Goal: Information Seeking & Learning: Check status

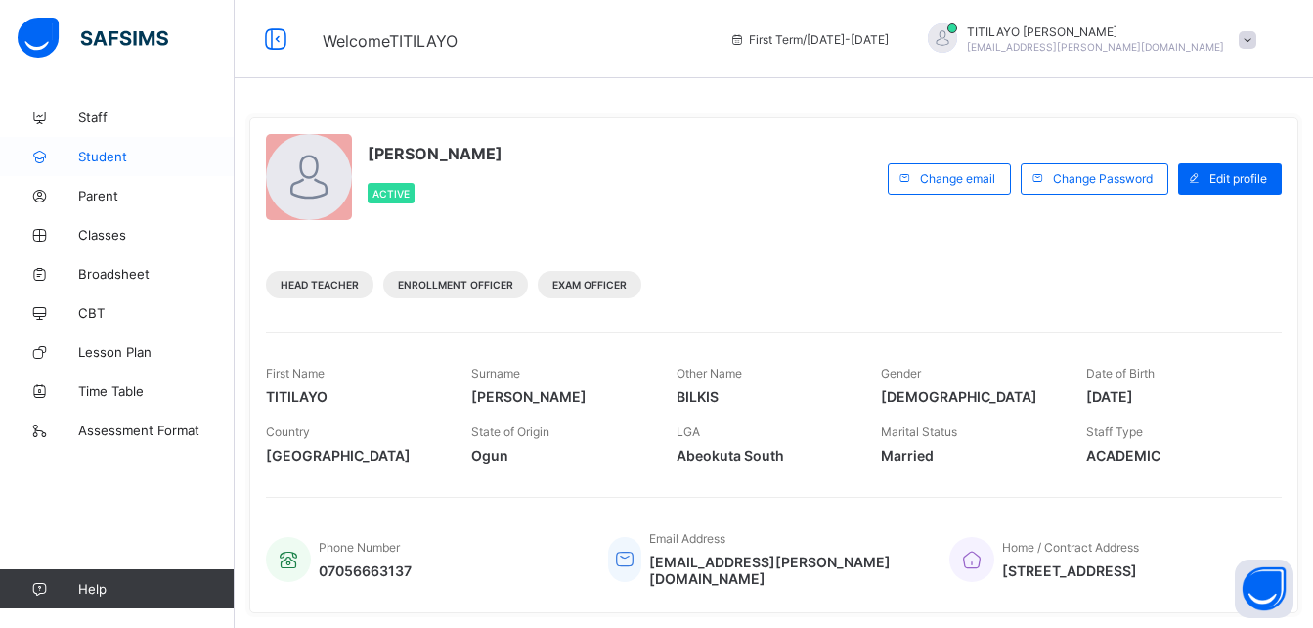
click at [95, 155] on span "Student" at bounding box center [156, 157] width 156 height 16
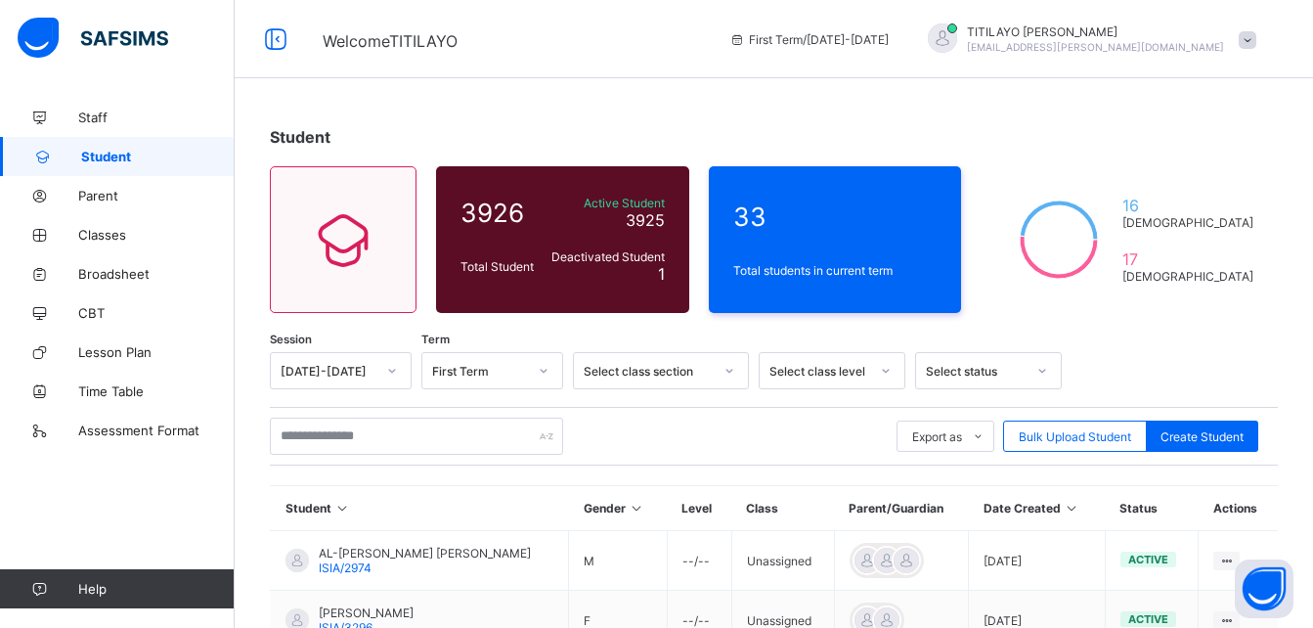
click at [679, 376] on div "Select class section" at bounding box center [648, 371] width 129 height 15
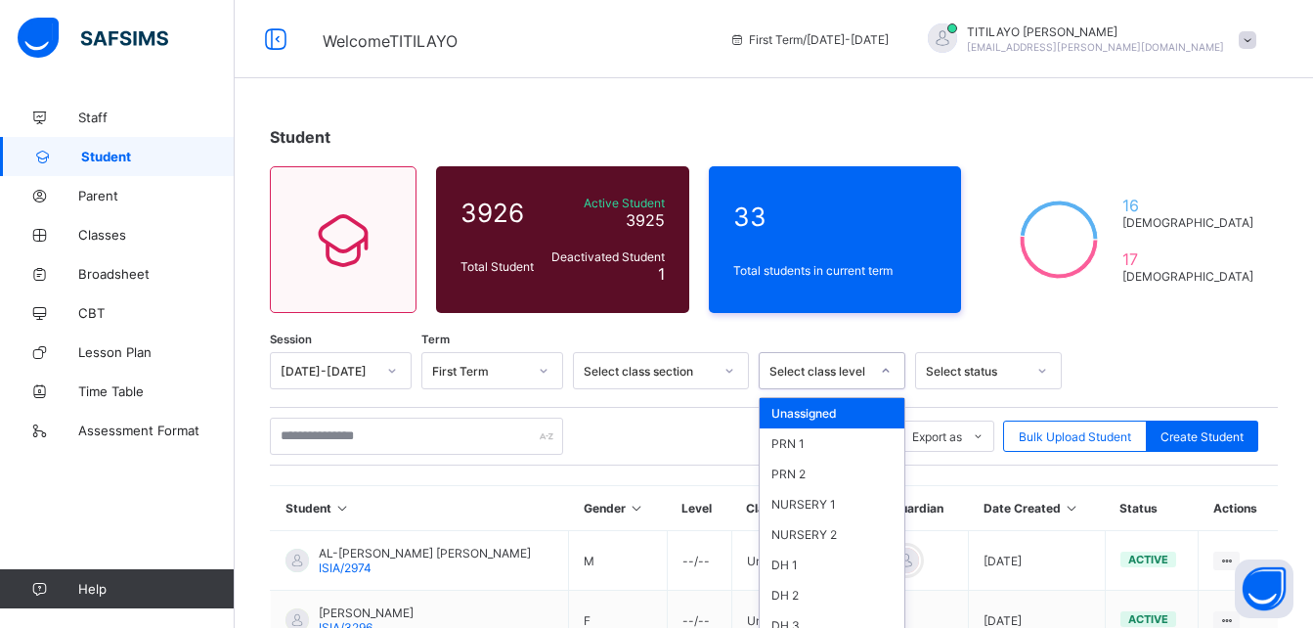
scroll to position [72, 0]
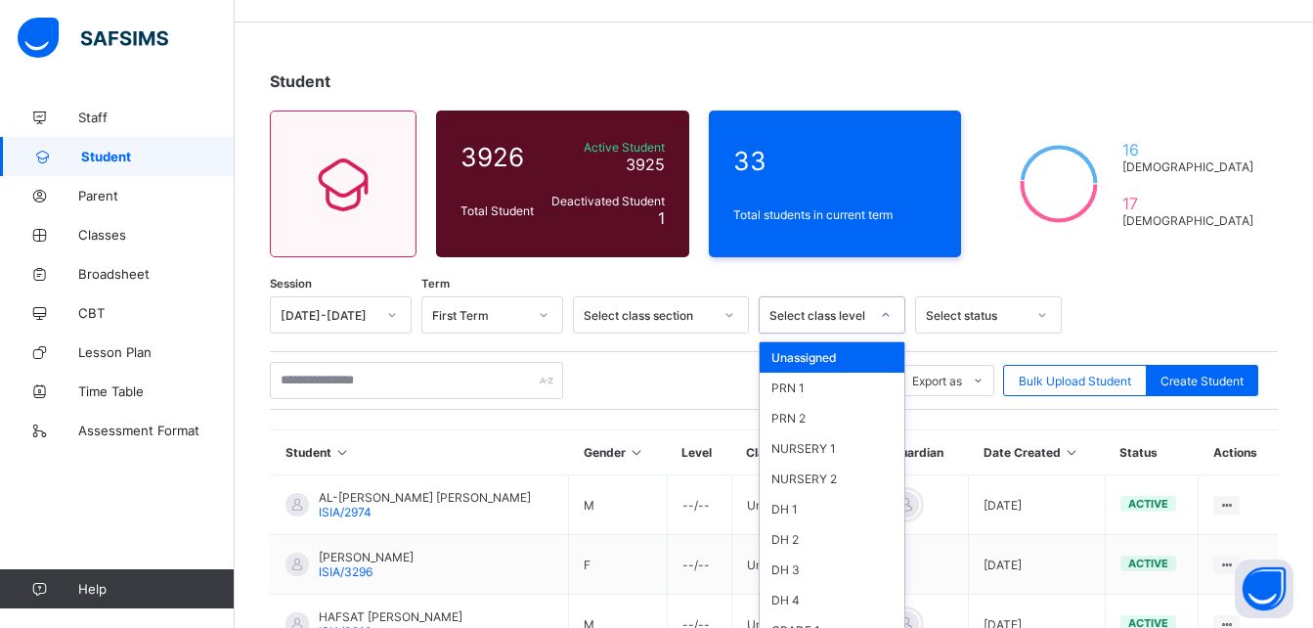
click at [888, 333] on div "option Unassigned focused, 1 of 46. 46 results available. Use Up and Down to ch…" at bounding box center [832, 314] width 147 height 37
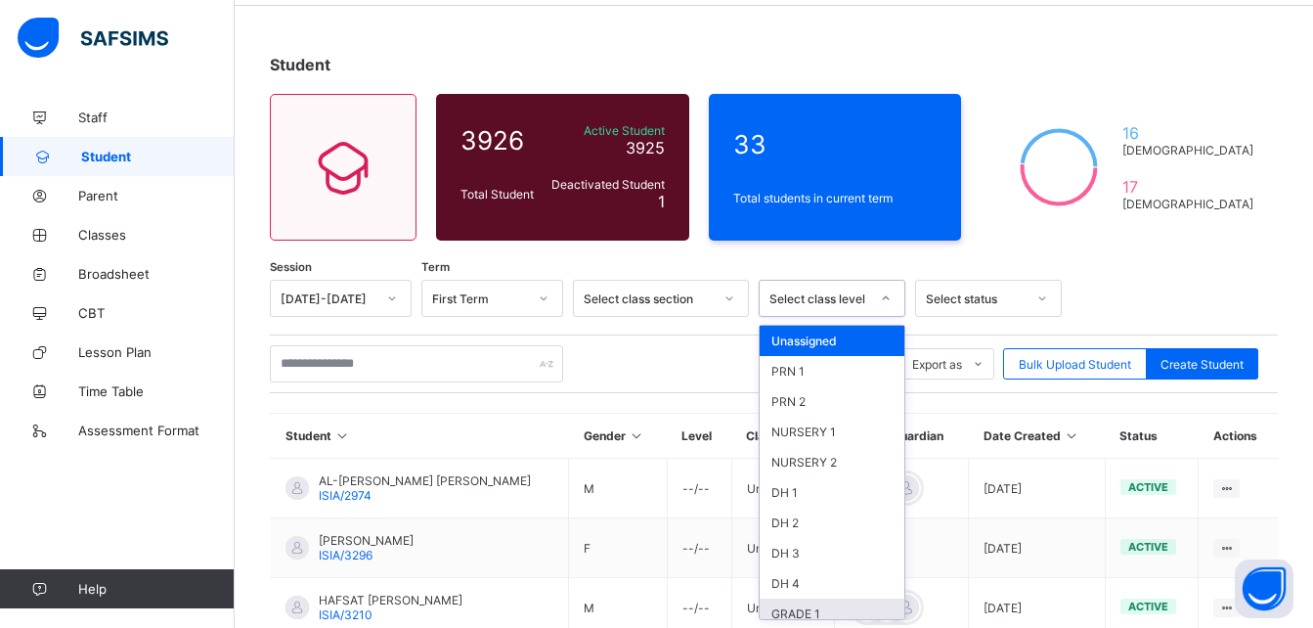
click at [904, 608] on div "Unassigned PRN 1 PRN 2 NURSERY 1 NURSERY 2 DH 1 DH 2 DH 3 DH 4 GRADE 1 GRADE 2 …" at bounding box center [832, 472] width 147 height 295
drag, startPoint x: 904, startPoint y: 608, endPoint x: 887, endPoint y: 607, distance: 17.6
click at [887, 607] on div "Unassigned PRN 1 PRN 2 NURSERY 1 NURSERY 2 DH 1 DH 2 DH 3 DH 4 GRADE 1 GRADE 2 …" at bounding box center [832, 472] width 147 height 295
click at [887, 607] on div "GRADE 1" at bounding box center [832, 613] width 145 height 30
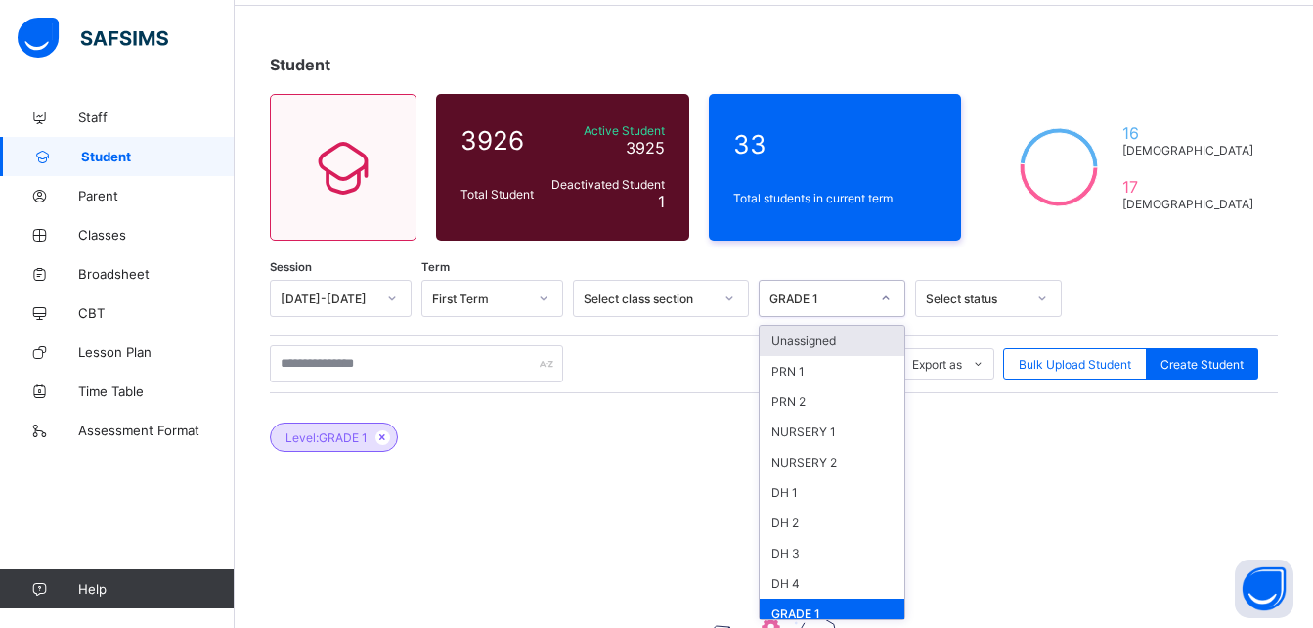
click at [879, 303] on div at bounding box center [885, 298] width 33 height 31
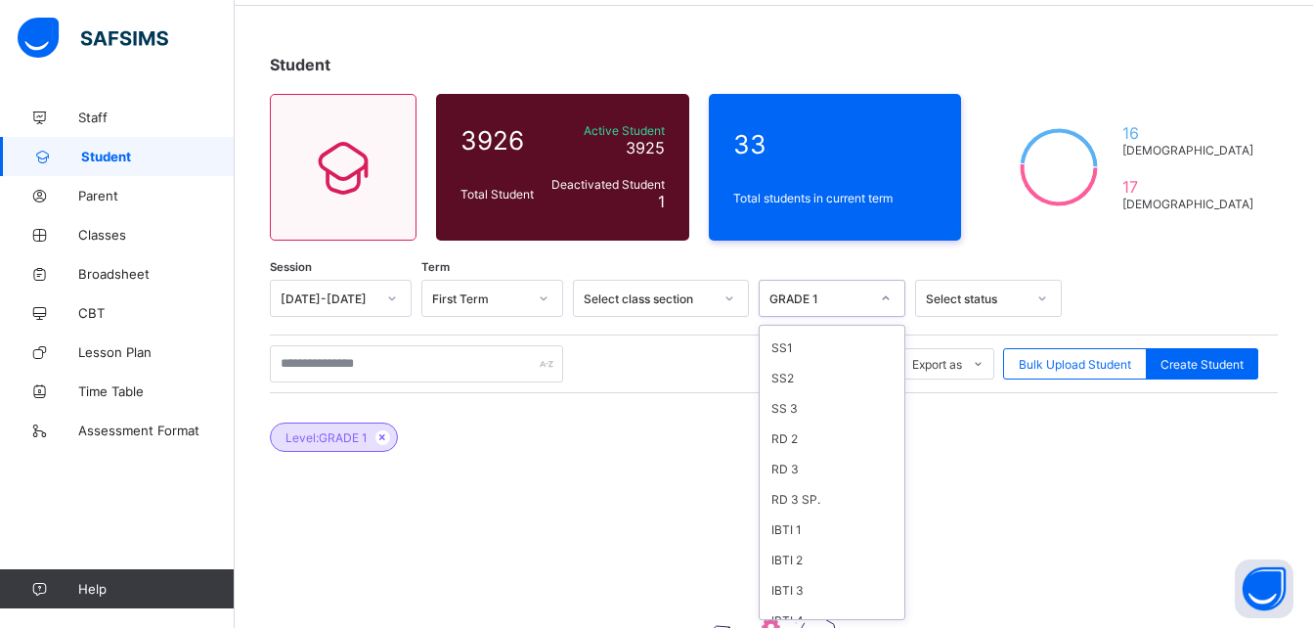
scroll to position [591, 0]
click at [784, 507] on div "SS 3" at bounding box center [832, 507] width 145 height 30
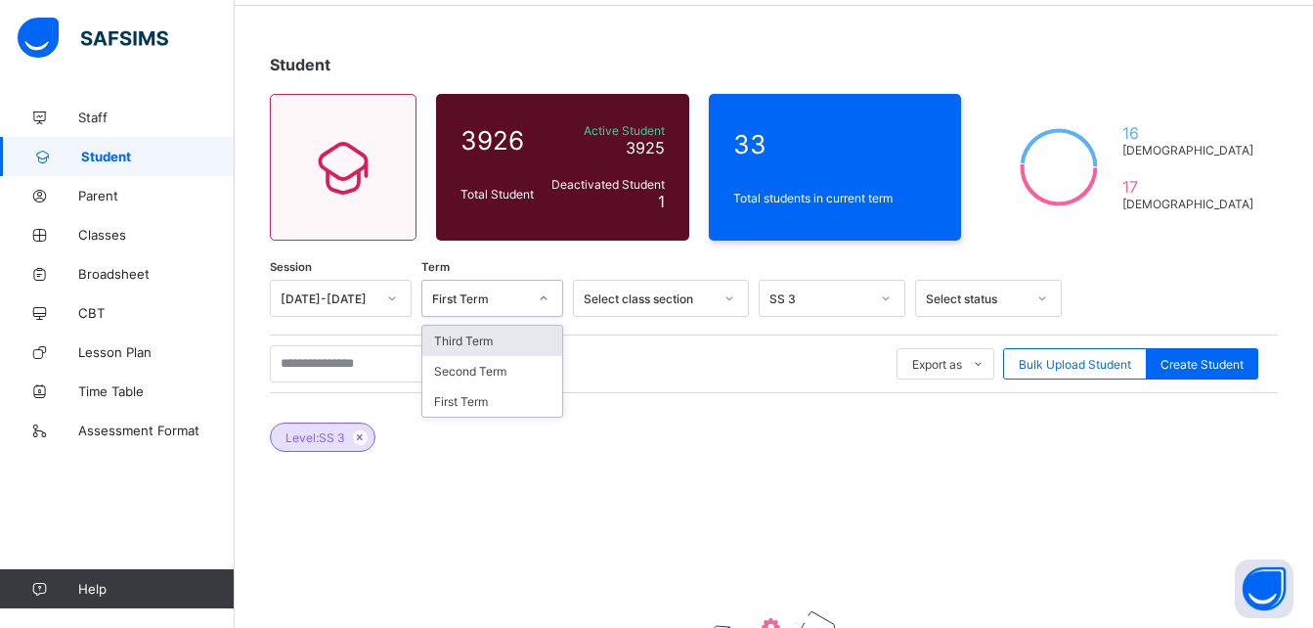
click at [543, 299] on icon at bounding box center [544, 298] width 7 height 4
click at [478, 335] on div "Third Term" at bounding box center [492, 341] width 140 height 30
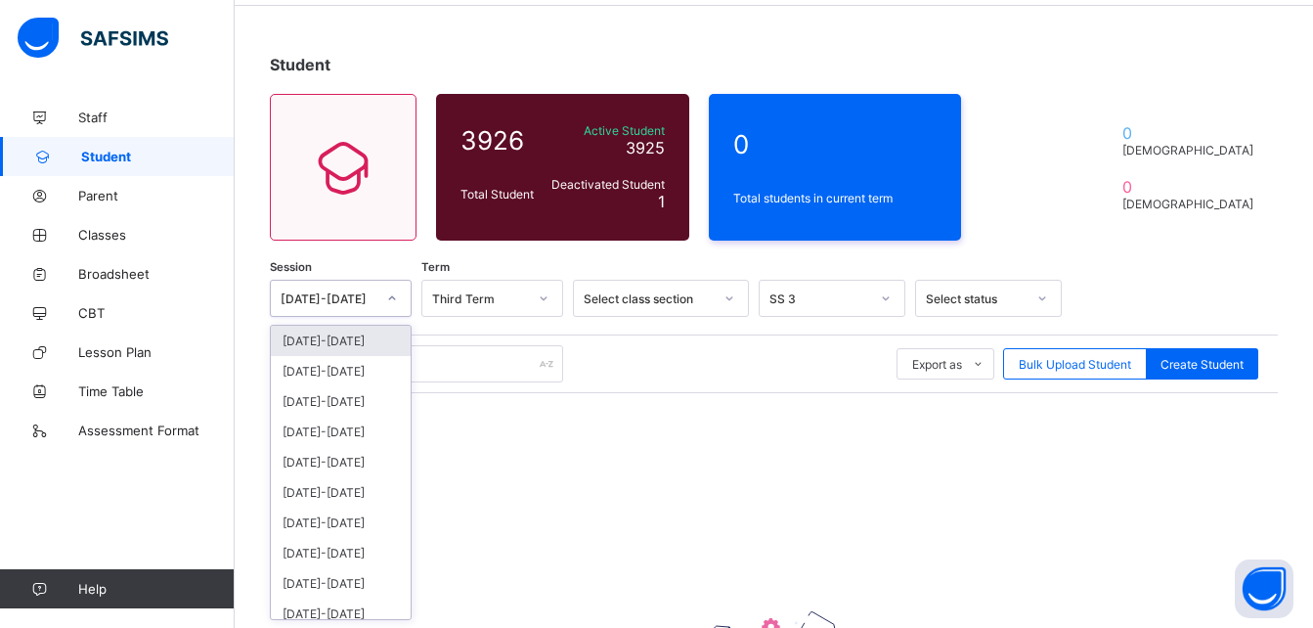
click at [387, 297] on icon at bounding box center [392, 298] width 12 height 20
click at [332, 372] on div "[DATE]-[DATE]" at bounding box center [341, 371] width 140 height 30
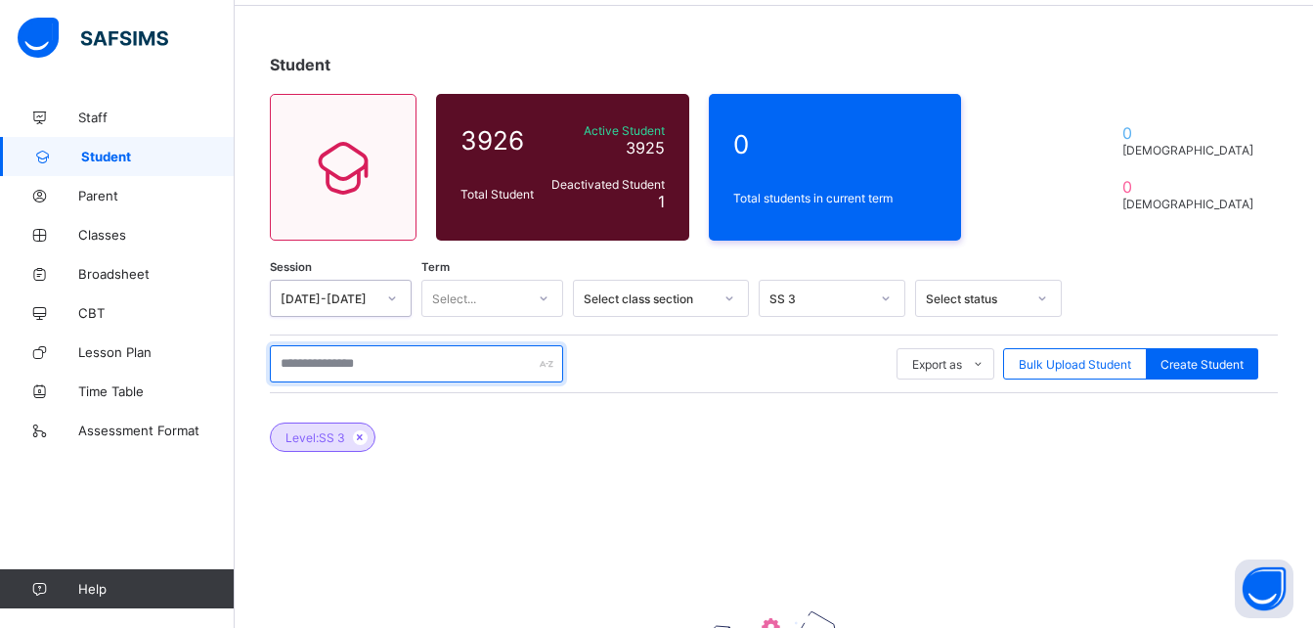
click at [425, 365] on input "text" at bounding box center [416, 363] width 293 height 37
type input "**********"
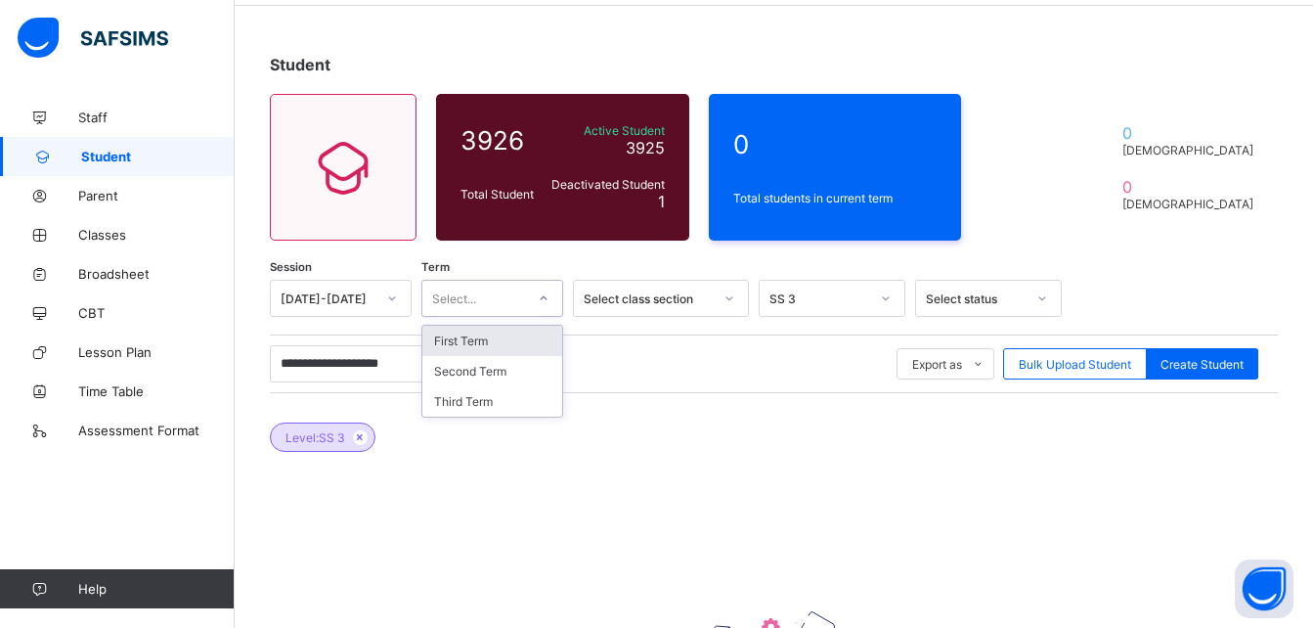
click at [539, 299] on icon at bounding box center [544, 298] width 12 height 20
click at [464, 396] on div "Third Term" at bounding box center [492, 401] width 140 height 30
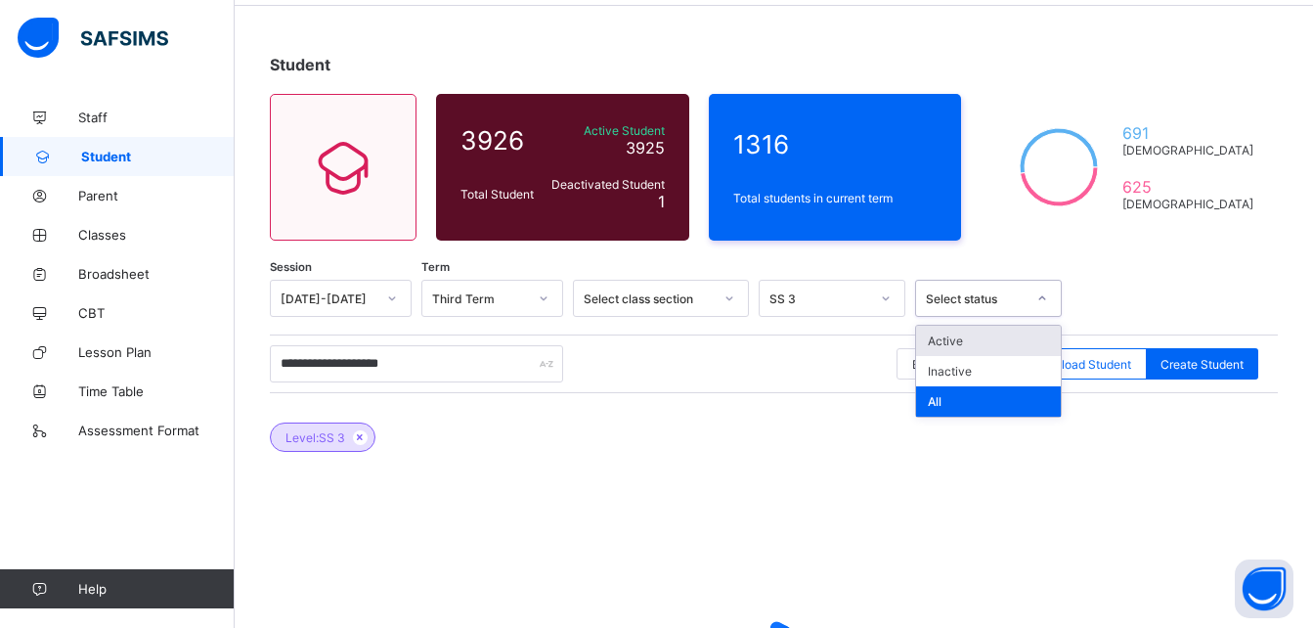
click at [997, 303] on div "Select status" at bounding box center [976, 298] width 100 height 15
click at [957, 340] on div "Active" at bounding box center [988, 341] width 145 height 30
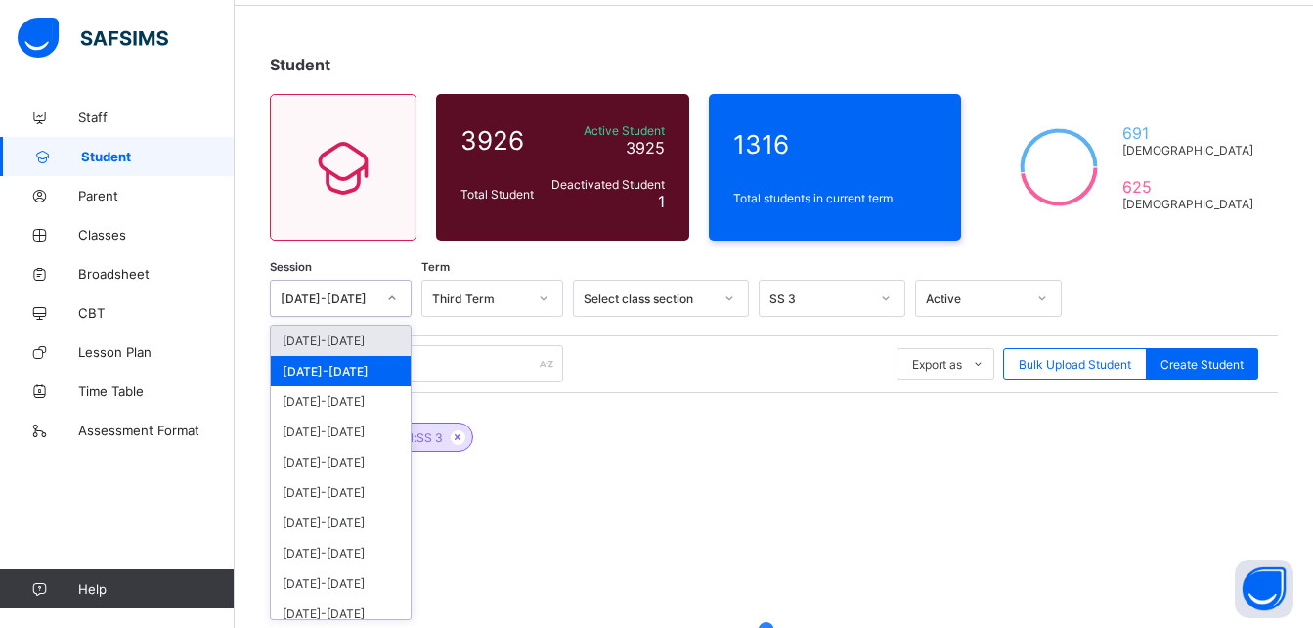
click at [395, 296] on icon at bounding box center [392, 298] width 12 height 20
click at [620, 421] on div "ACTIVE Level: SS 3" at bounding box center [774, 427] width 1008 height 68
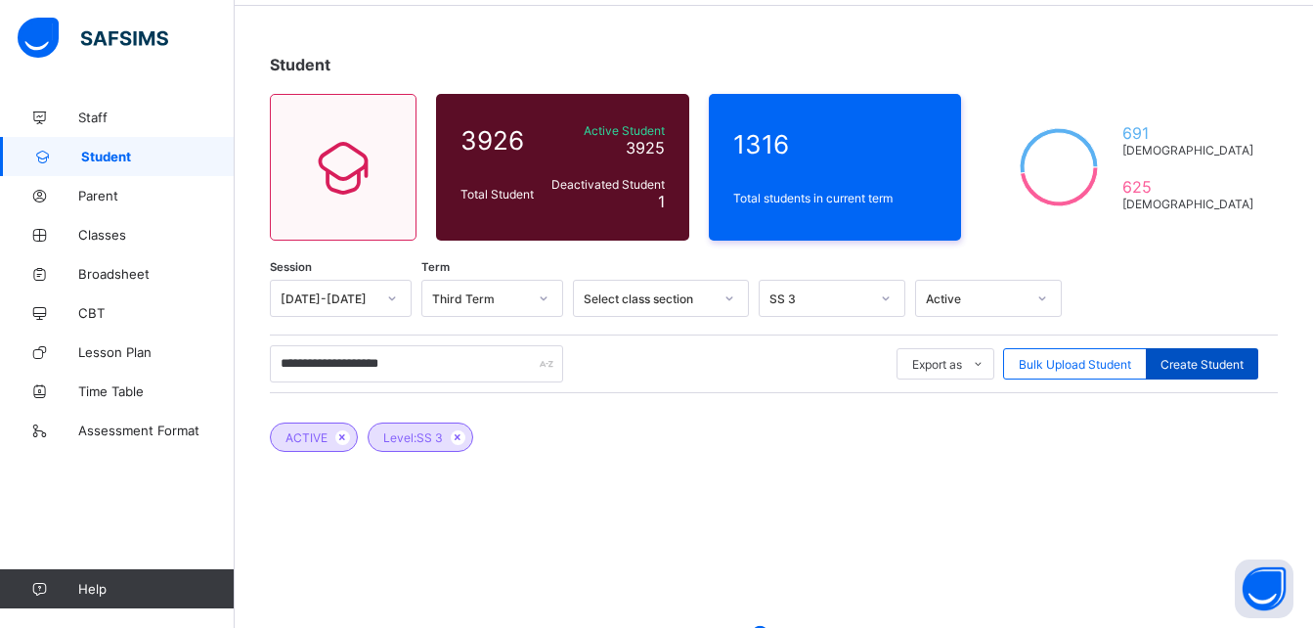
click at [1245, 352] on div "Create Student" at bounding box center [1202, 363] width 112 height 31
select select "**"
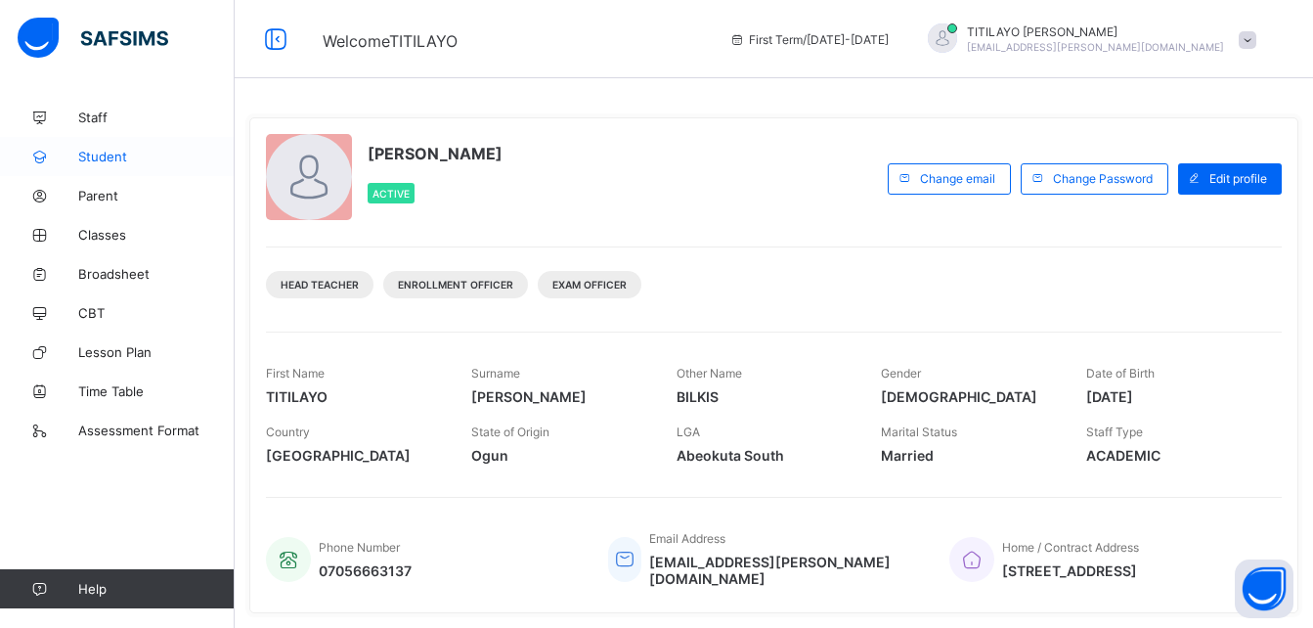
click at [105, 157] on span "Student" at bounding box center [156, 157] width 156 height 16
select select "**"
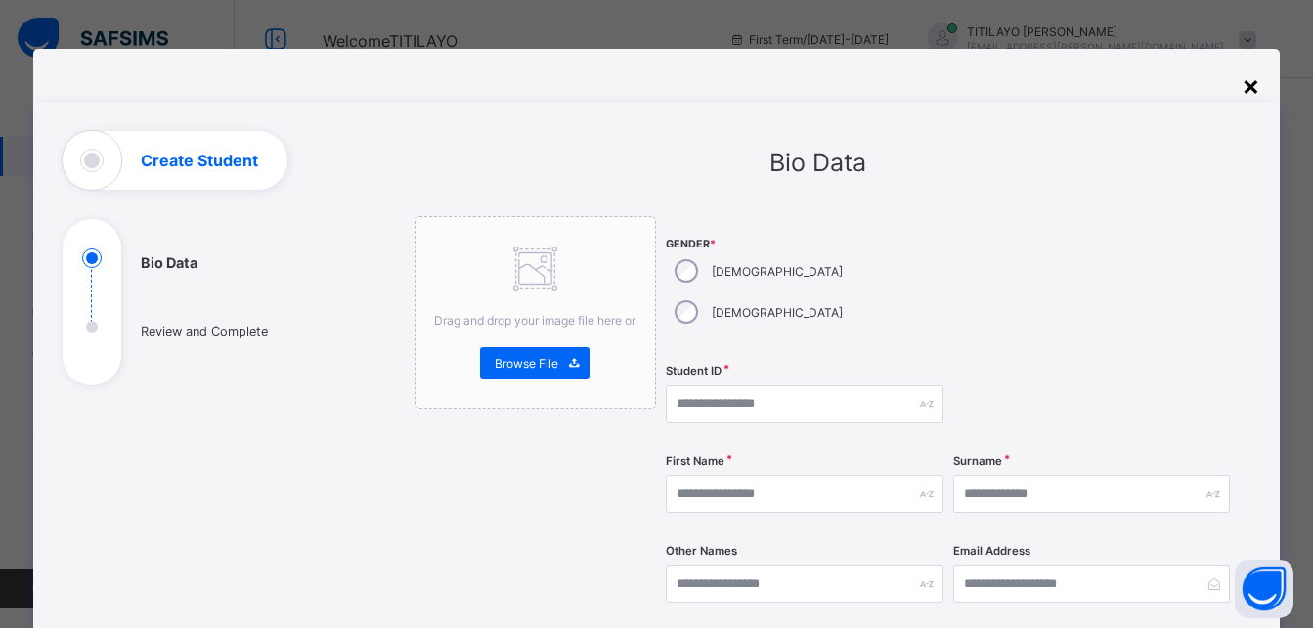
click at [1254, 91] on div "×" at bounding box center [1250, 84] width 19 height 33
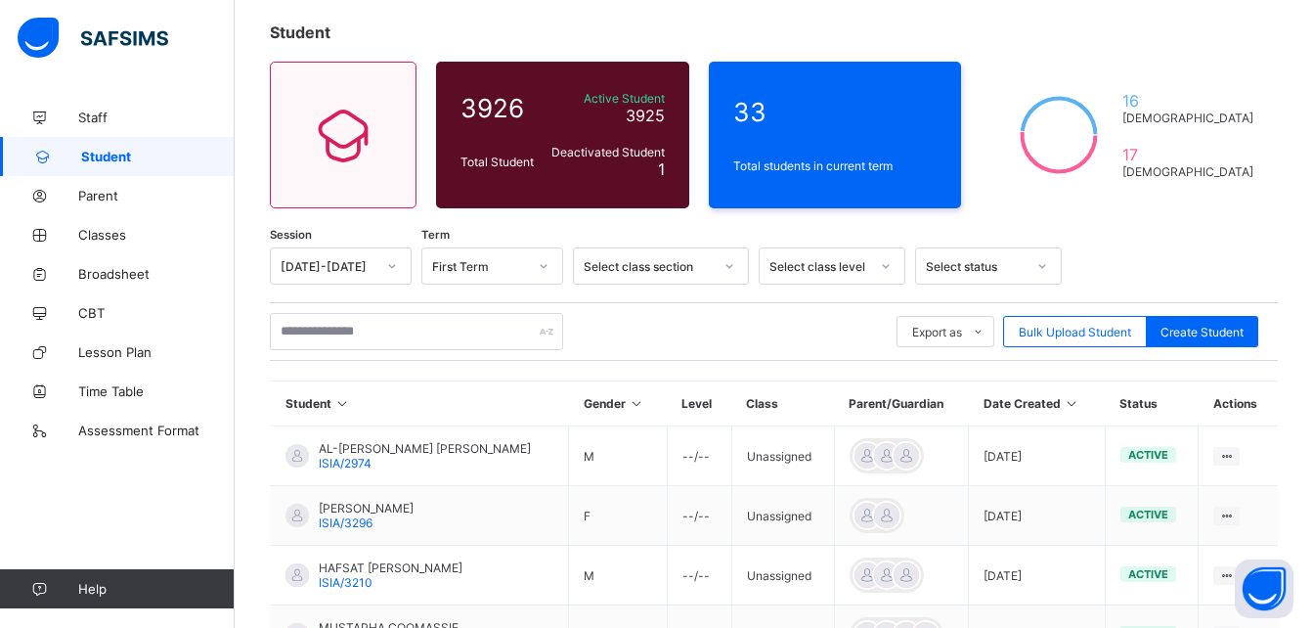
scroll to position [65, 0]
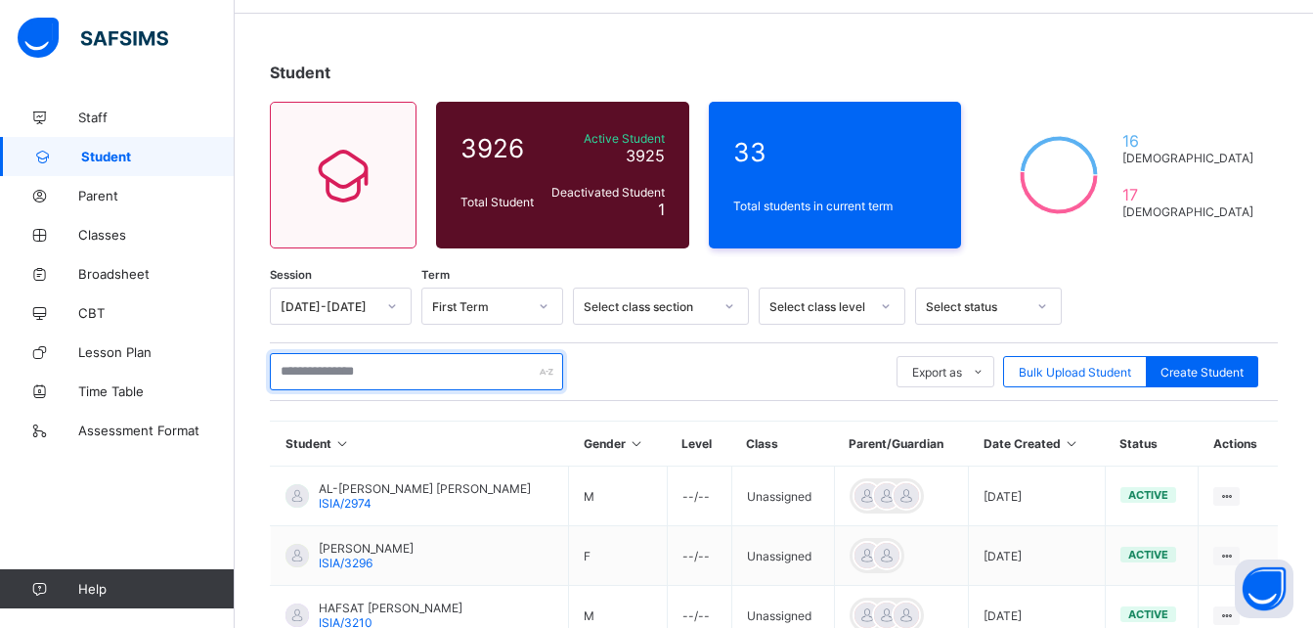
click at [402, 369] on input "text" at bounding box center [416, 371] width 293 height 37
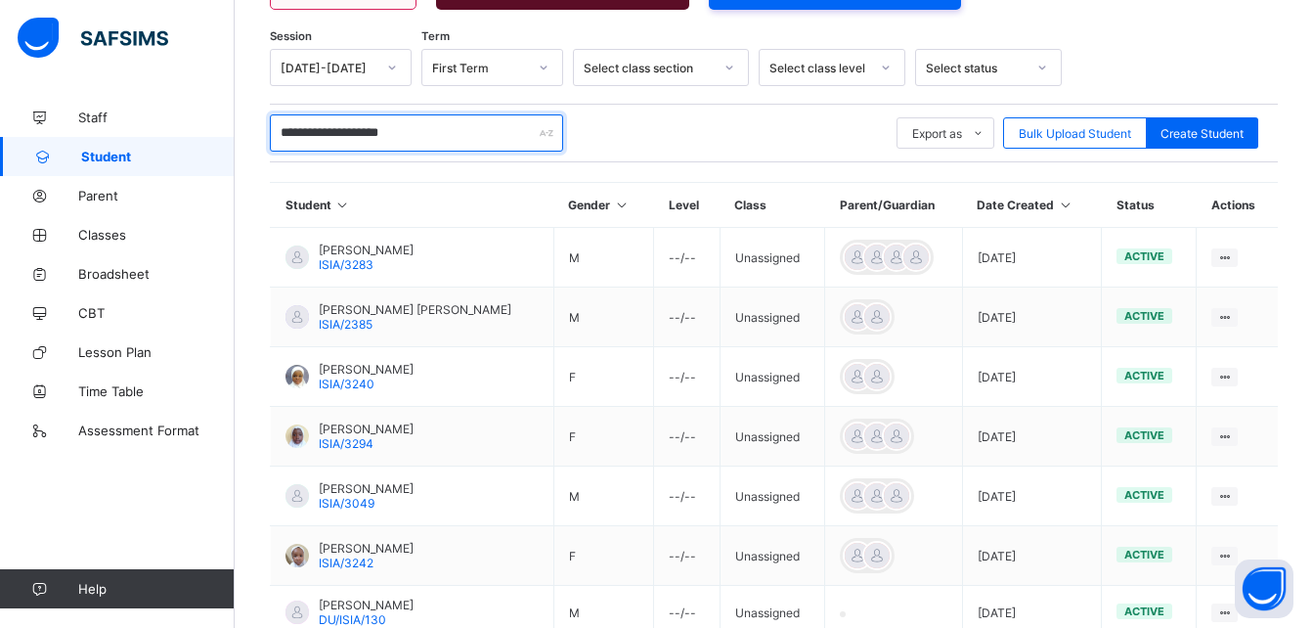
scroll to position [296, 0]
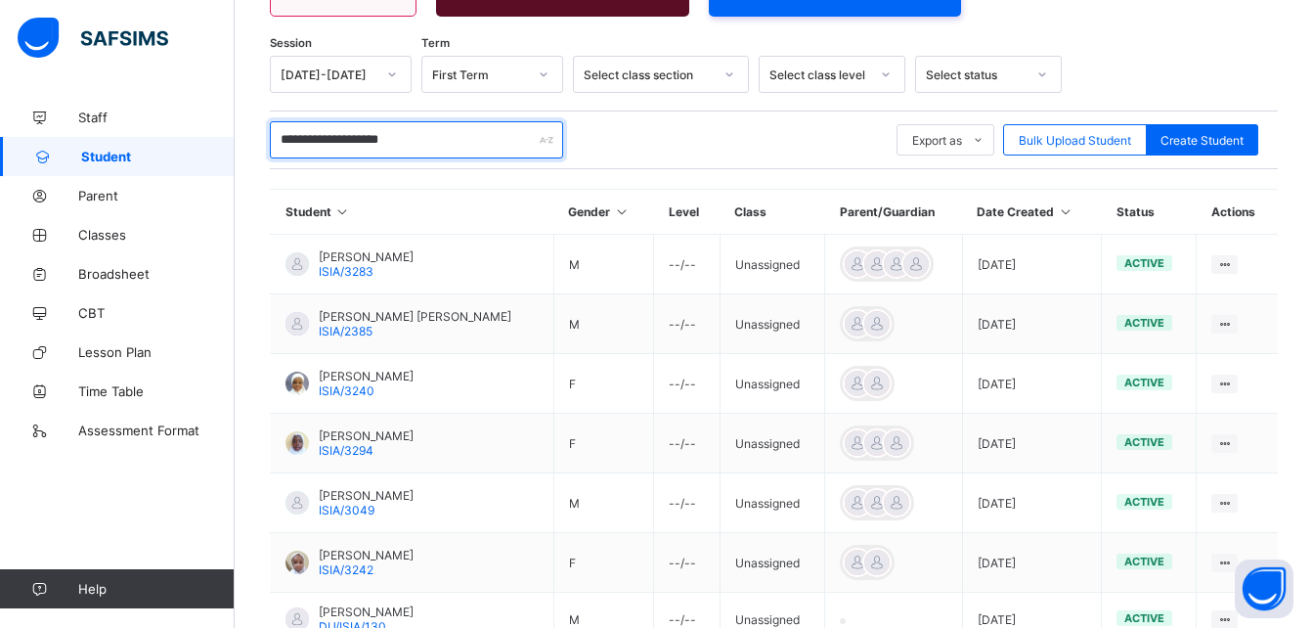
click at [382, 136] on input "**********" at bounding box center [416, 139] width 293 height 37
type input "**********"
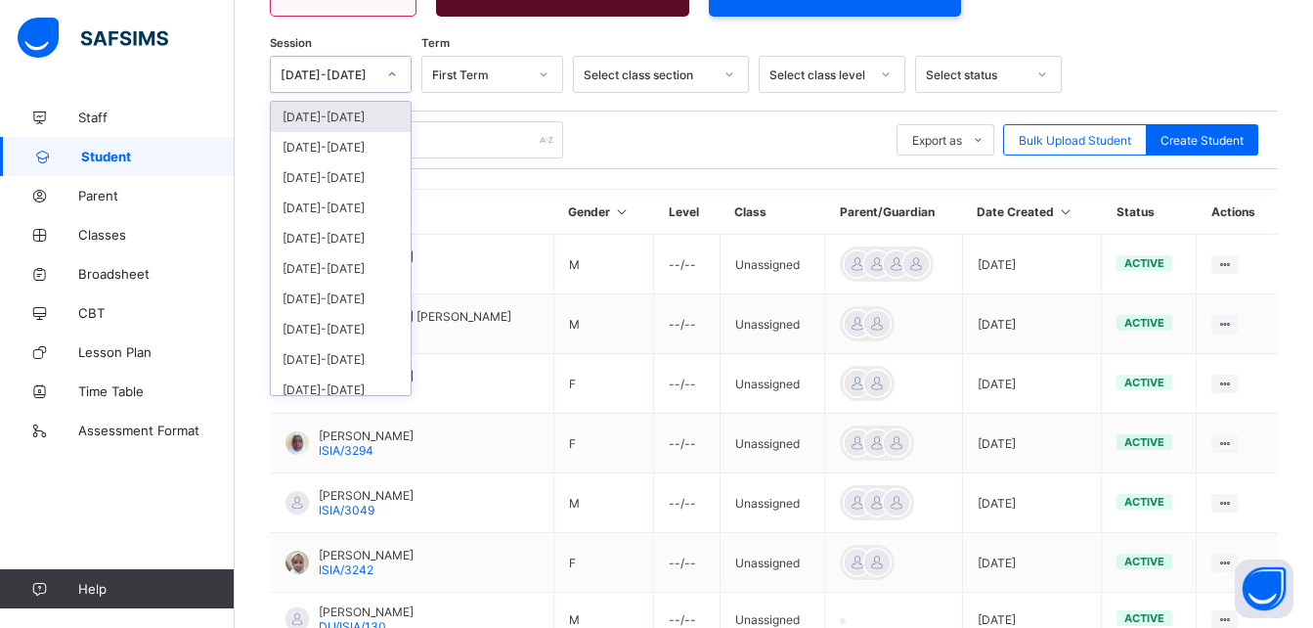
click at [390, 75] on icon at bounding box center [392, 75] width 12 height 20
click at [340, 141] on div "[DATE]-[DATE]" at bounding box center [341, 147] width 140 height 30
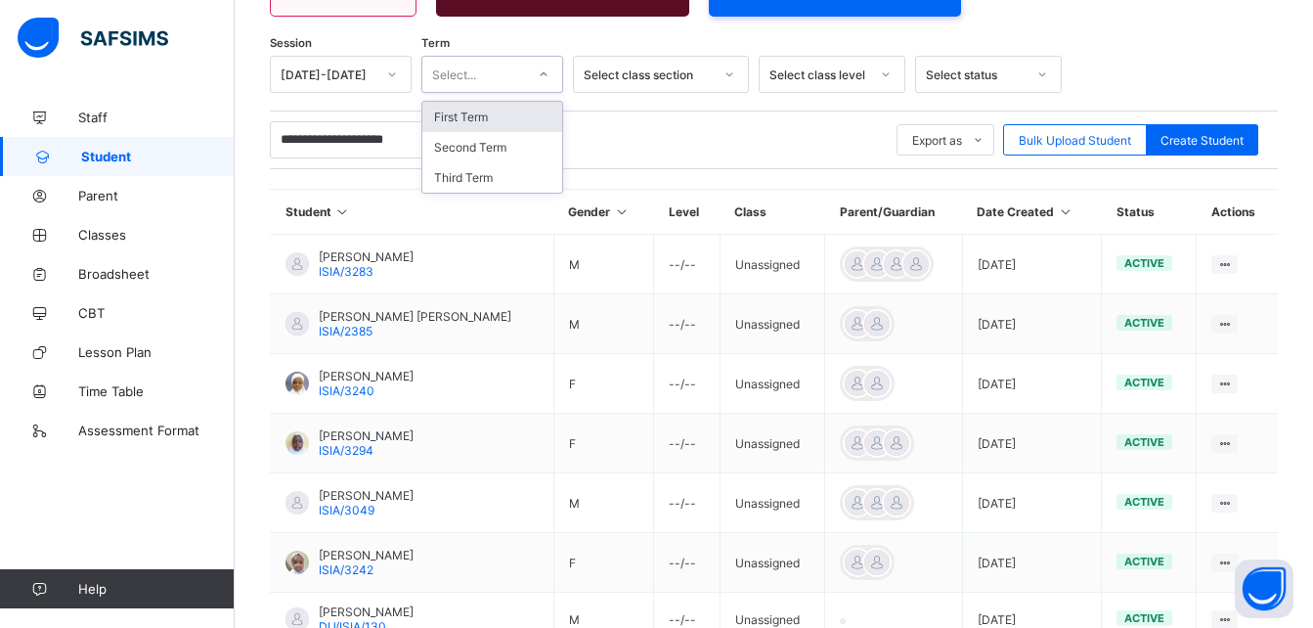
click at [526, 72] on div at bounding box center [543, 74] width 37 height 35
click at [483, 148] on div "Second Term" at bounding box center [492, 147] width 140 height 30
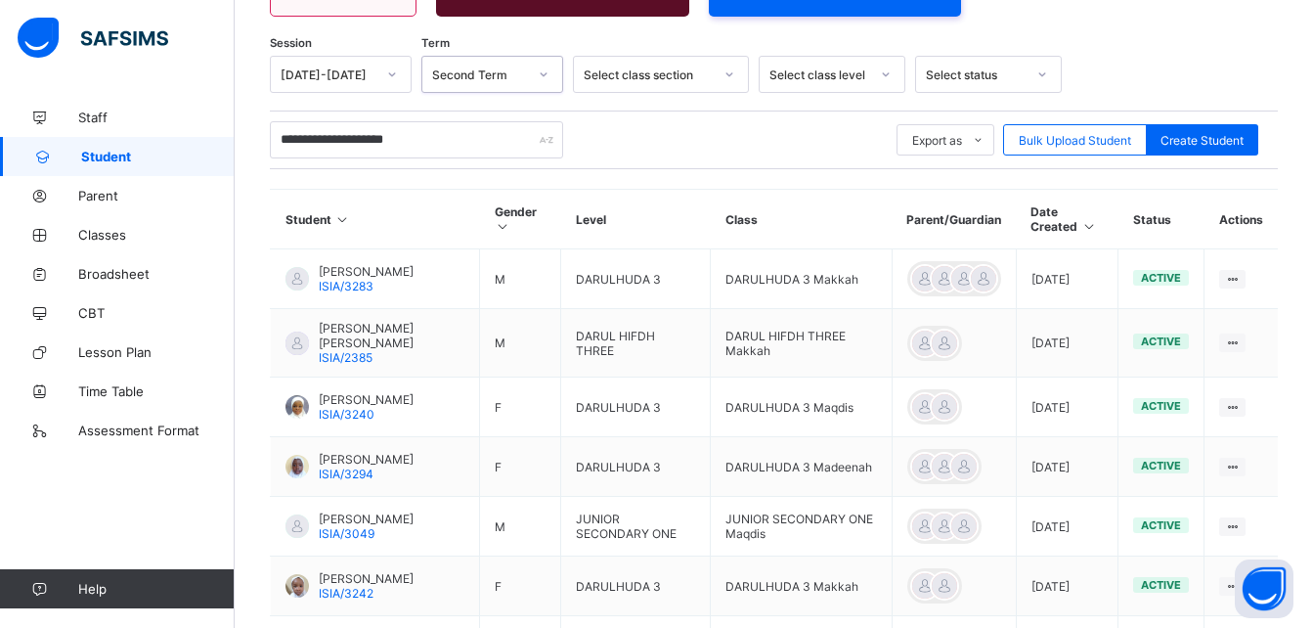
click at [543, 75] on icon at bounding box center [544, 74] width 7 height 4
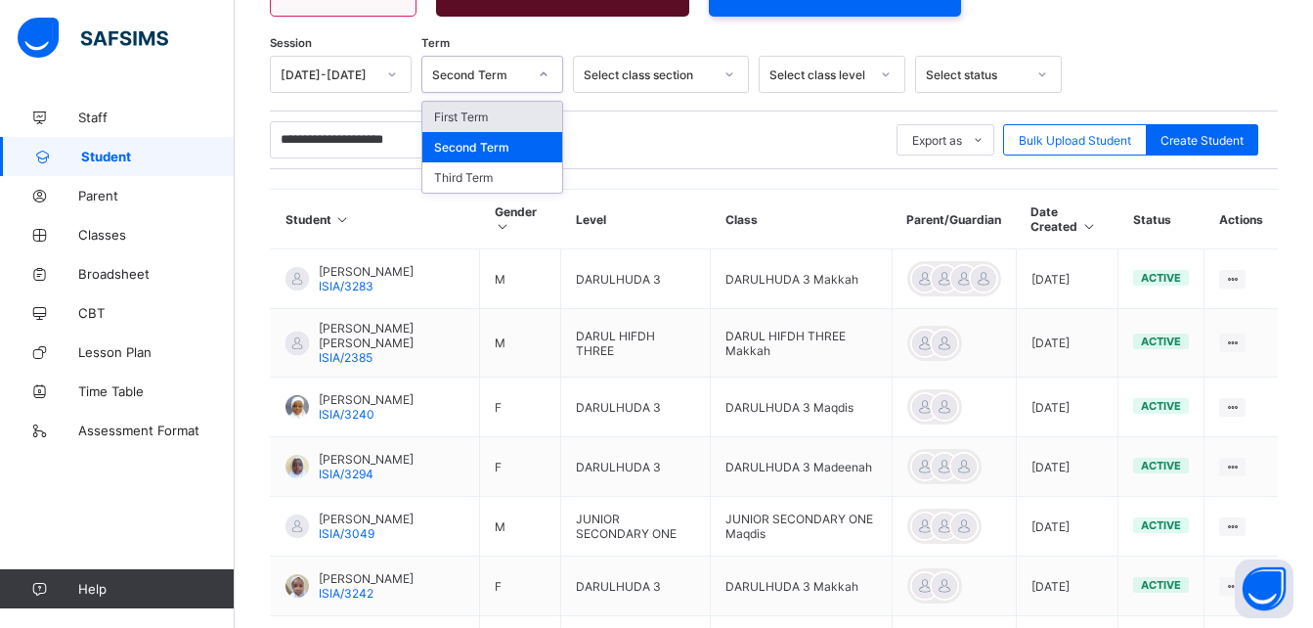
click at [490, 114] on div "First Term" at bounding box center [492, 117] width 140 height 30
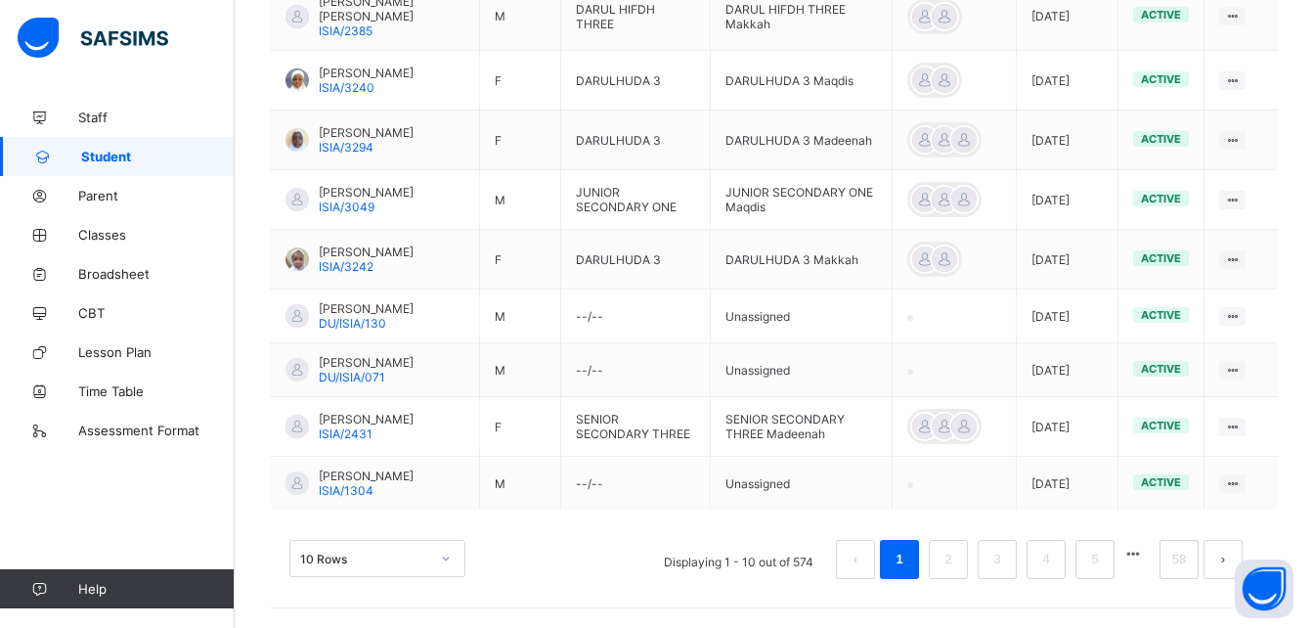
scroll to position [629, 0]
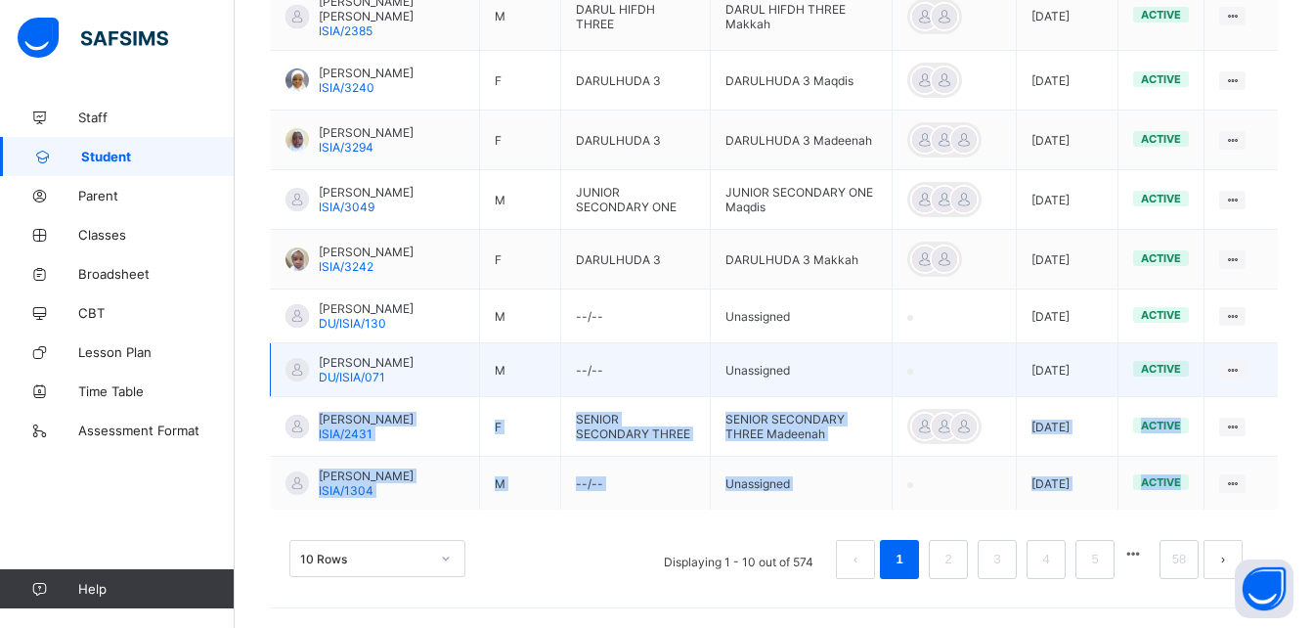
drag, startPoint x: 1242, startPoint y: 505, endPoint x: 1273, endPoint y: 390, distance: 119.3
click at [1273, 390] on tbody "[PERSON_NAME]/3283 M DARULHUDA 3 DARULHUDA 3 Makkah [DATE] active View Profile …" at bounding box center [775, 216] width 1008 height 587
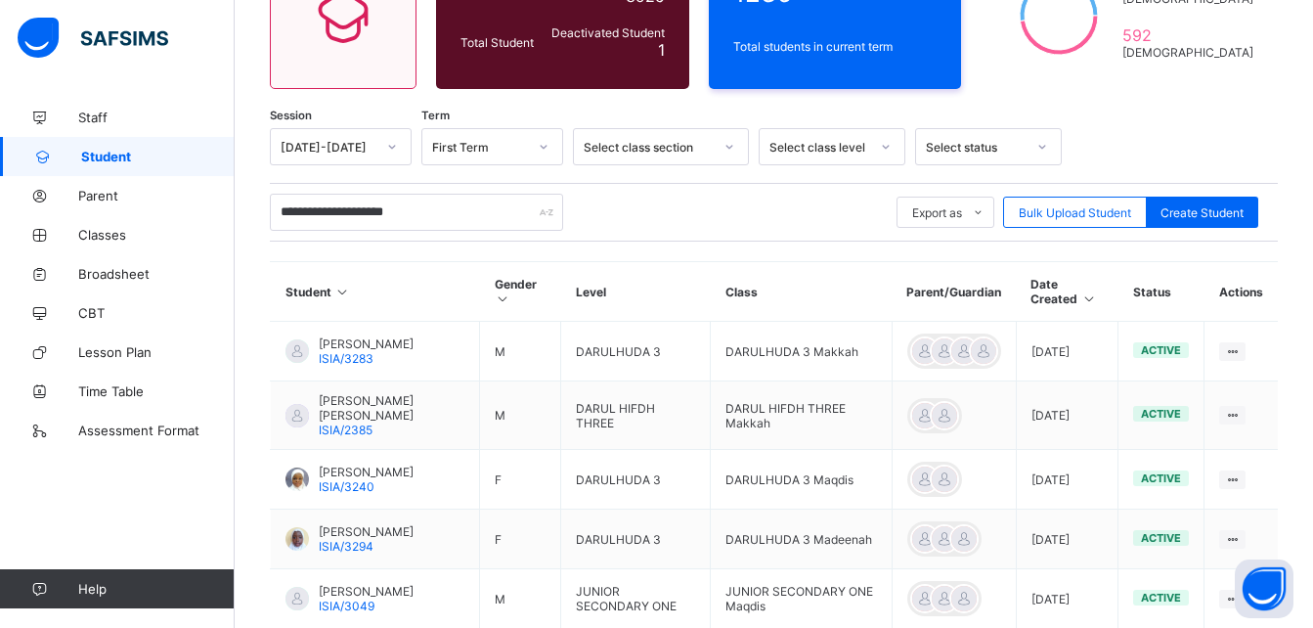
scroll to position [687, 0]
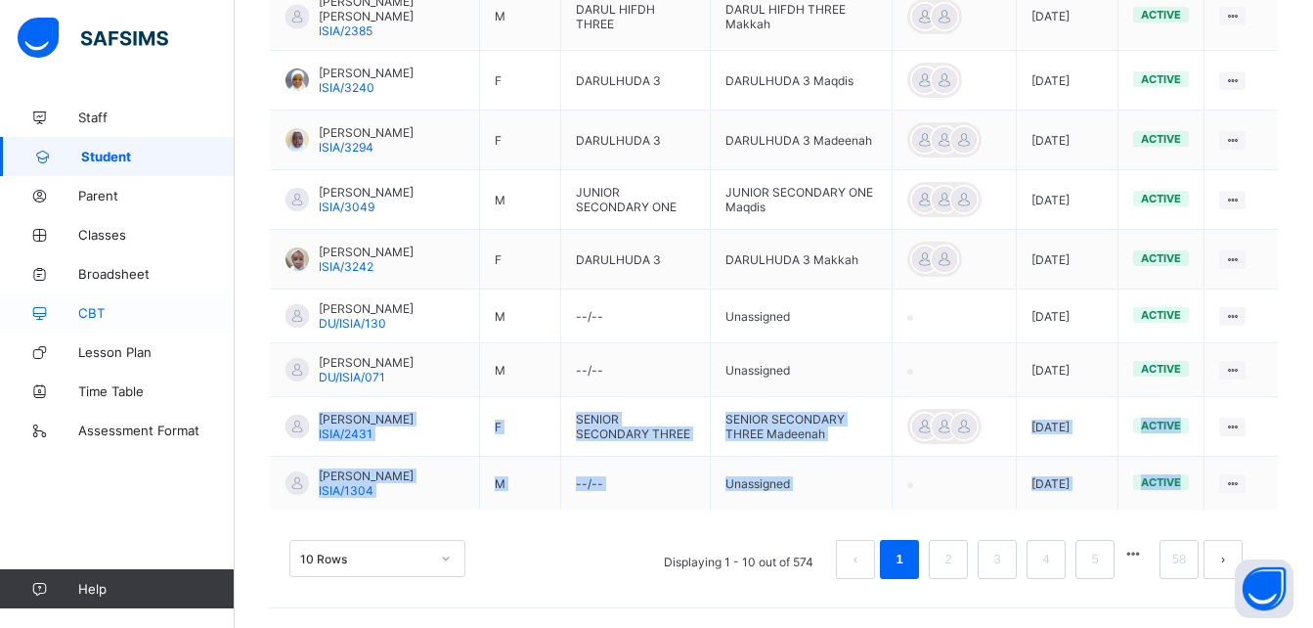
click at [222, 323] on link "CBT" at bounding box center [117, 312] width 235 height 39
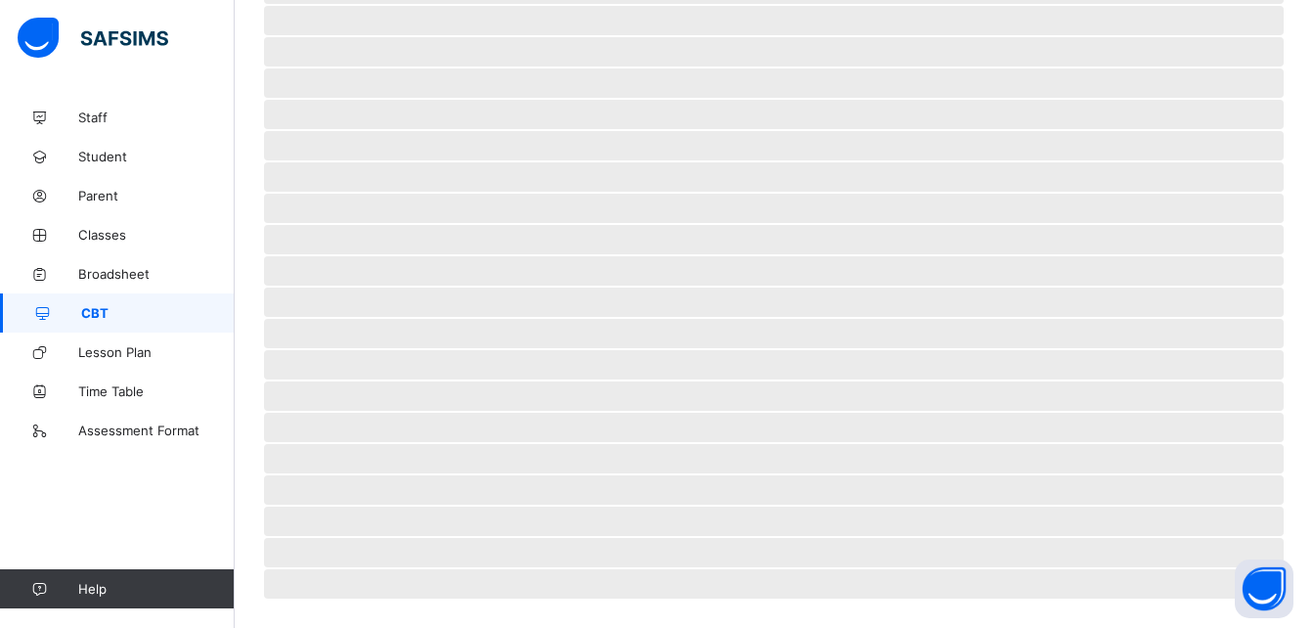
scroll to position [440, 0]
click at [101, 153] on span "Student" at bounding box center [156, 157] width 156 height 16
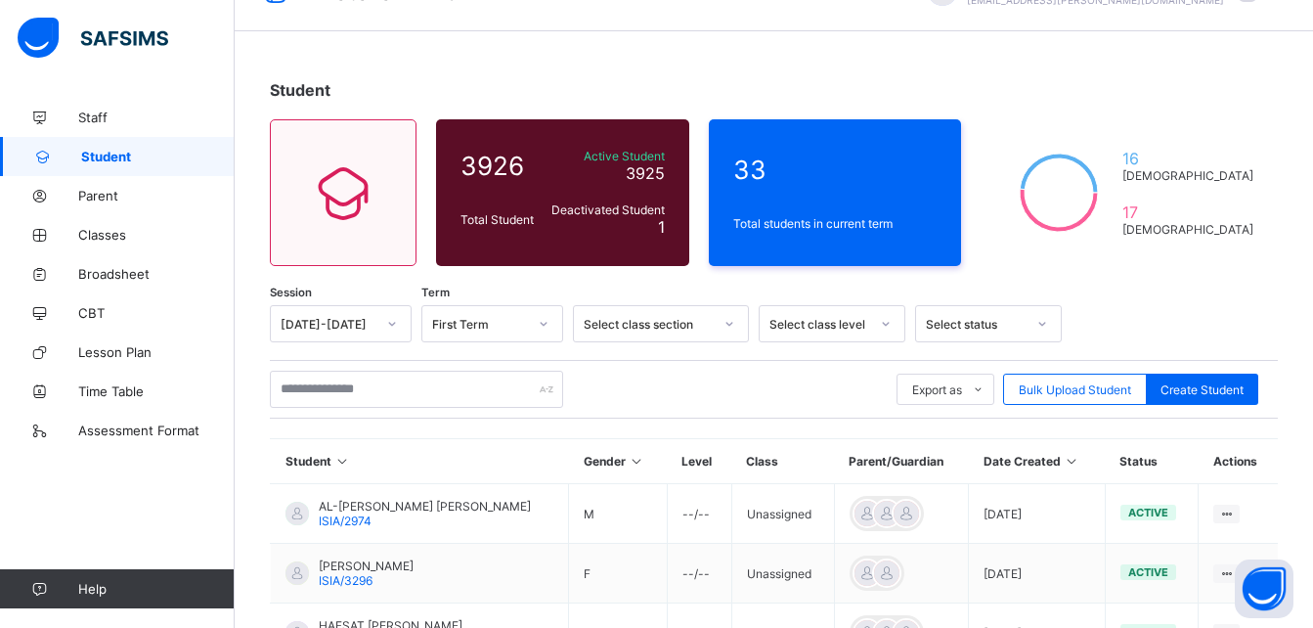
scroll to position [45, 0]
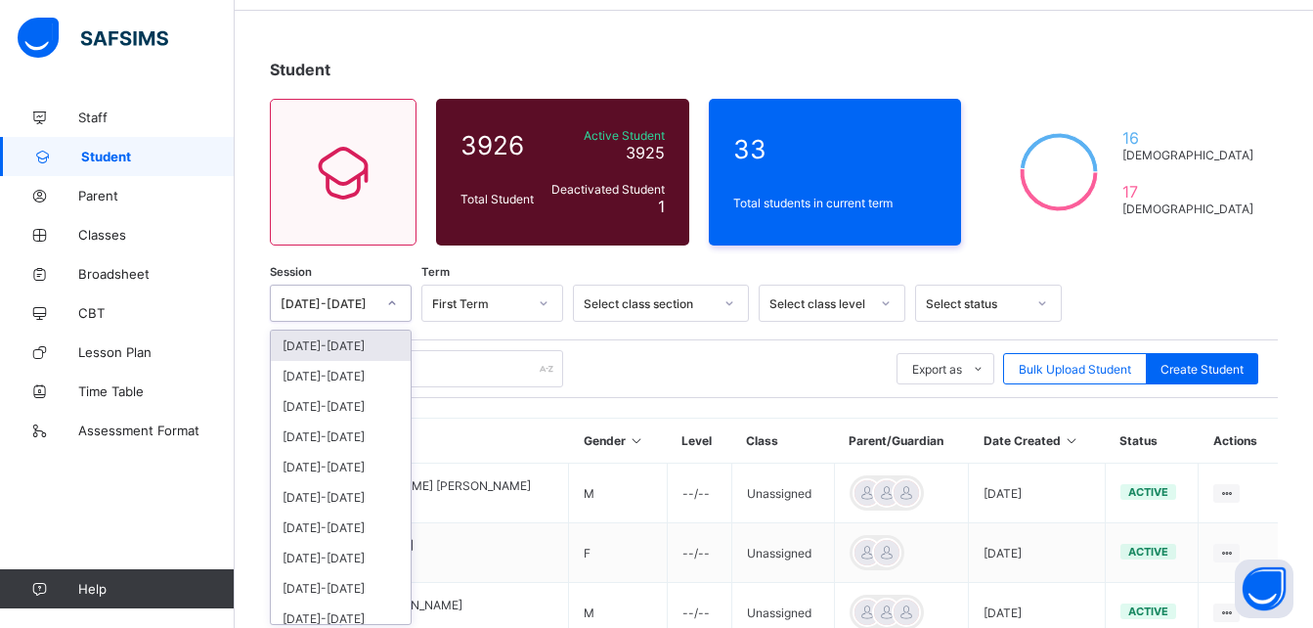
click at [371, 322] on div "option [DATE]-[DATE] focused, 1 of 12. 12 results available. Use Up and Down to…" at bounding box center [341, 302] width 142 height 37
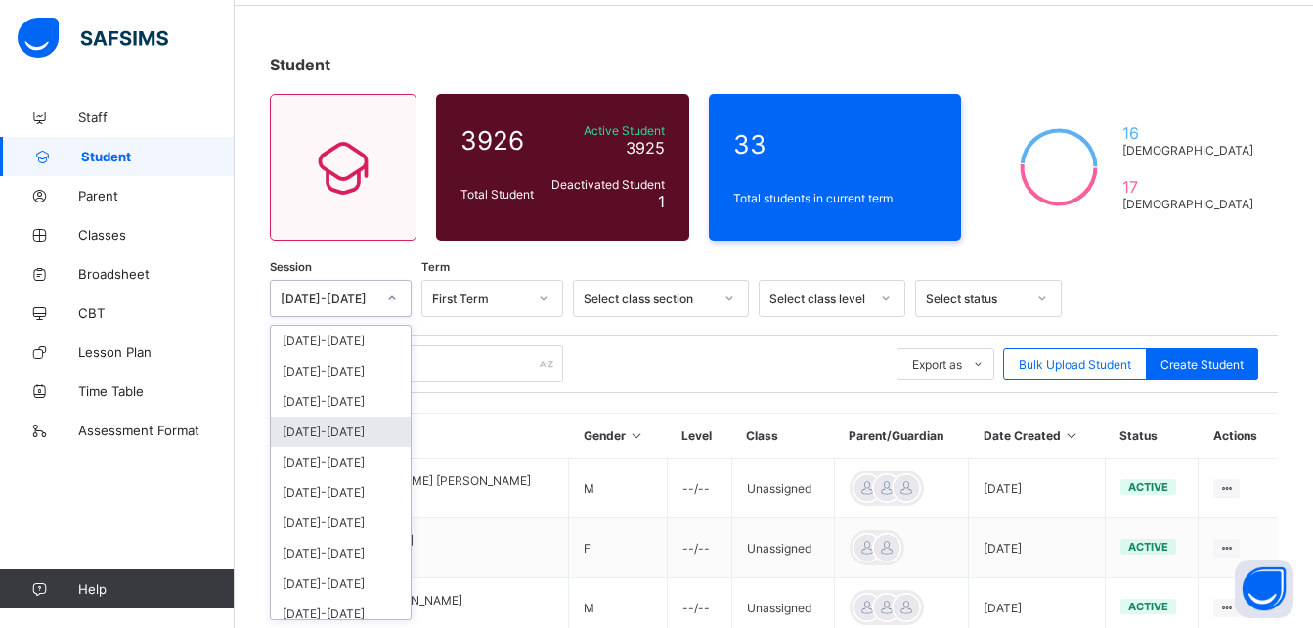
click at [318, 427] on div "[DATE]-[DATE]" at bounding box center [341, 431] width 140 height 30
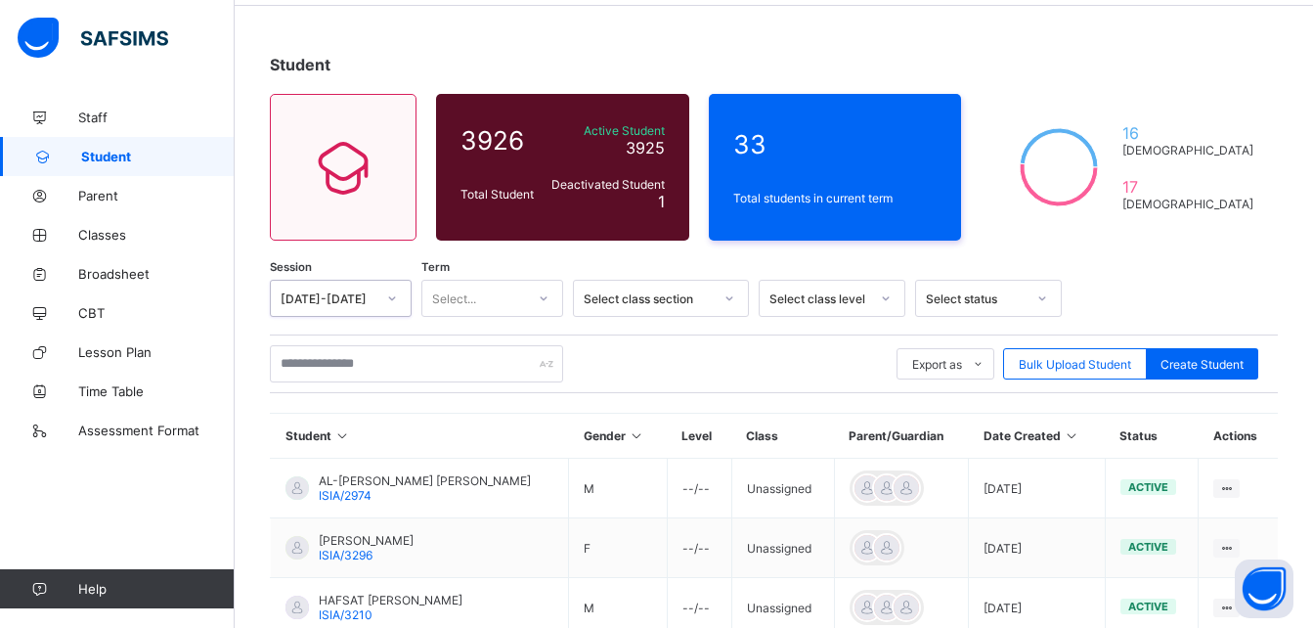
click at [516, 299] on div "Select..." at bounding box center [473, 297] width 103 height 27
click at [452, 405] on div "Third Term" at bounding box center [492, 401] width 140 height 30
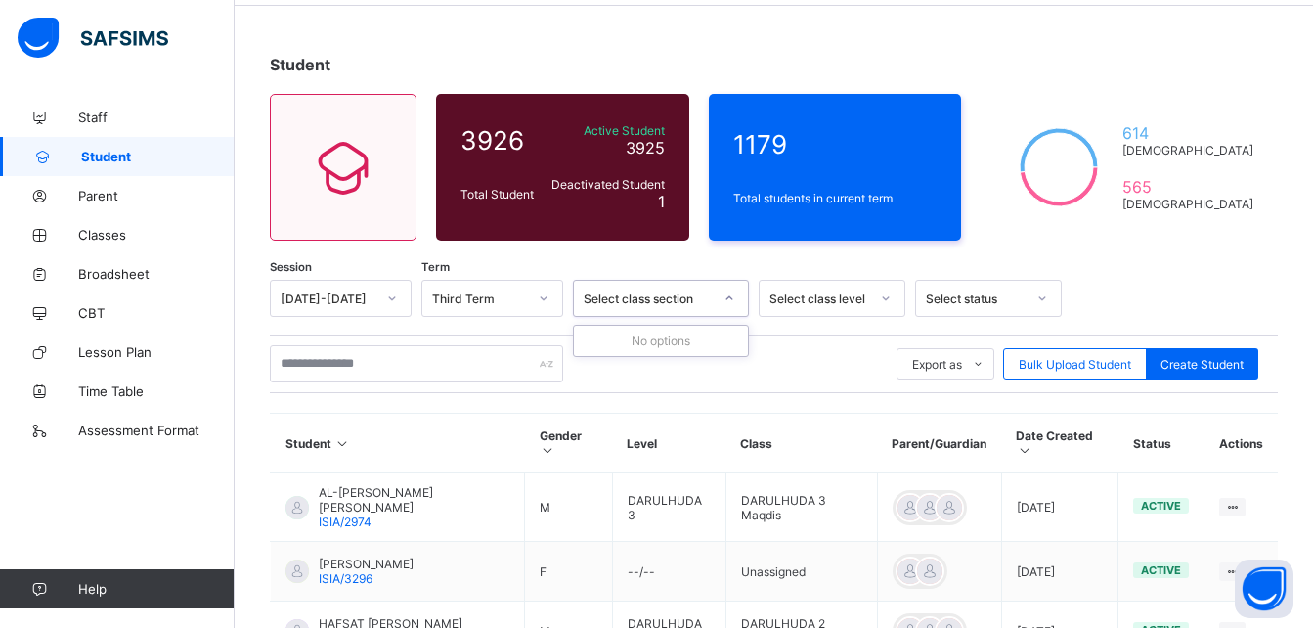
click at [704, 293] on div "Select class section" at bounding box center [648, 298] width 129 height 15
click at [888, 296] on icon at bounding box center [886, 298] width 12 height 20
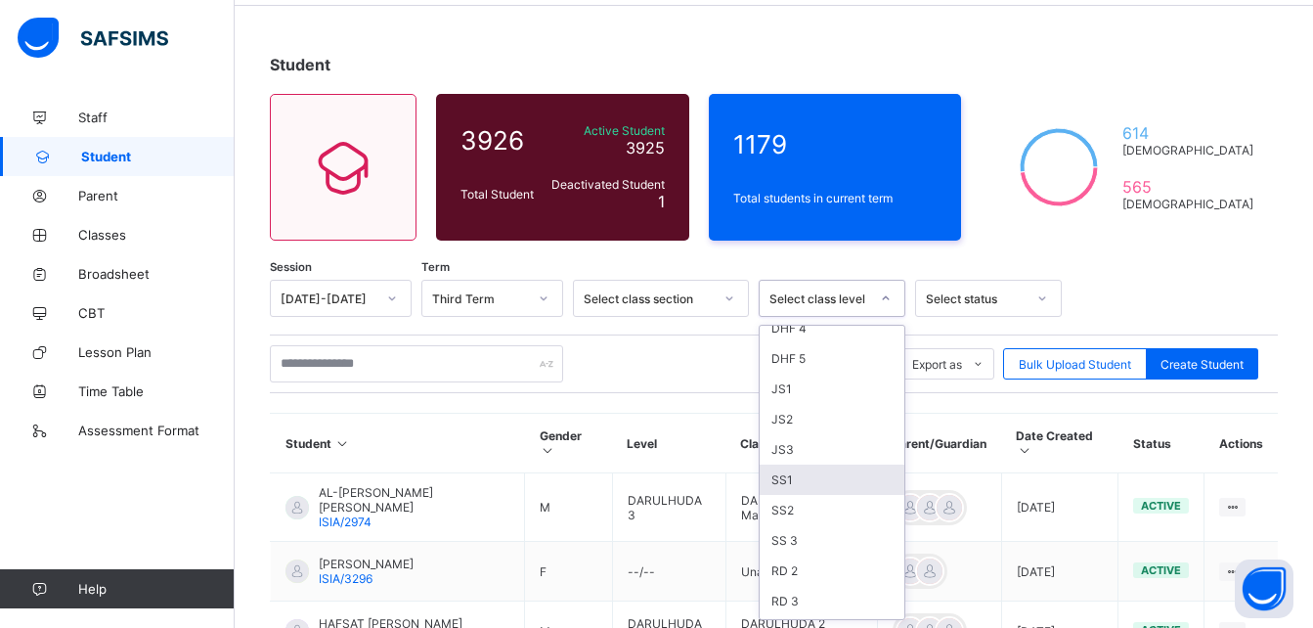
click at [792, 473] on div "SS1" at bounding box center [832, 479] width 145 height 30
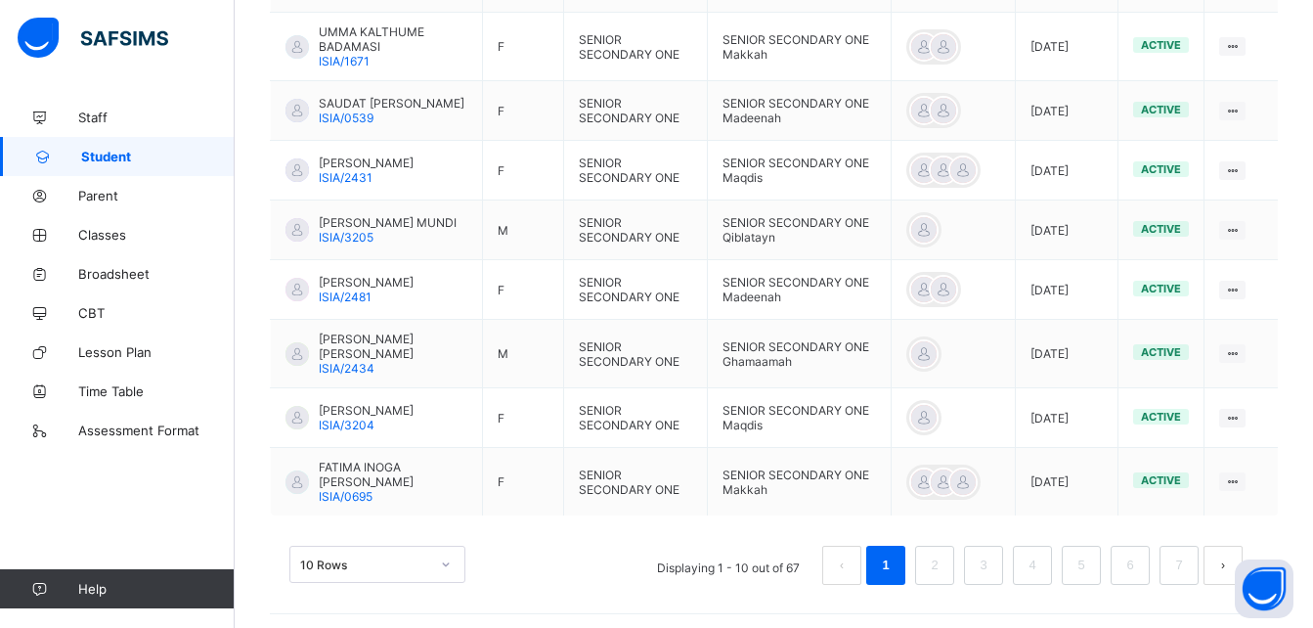
scroll to position [735, 0]
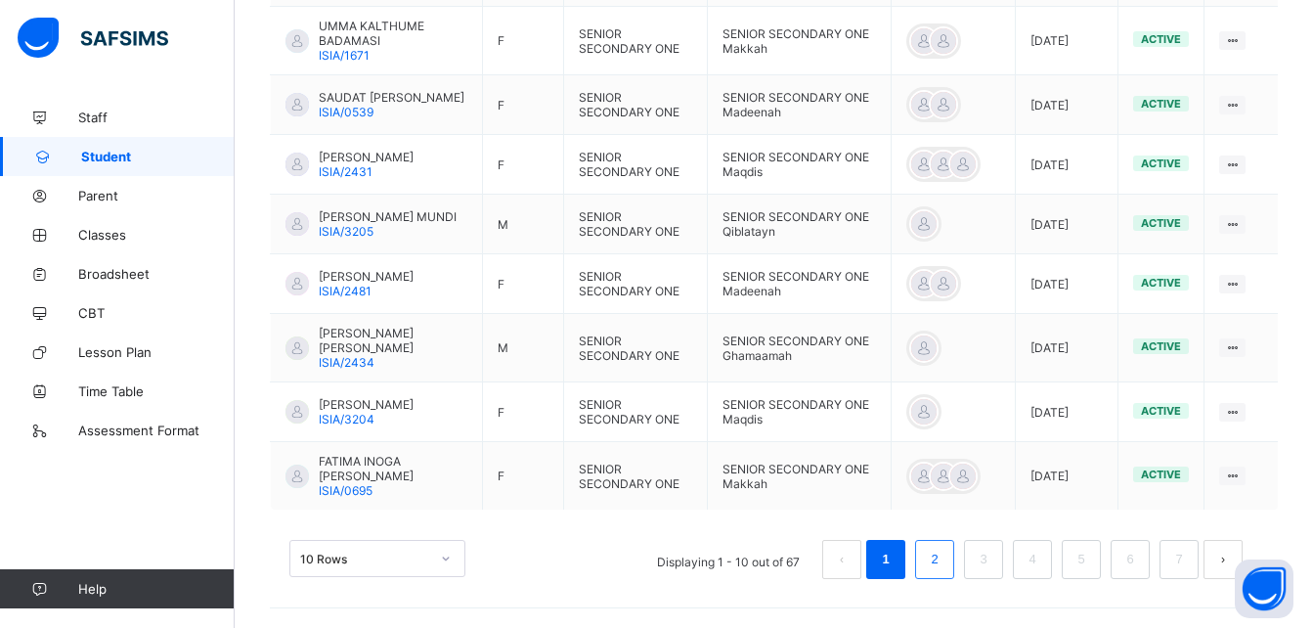
click at [943, 564] on link "2" at bounding box center [934, 558] width 19 height 25
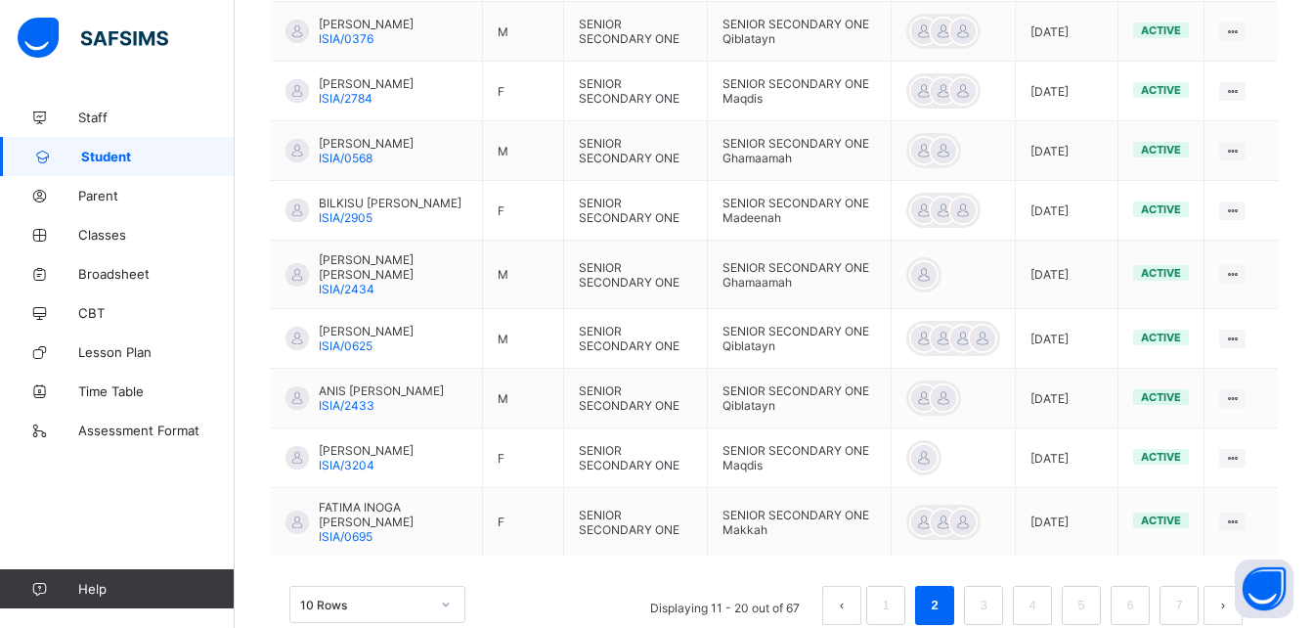
scroll to position [744, 0]
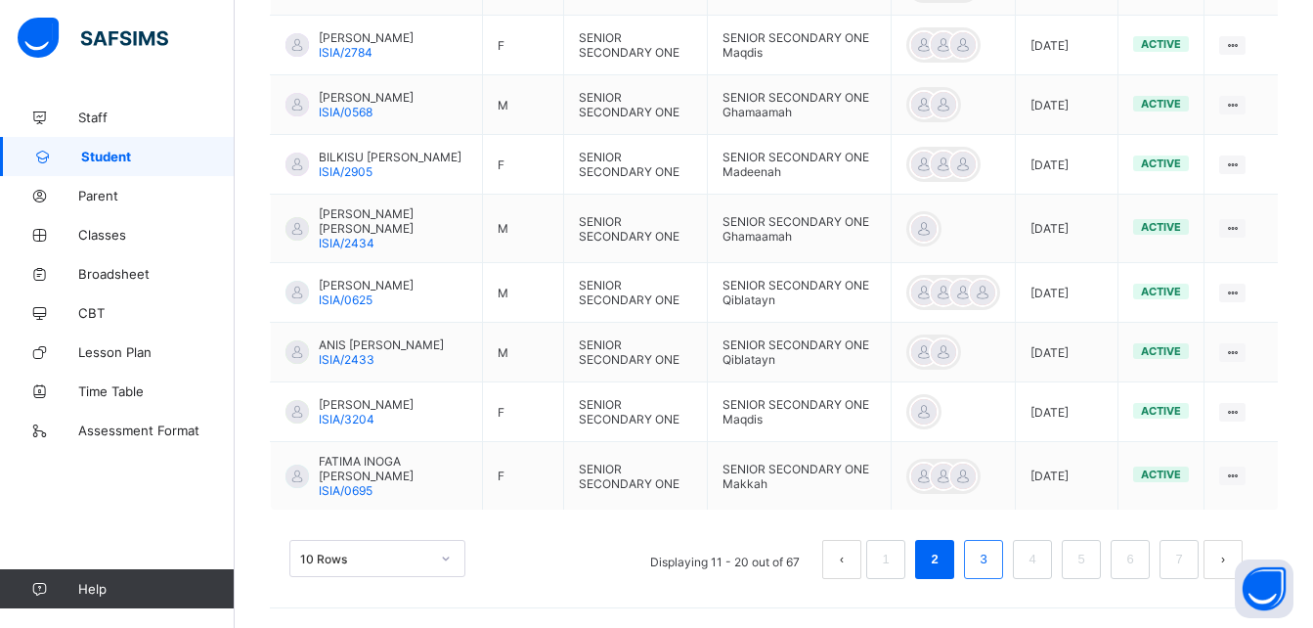
click at [1003, 545] on li "3" at bounding box center [983, 559] width 39 height 39
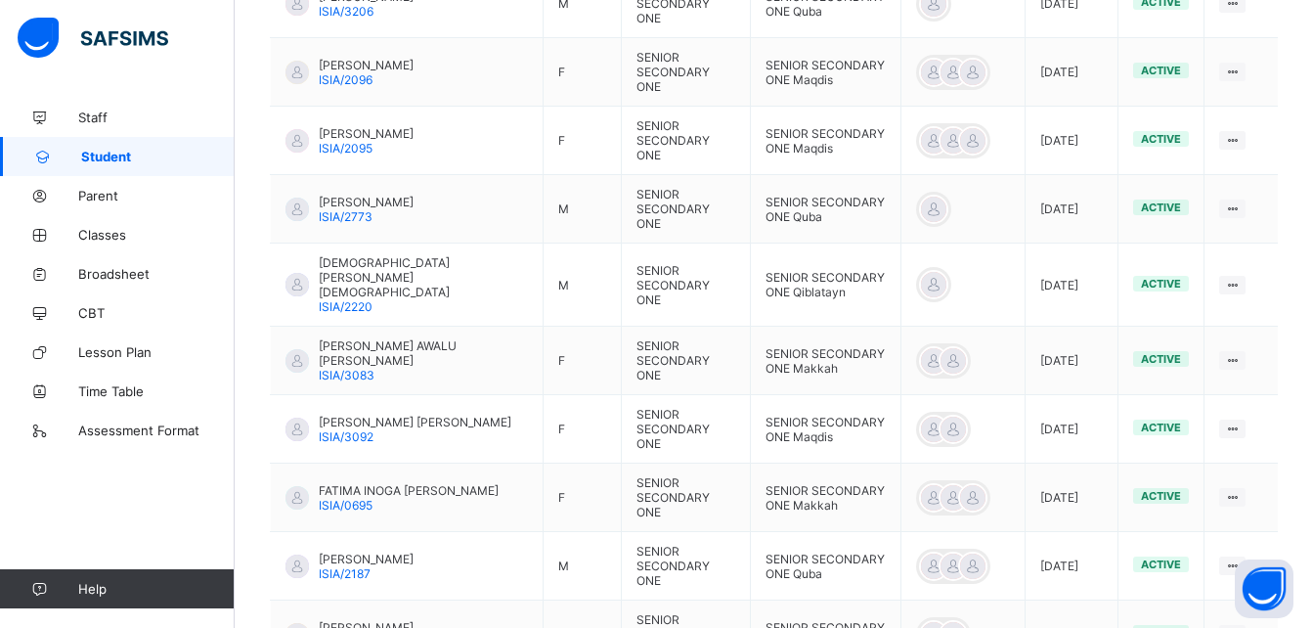
scroll to position [697, 0]
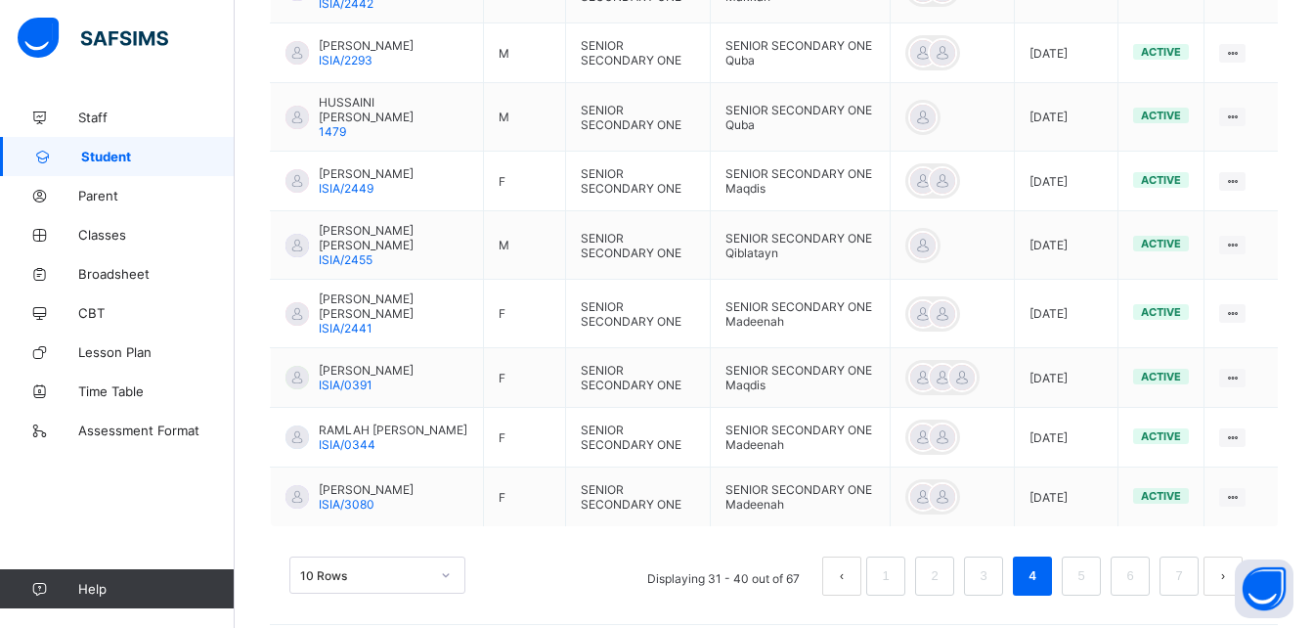
scroll to position [735, 0]
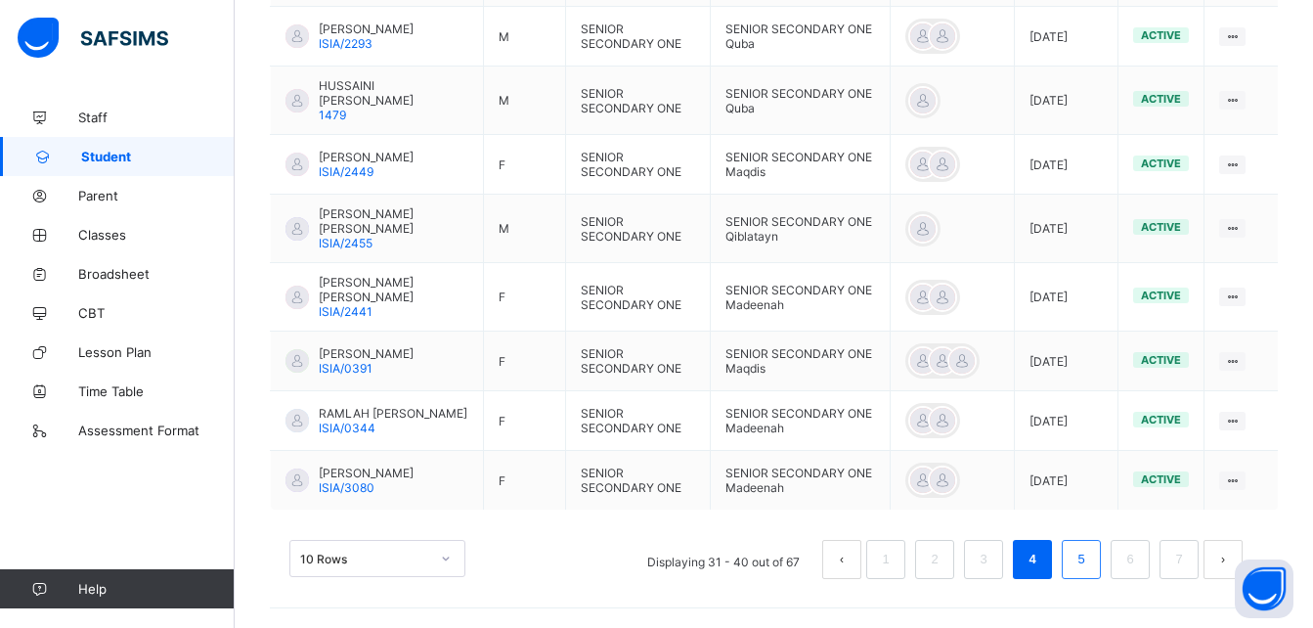
click at [1090, 550] on link "5" at bounding box center [1080, 558] width 19 height 25
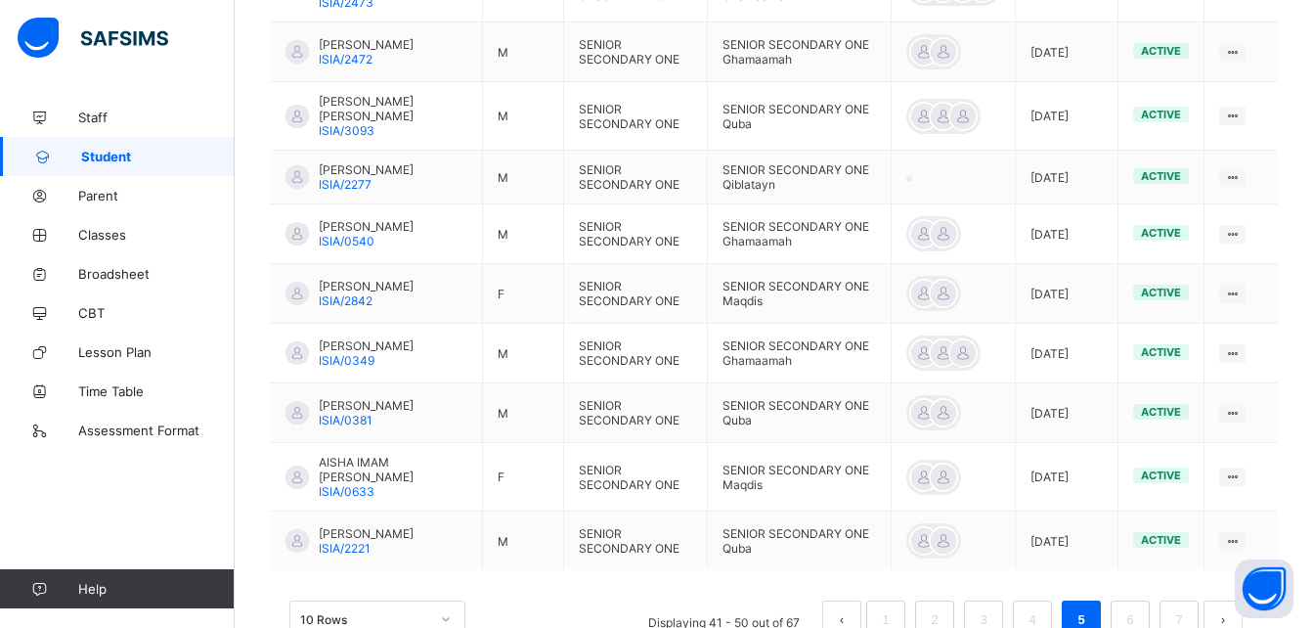
scroll to position [710, 0]
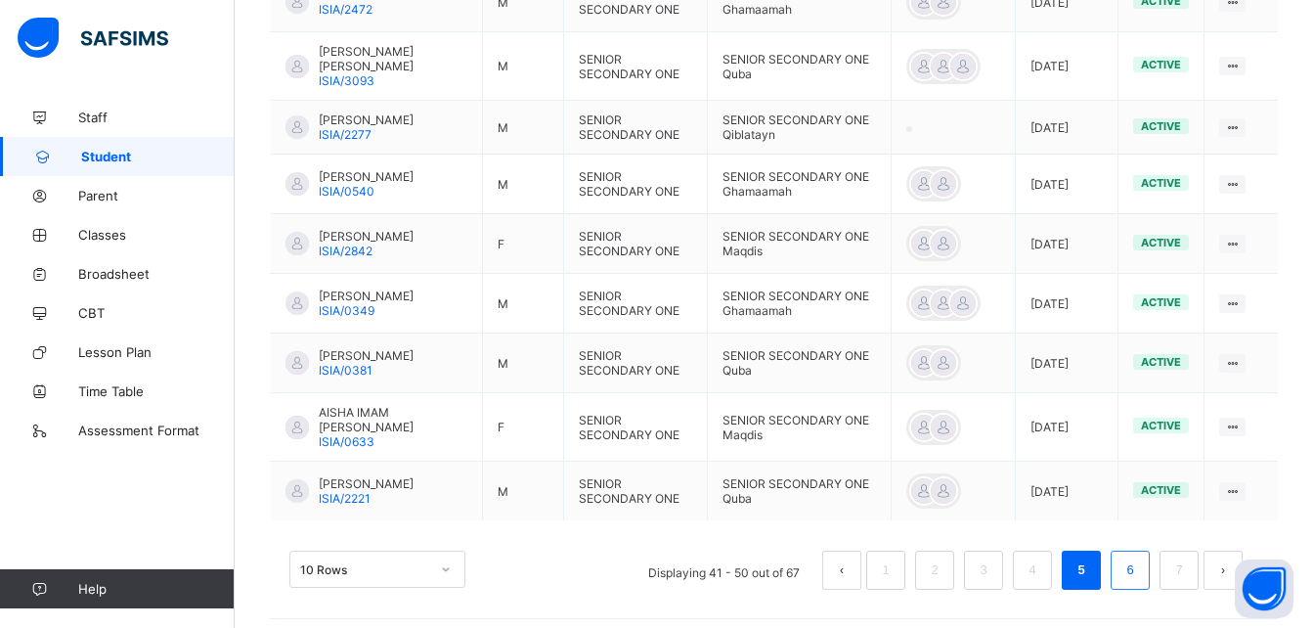
click at [1139, 564] on link "6" at bounding box center [1129, 569] width 19 height 25
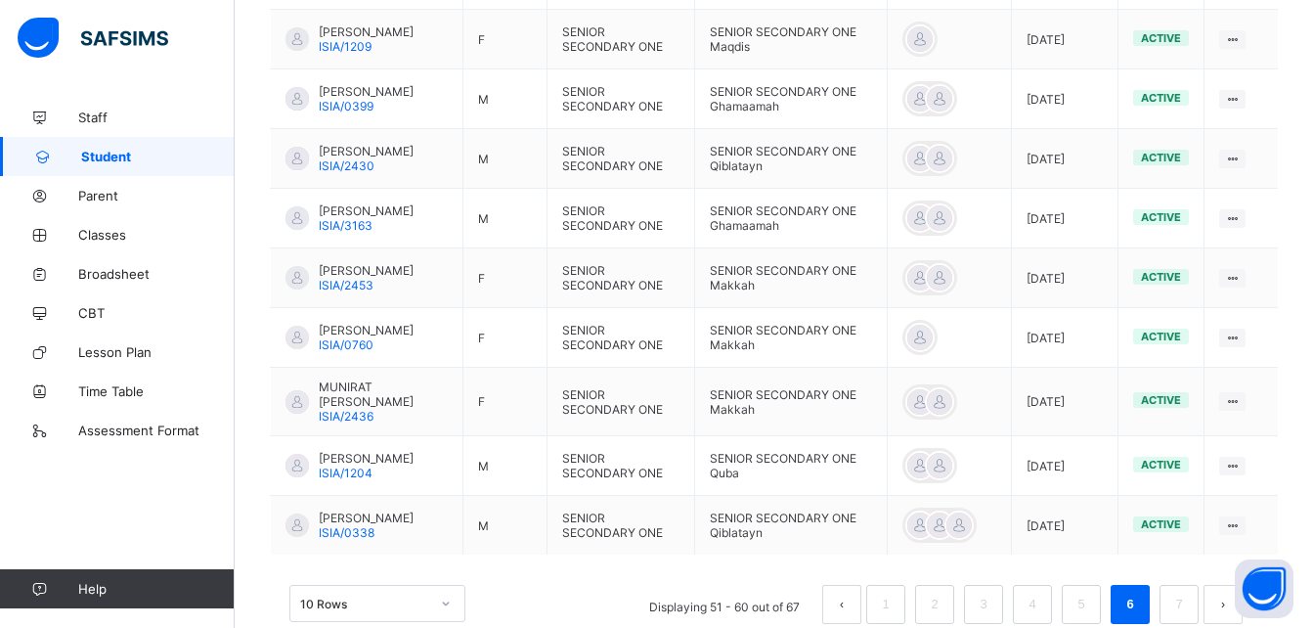
scroll to position [744, 0]
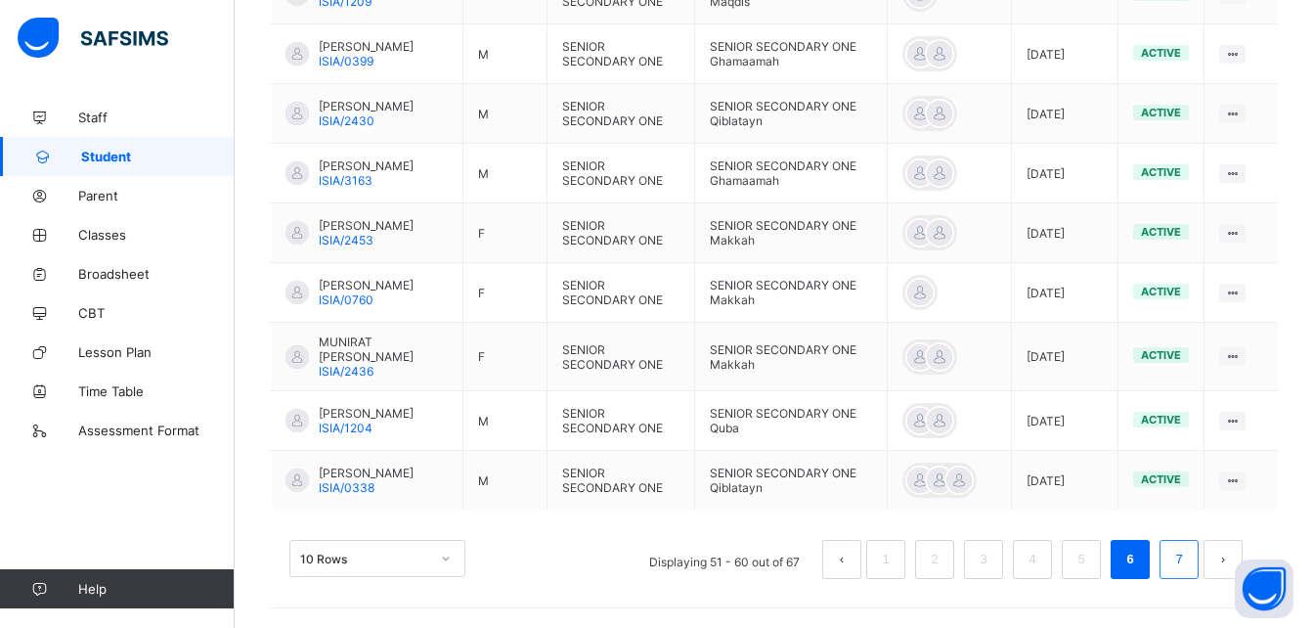
click at [1188, 557] on link "7" at bounding box center [1178, 558] width 19 height 25
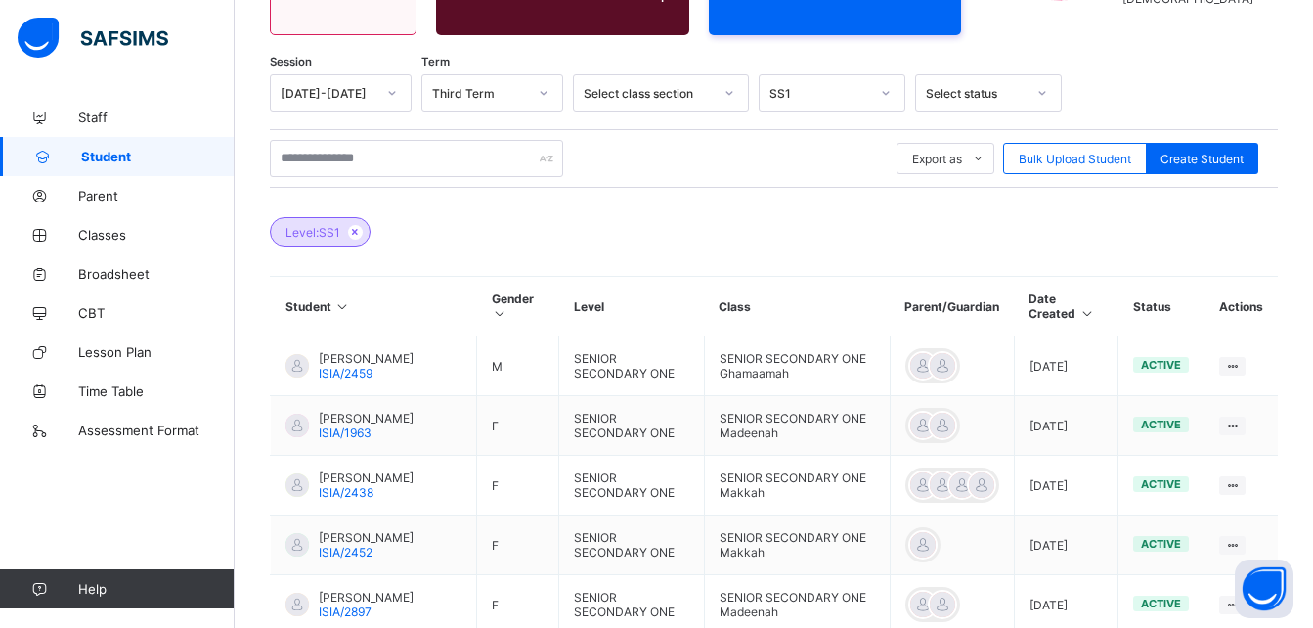
scroll to position [231, 0]
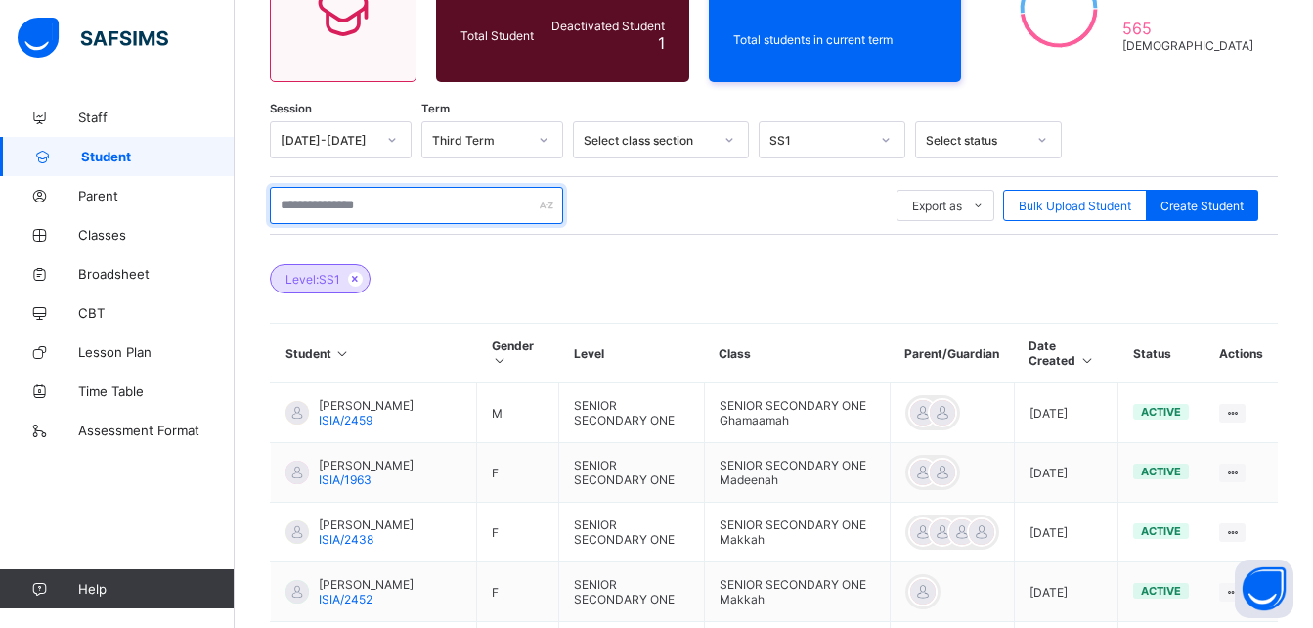
click at [500, 200] on input "text" at bounding box center [416, 205] width 293 height 37
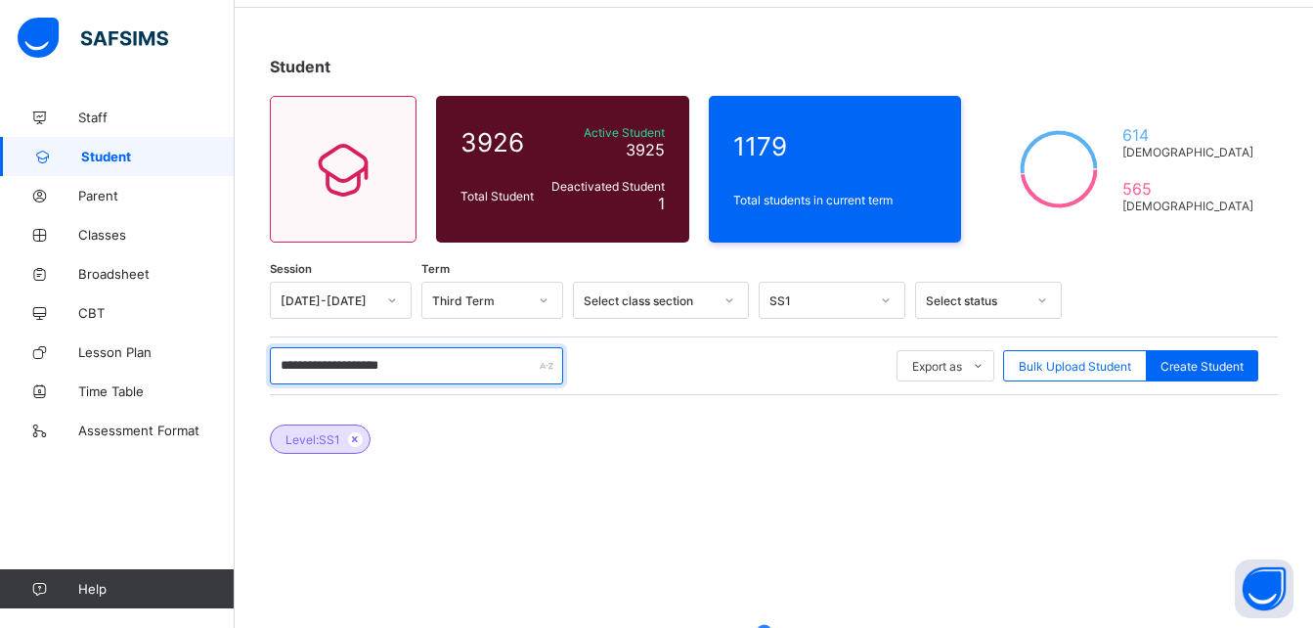
scroll to position [63, 0]
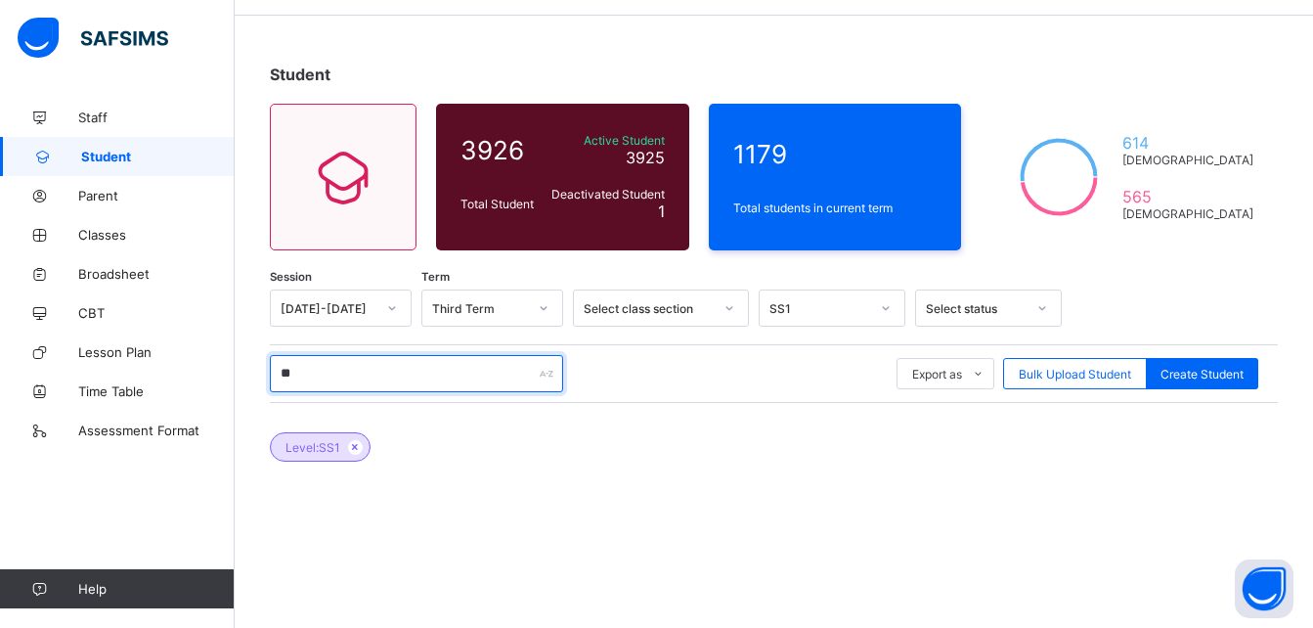
type input "*"
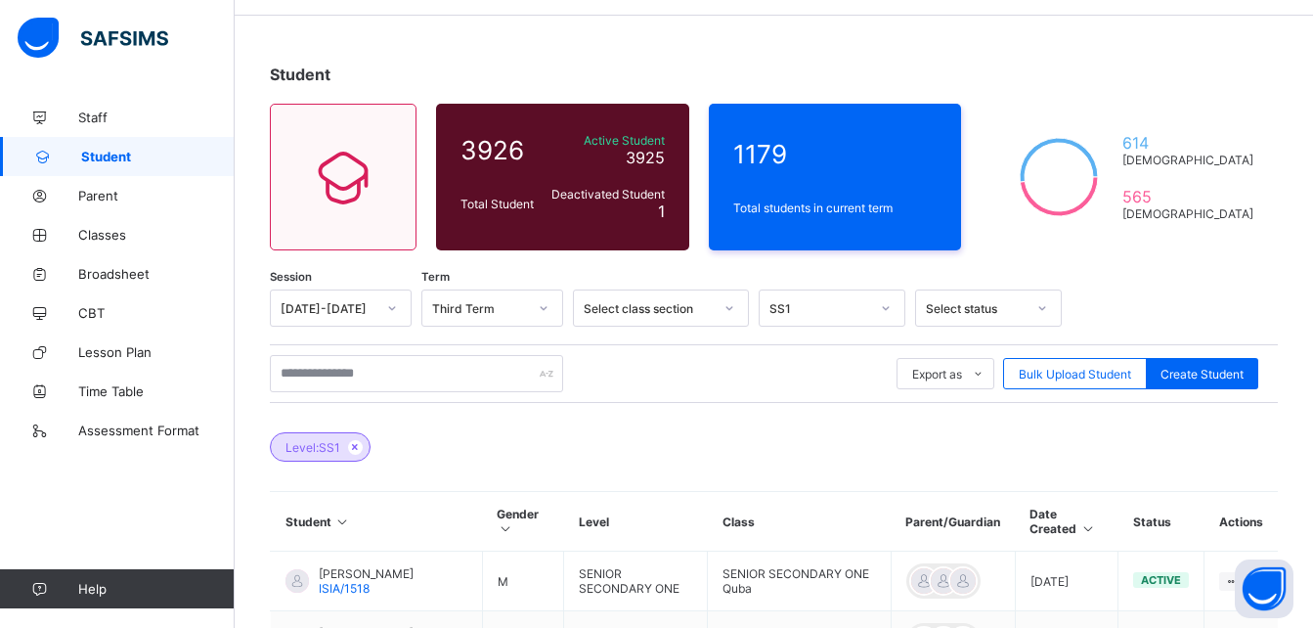
click at [500, 528] on icon at bounding box center [505, 528] width 17 height 15
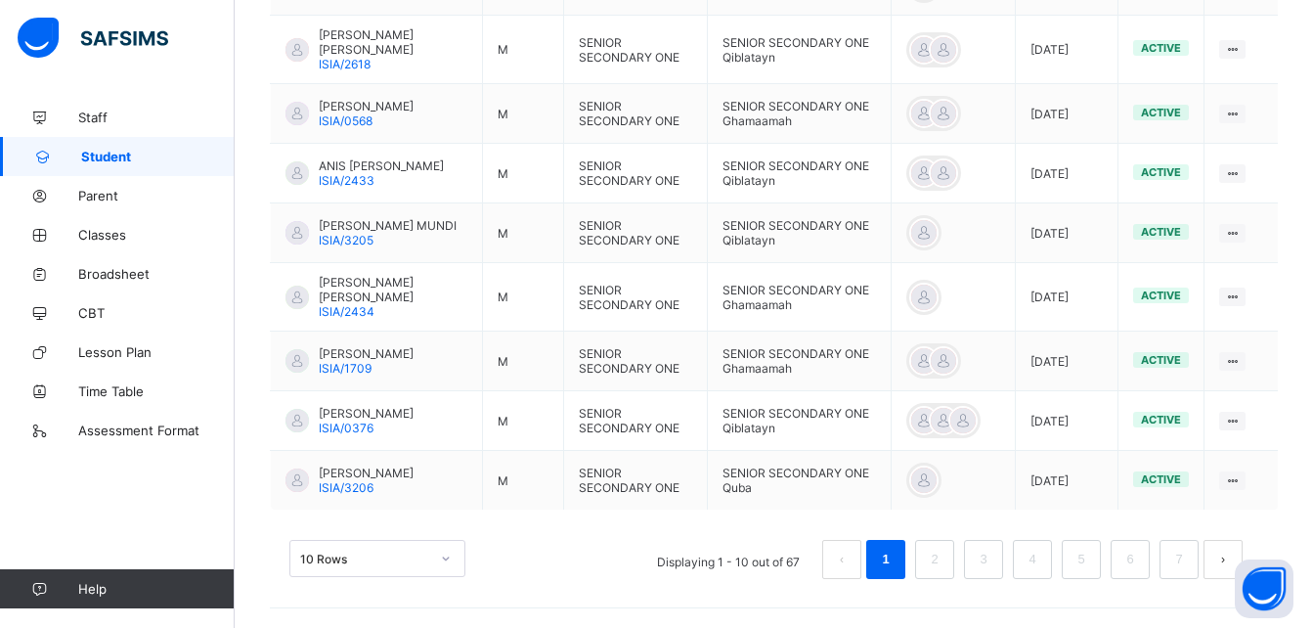
scroll to position [741, 0]
click at [1243, 568] on button "Open asap" at bounding box center [1264, 588] width 59 height 59
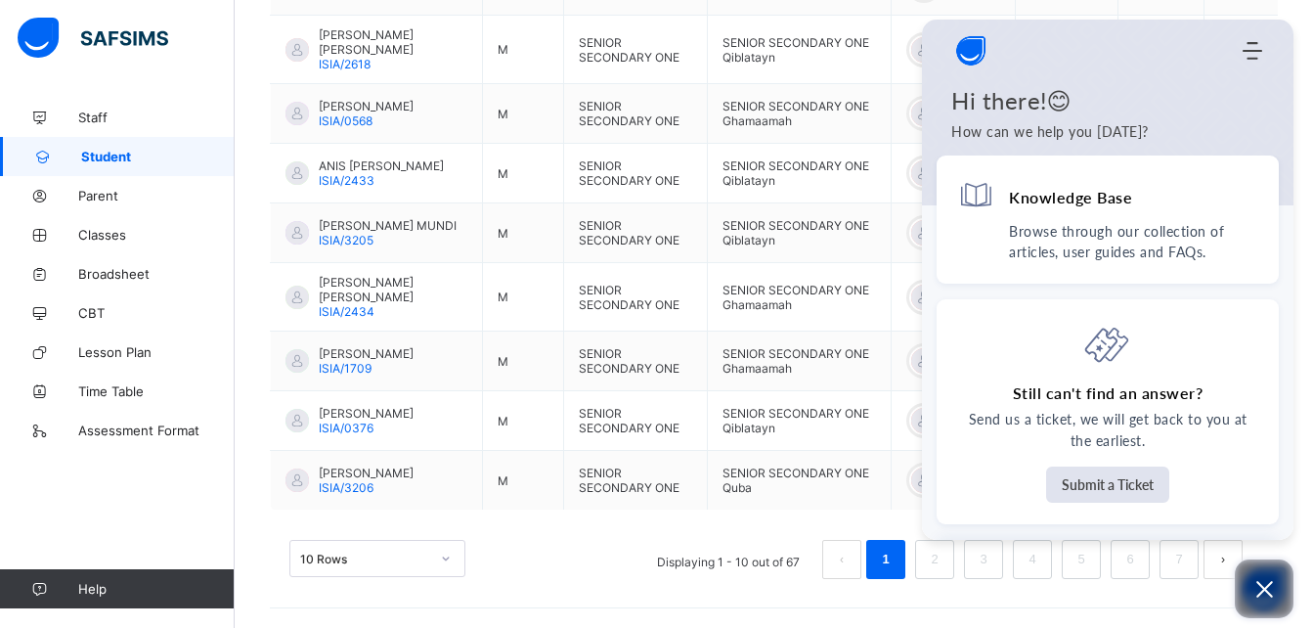
click at [1274, 579] on icon "Open asap" at bounding box center [1264, 589] width 24 height 24
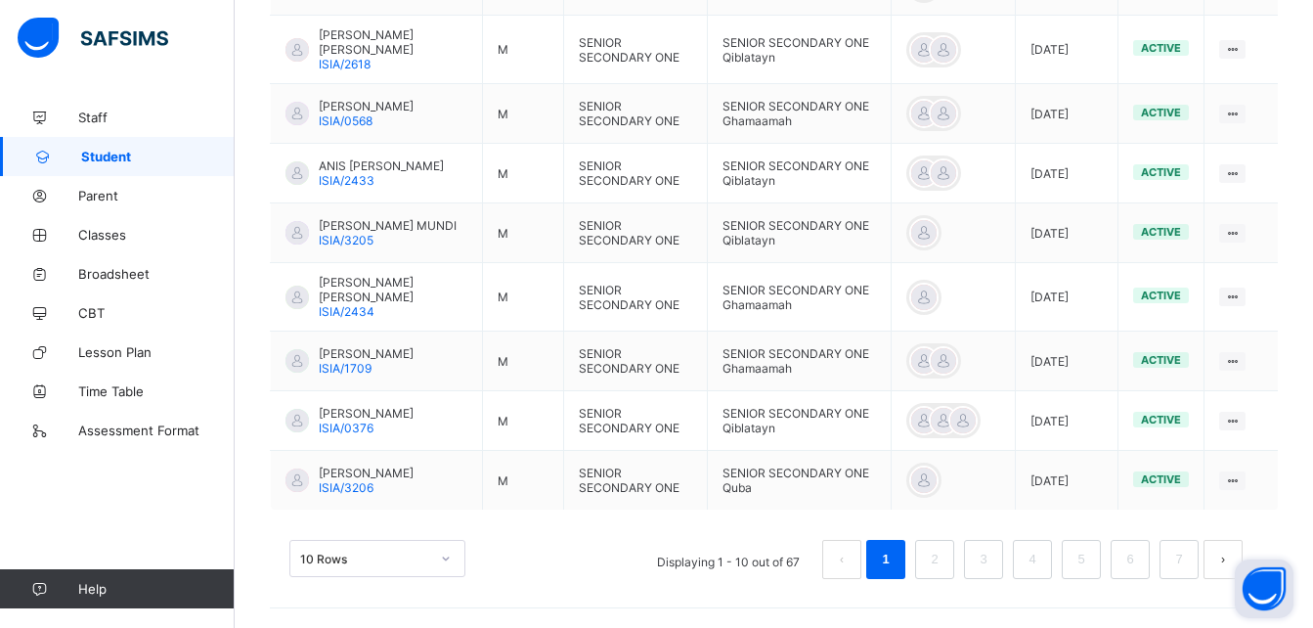
click at [1222, 560] on button "next page" at bounding box center [1222, 559] width 39 height 39
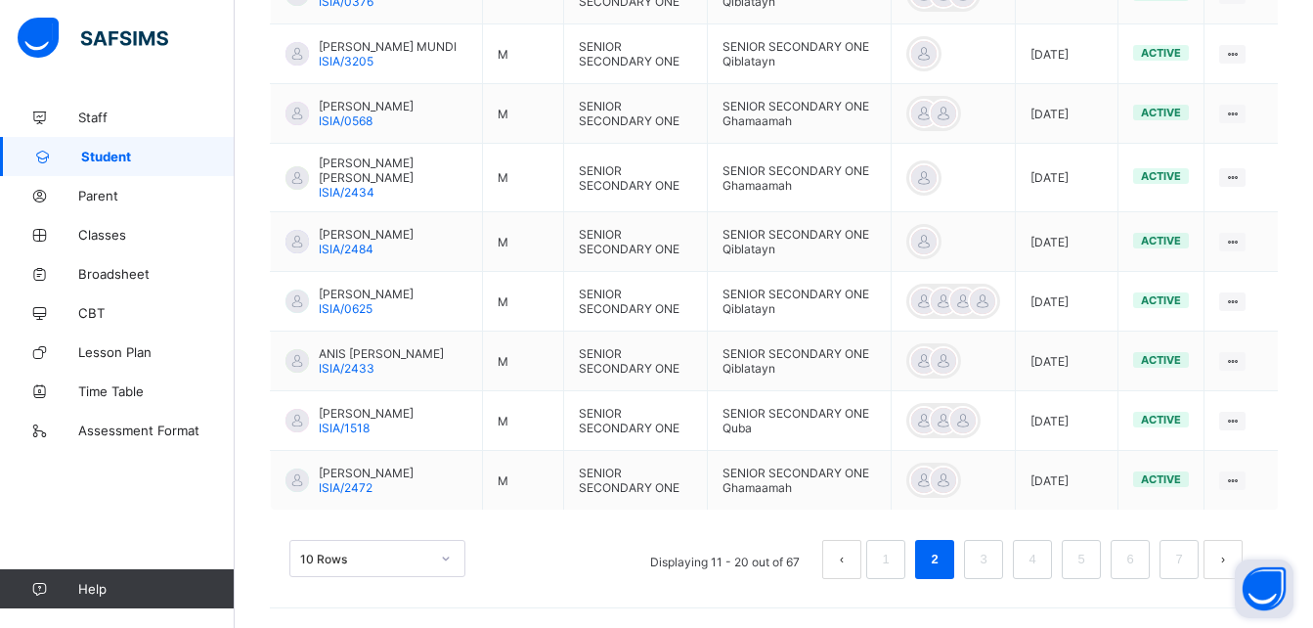
scroll to position [820, 0]
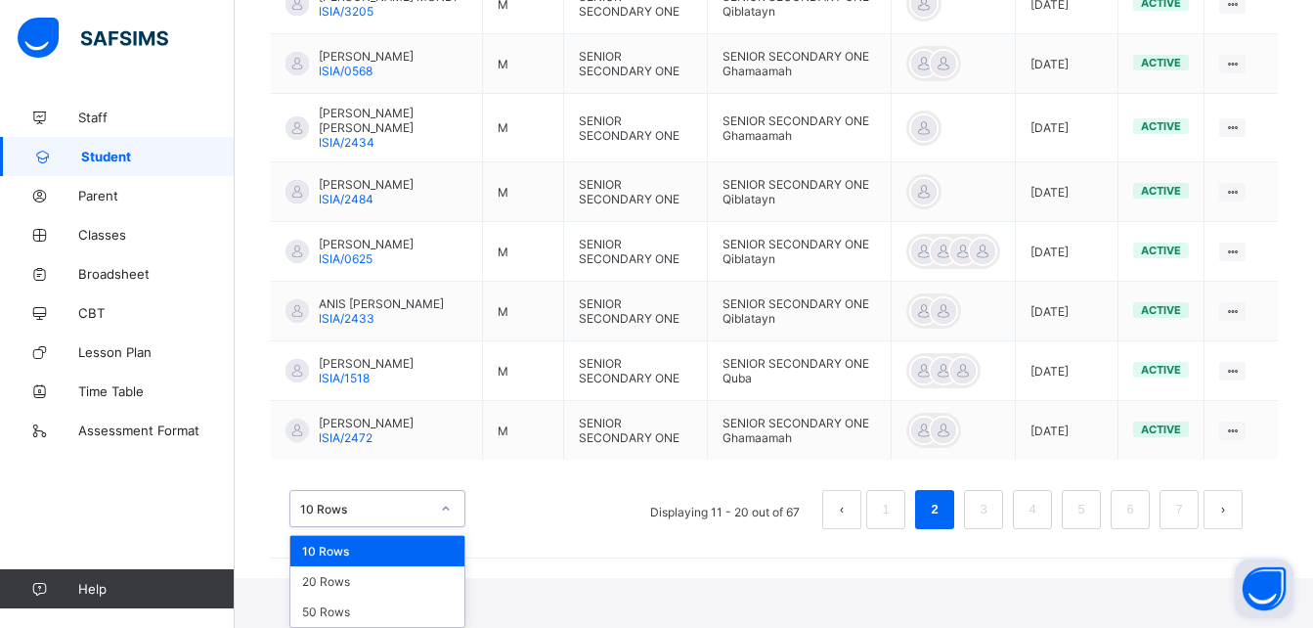
click at [445, 527] on div "option 10 Rows focused, 1 of 3. 3 results available. Use Up and Down to choose …" at bounding box center [377, 508] width 176 height 37
click at [365, 579] on div "20 Rows" at bounding box center [377, 581] width 174 height 30
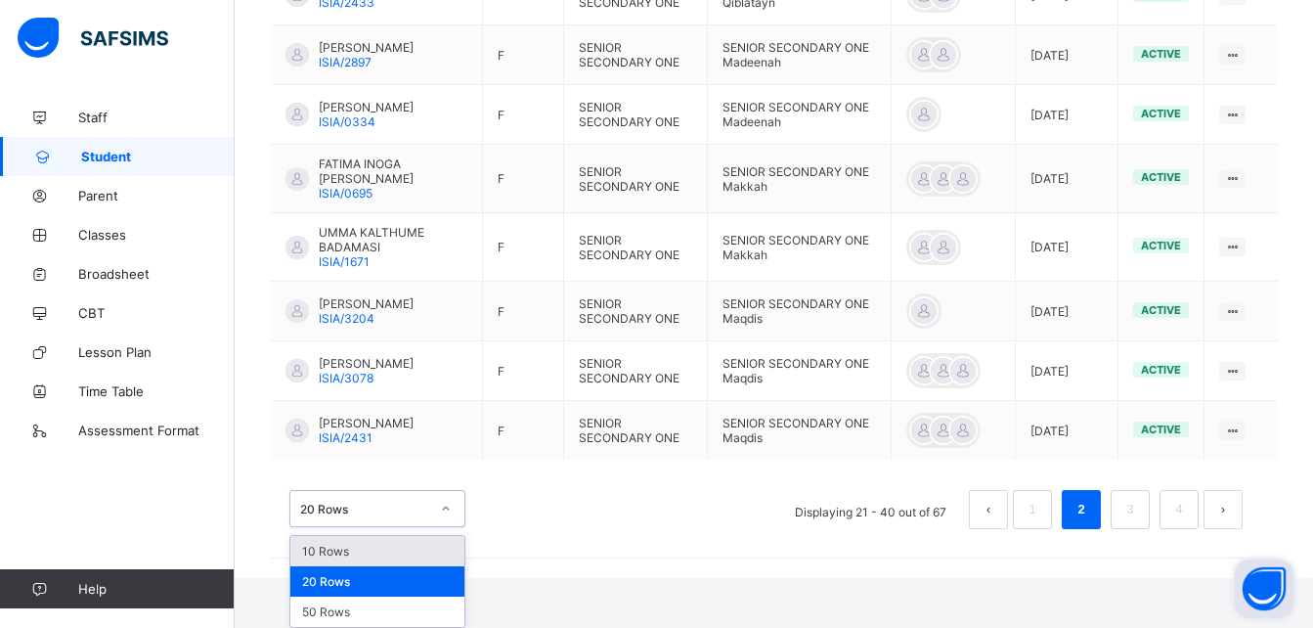
scroll to position [1434, 0]
click at [442, 527] on div "option 10 Rows focused, 1 of 3. 3 results available. Use Up and Down to choose …" at bounding box center [377, 508] width 176 height 37
click at [365, 603] on div "50 Rows" at bounding box center [377, 611] width 174 height 30
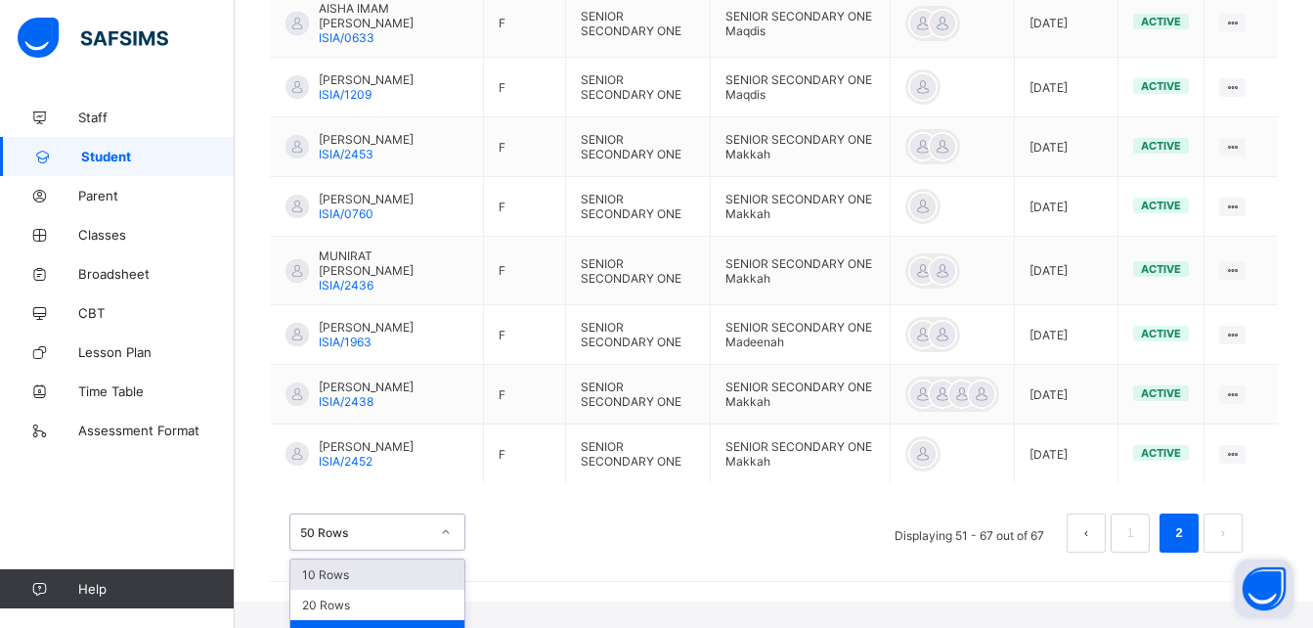
scroll to position [1229, 0]
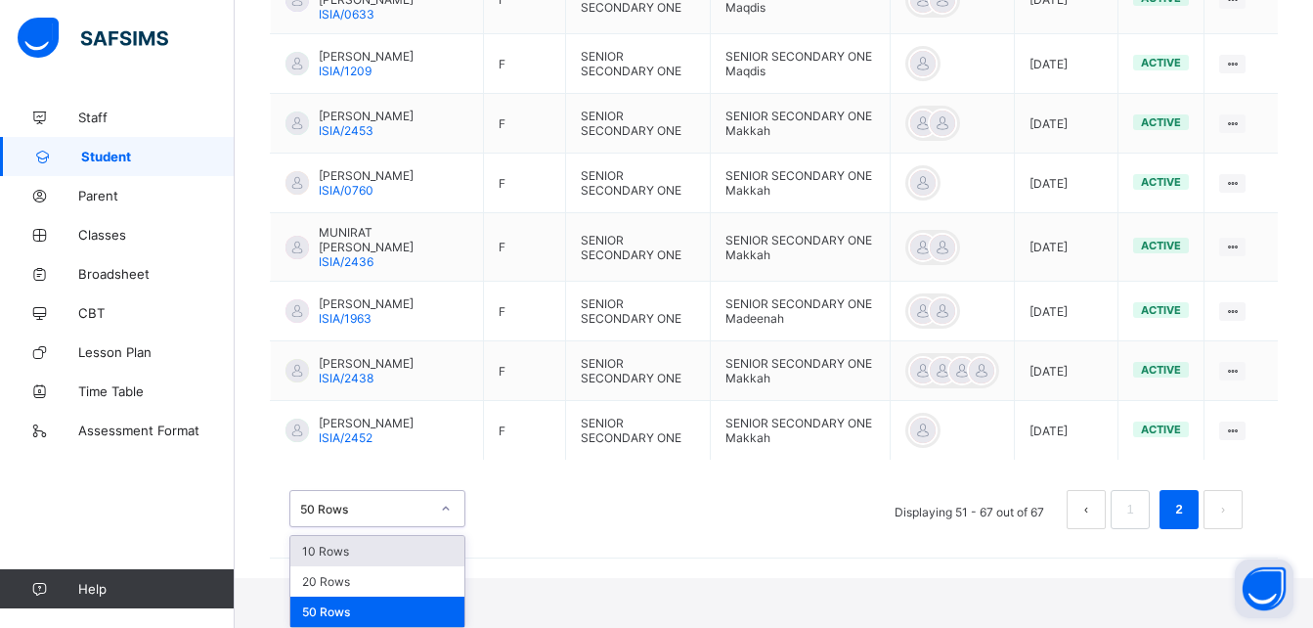
click at [445, 527] on div "option 10 Rows focused, 1 of 3. 3 results available. Use Up and Down to choose …" at bounding box center [377, 508] width 176 height 37
click at [394, 609] on div "50 Rows" at bounding box center [377, 611] width 174 height 30
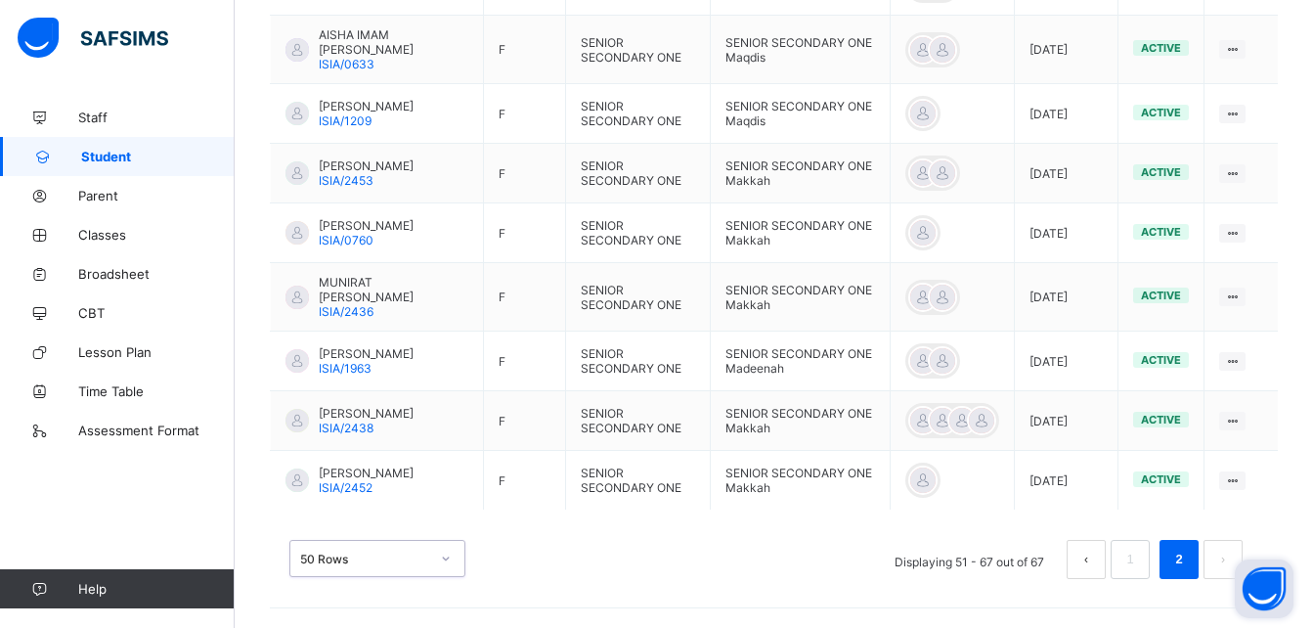
scroll to position [1179, 0]
click at [1139, 562] on link "1" at bounding box center [1129, 558] width 19 height 25
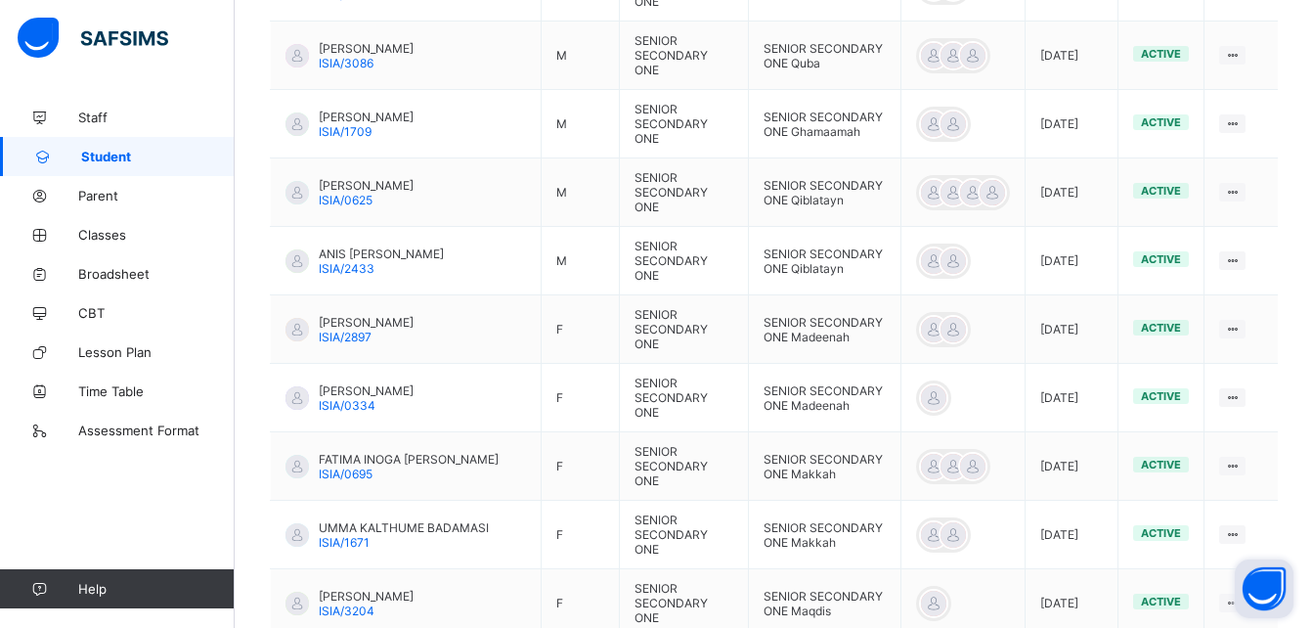
scroll to position [2709, 0]
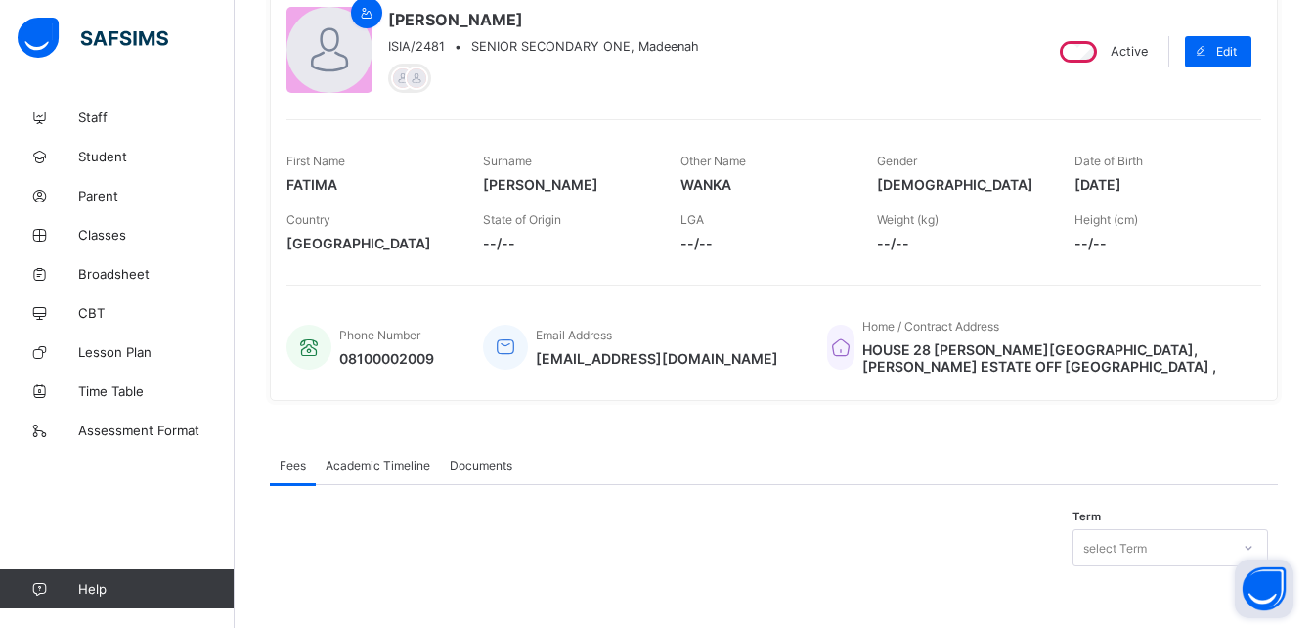
scroll to position [193, 0]
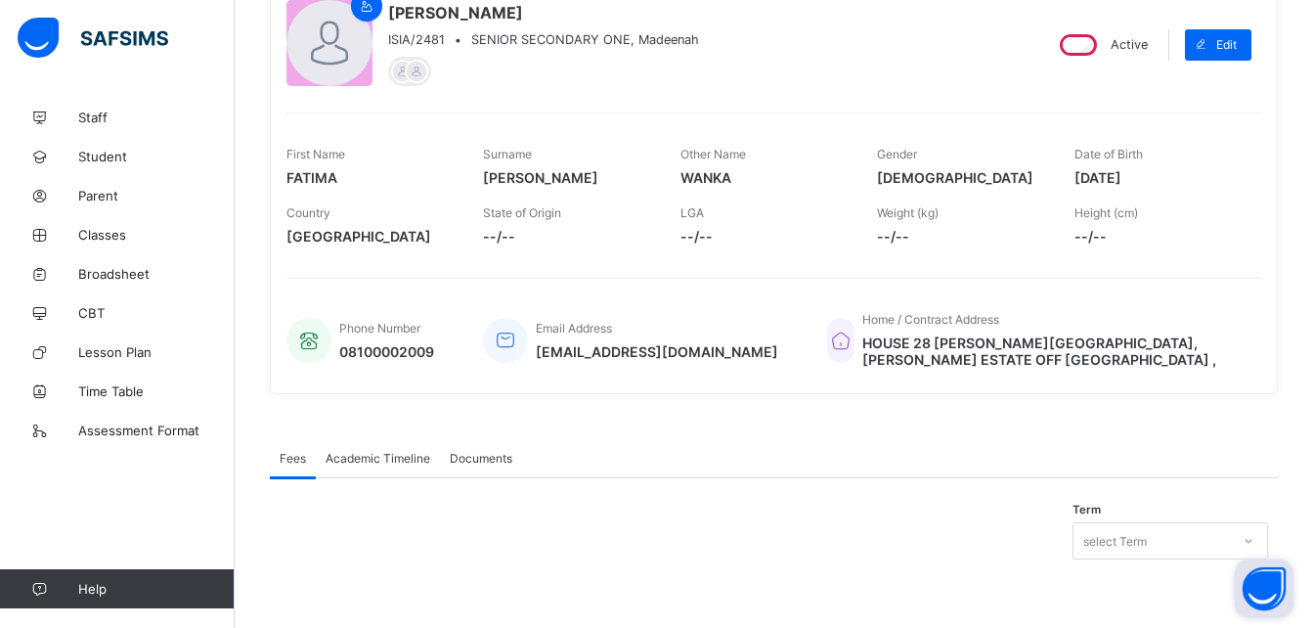
click at [403, 457] on span "Academic Timeline" at bounding box center [378, 458] width 105 height 15
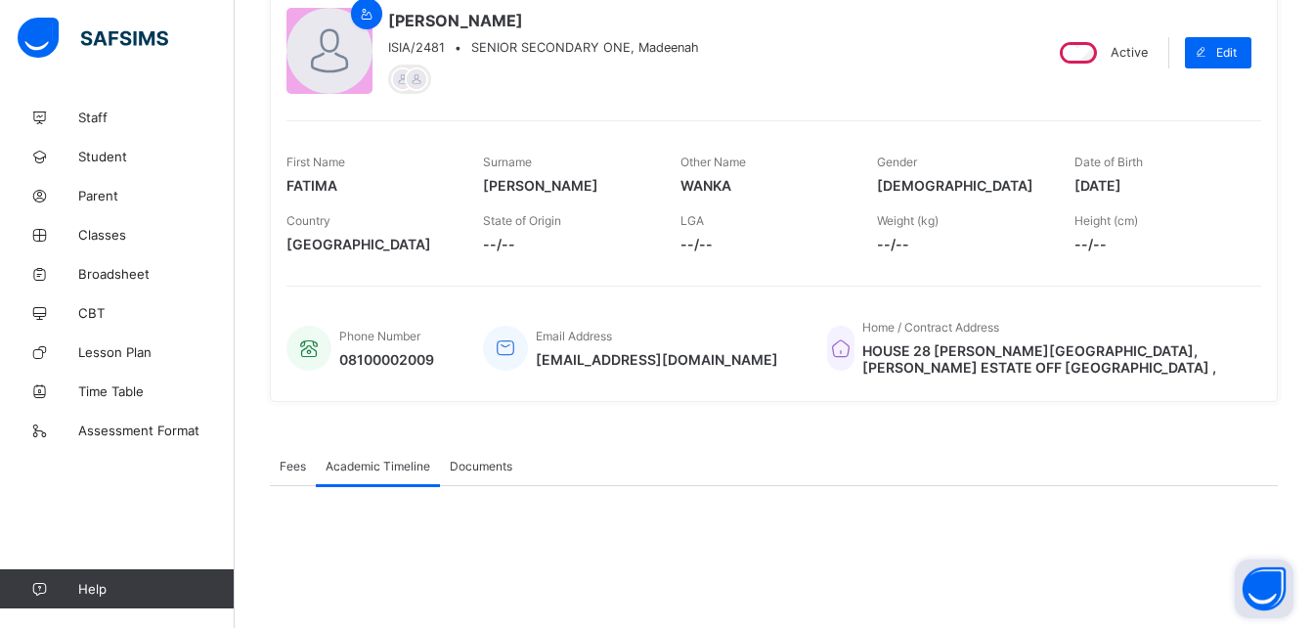
scroll to position [146, 0]
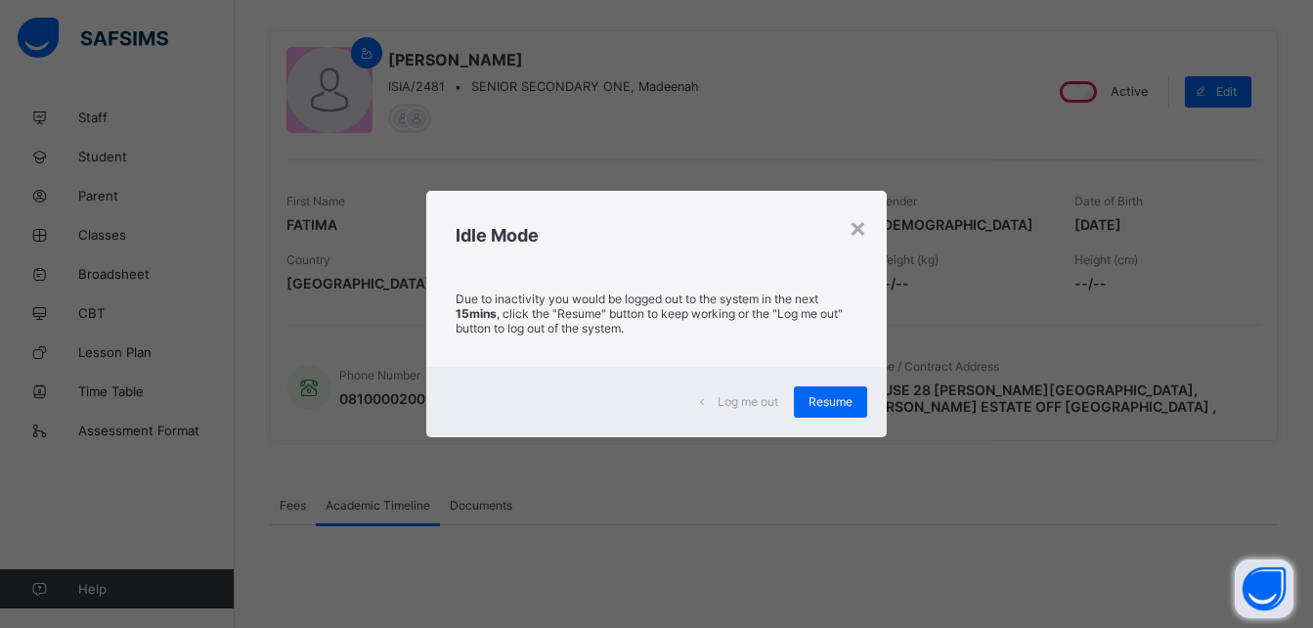
scroll to position [488, 0]
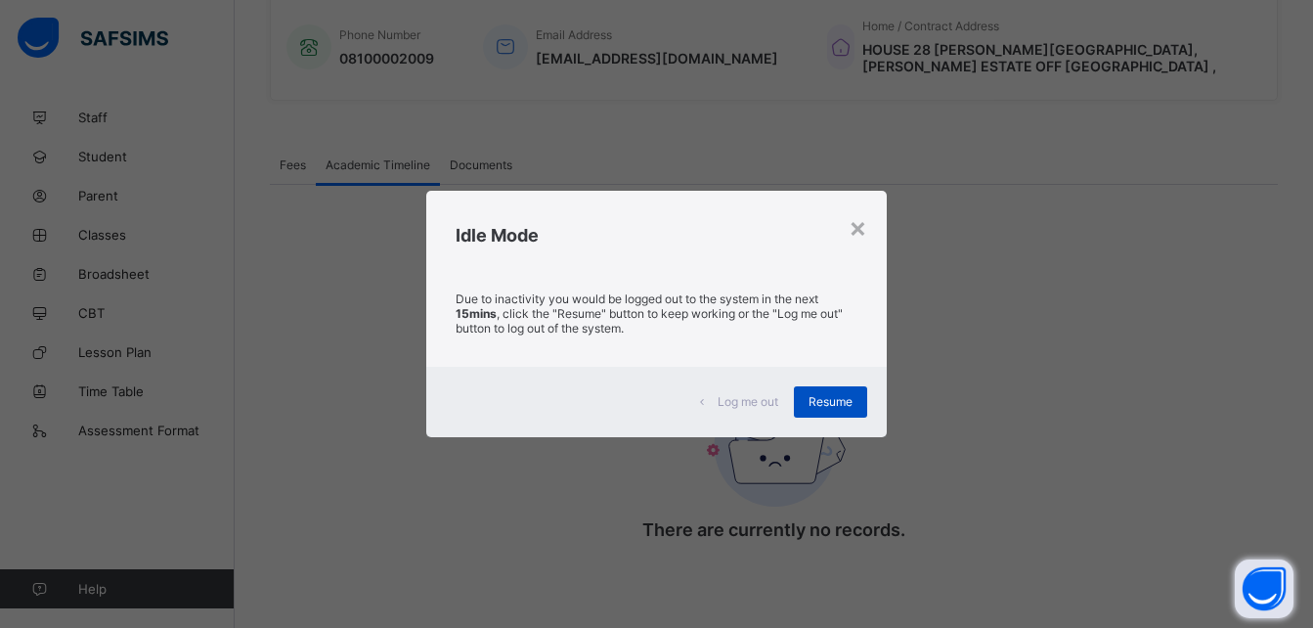
click at [852, 398] on span "Resume" at bounding box center [830, 401] width 44 height 15
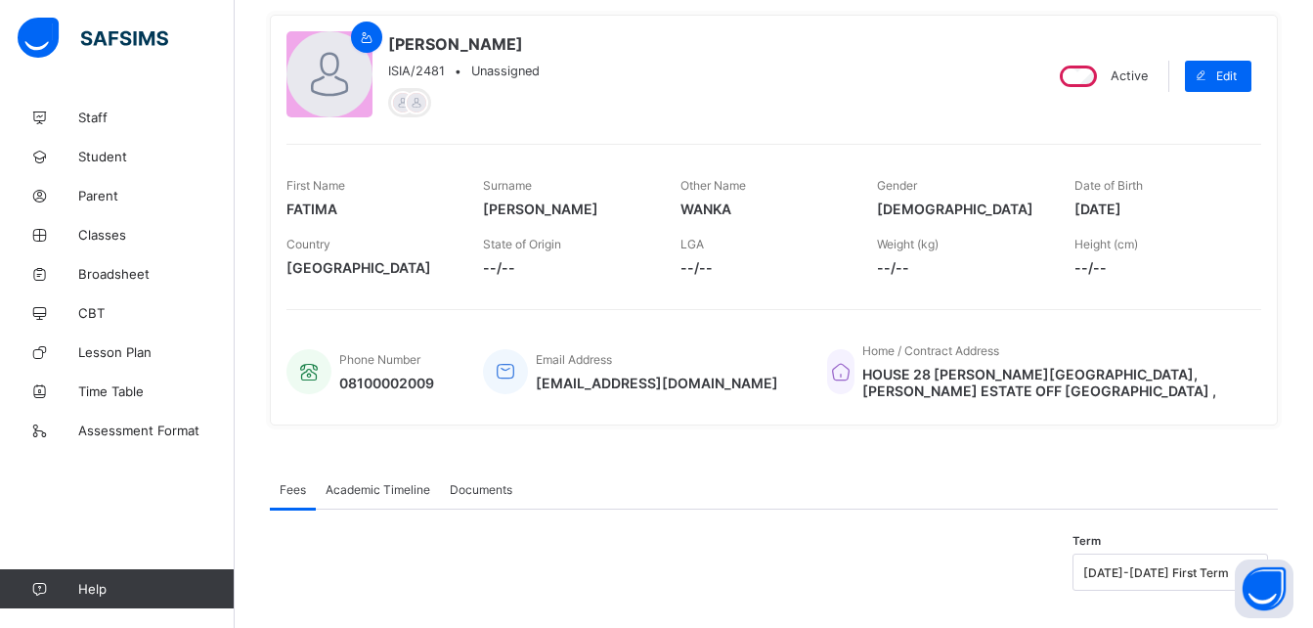
scroll to position [193, 0]
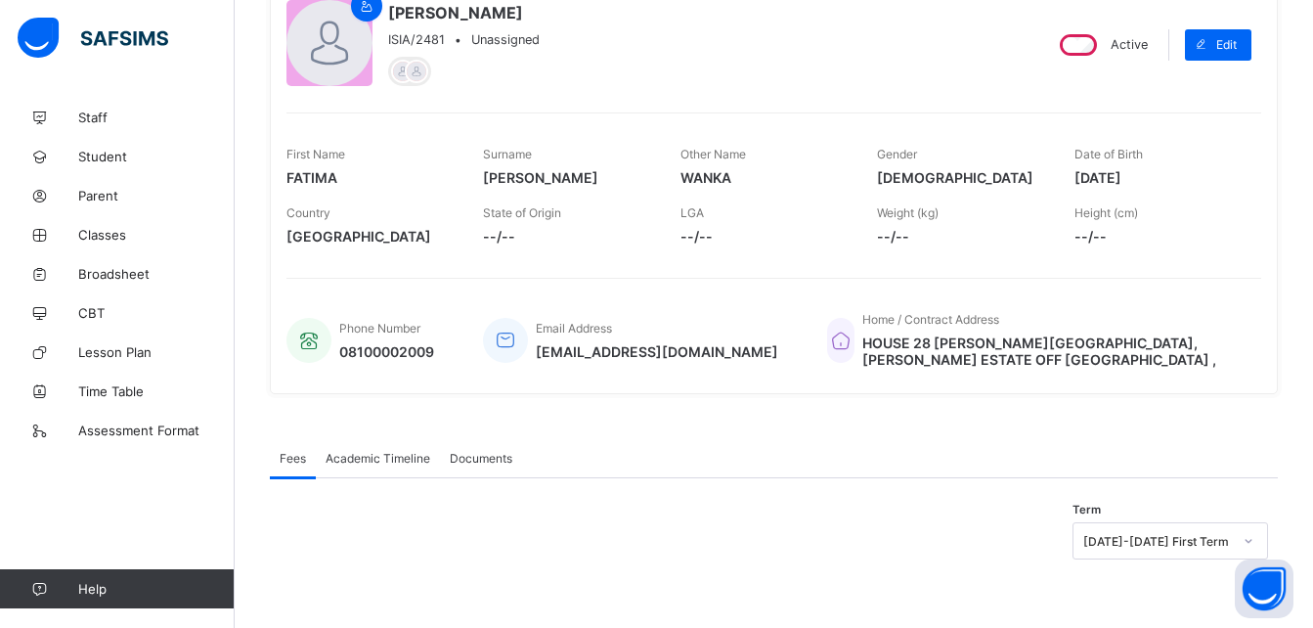
click at [370, 461] on span "Academic Timeline" at bounding box center [378, 458] width 105 height 15
click at [469, 461] on span "Documents" at bounding box center [481, 458] width 63 height 15
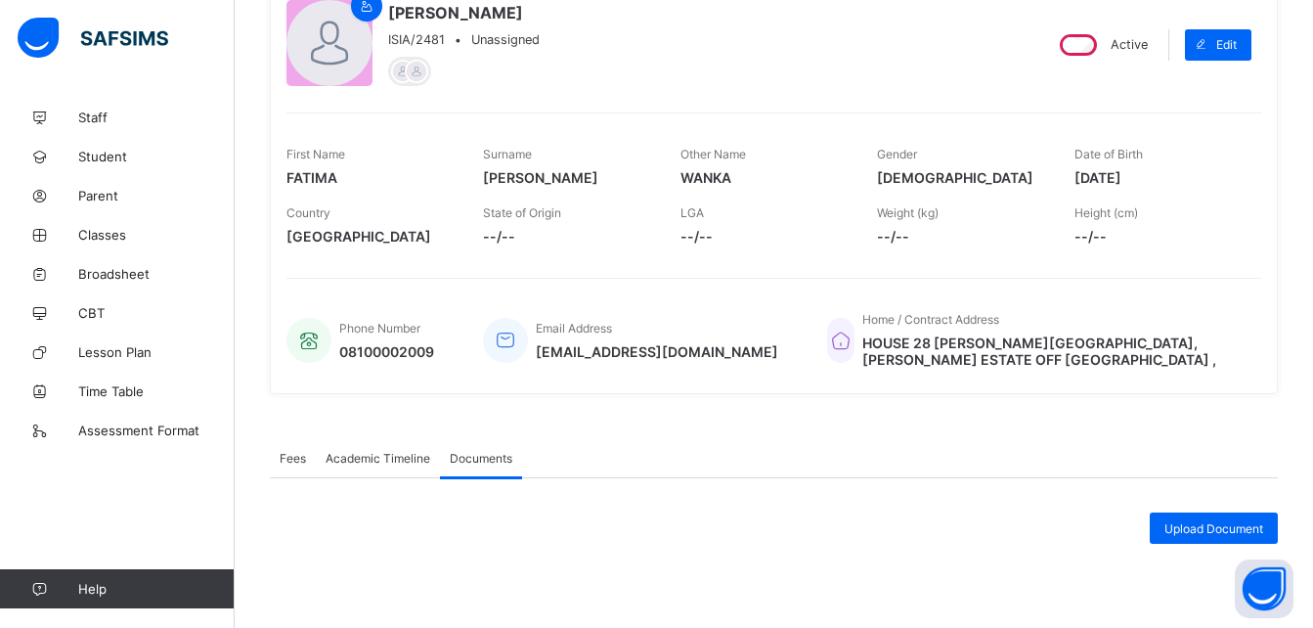
click at [381, 459] on span "Academic Timeline" at bounding box center [378, 458] width 105 height 15
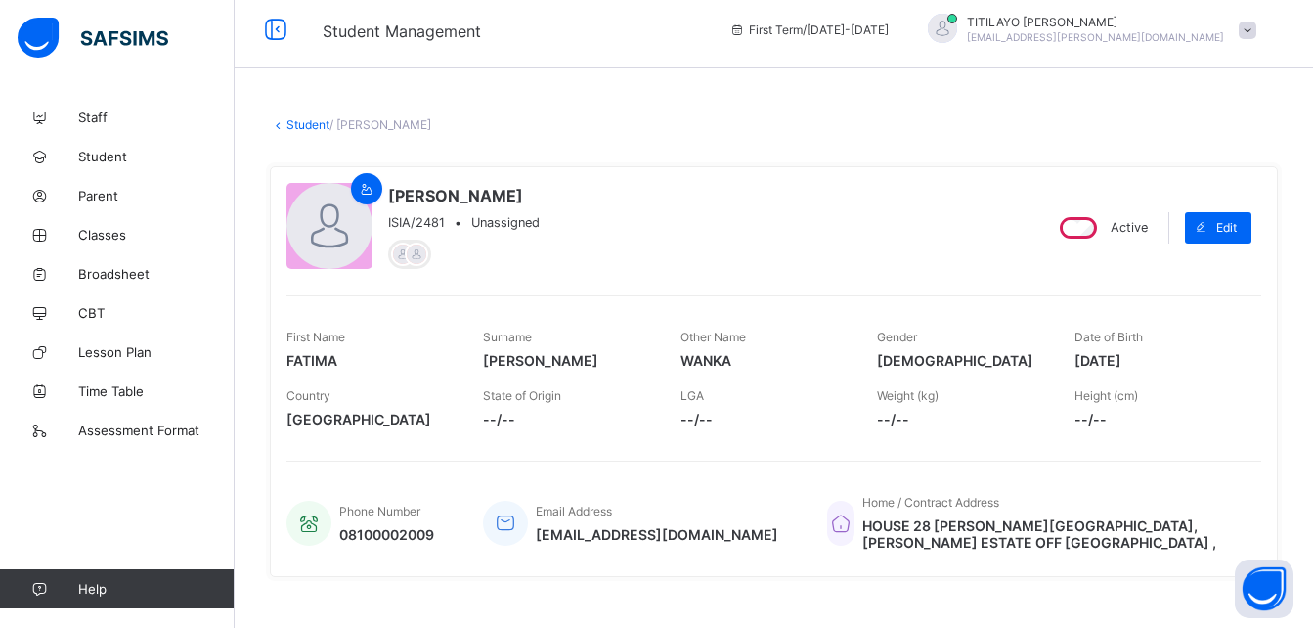
scroll to position [0, 0]
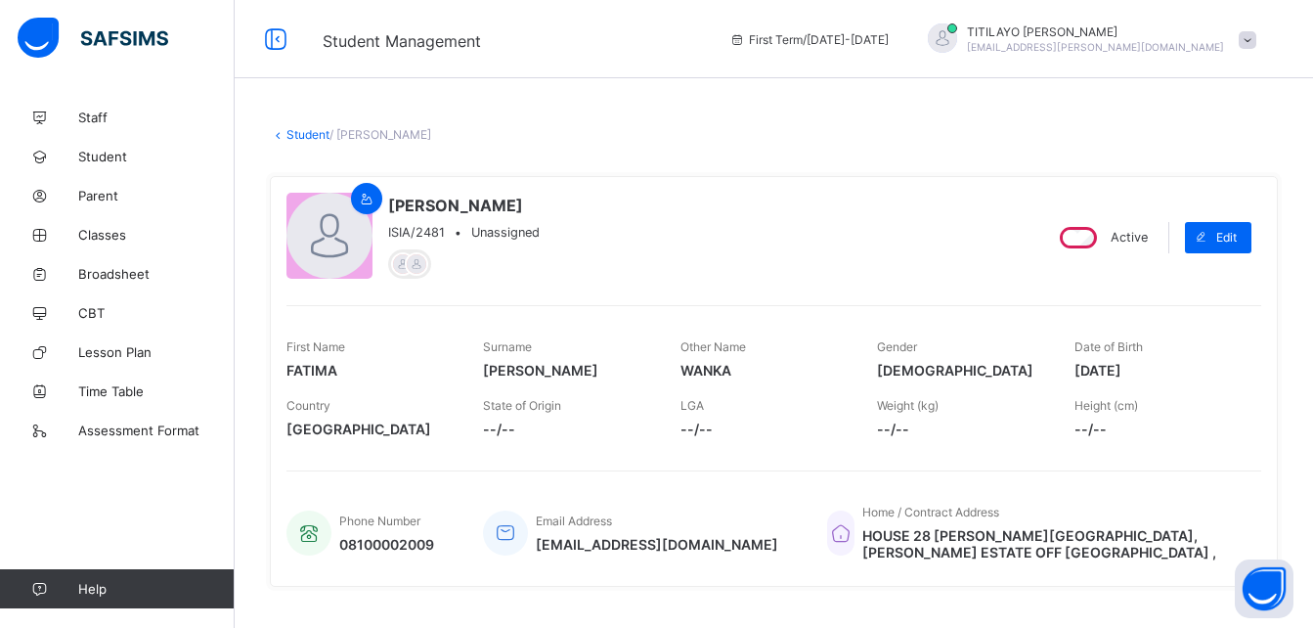
click at [314, 134] on link "Student" at bounding box center [307, 134] width 43 height 15
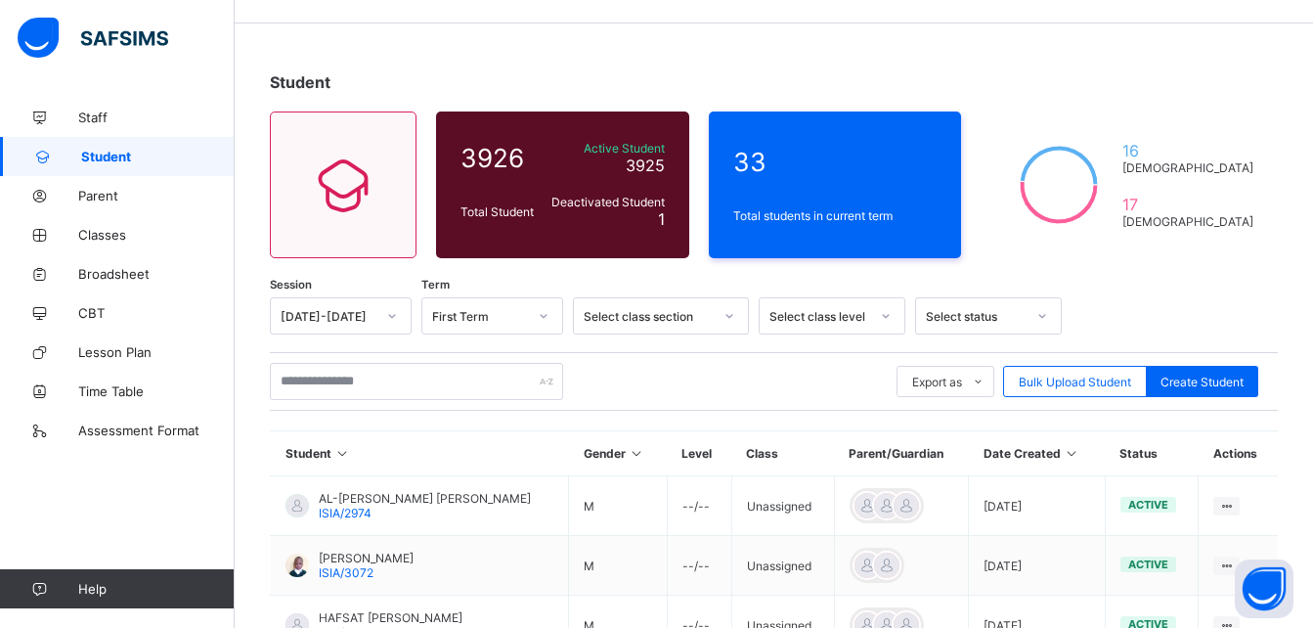
click at [345, 334] on div "[DATE]-[DATE]" at bounding box center [341, 315] width 142 height 37
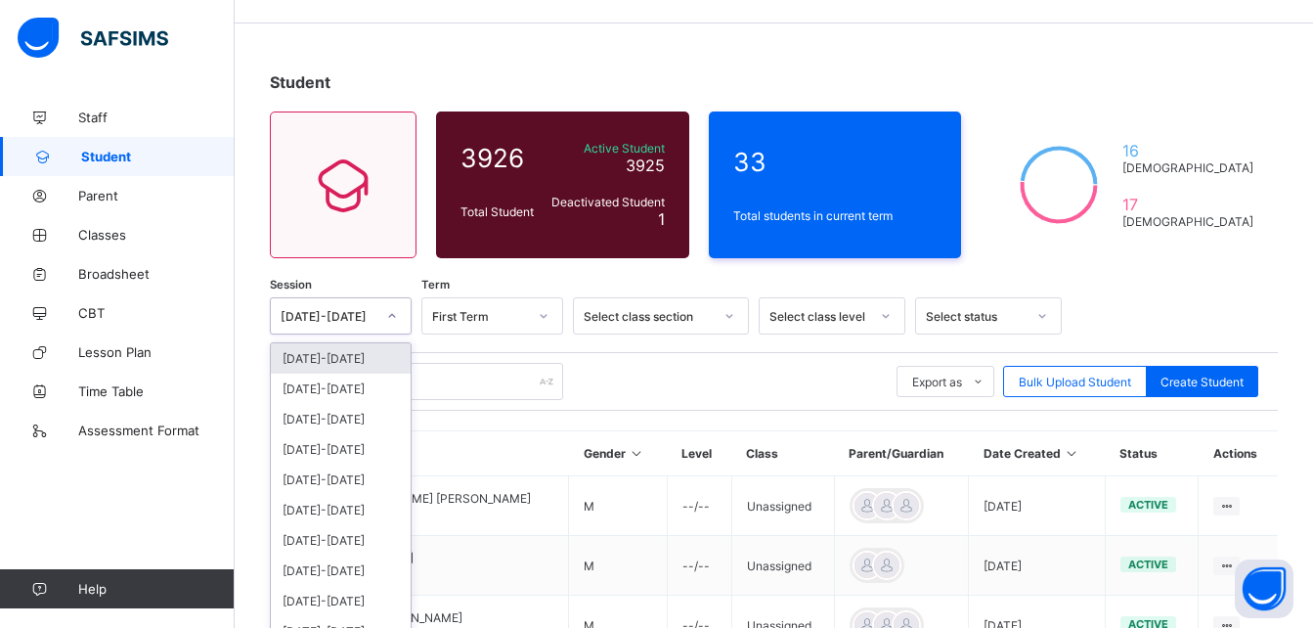
scroll to position [72, 0]
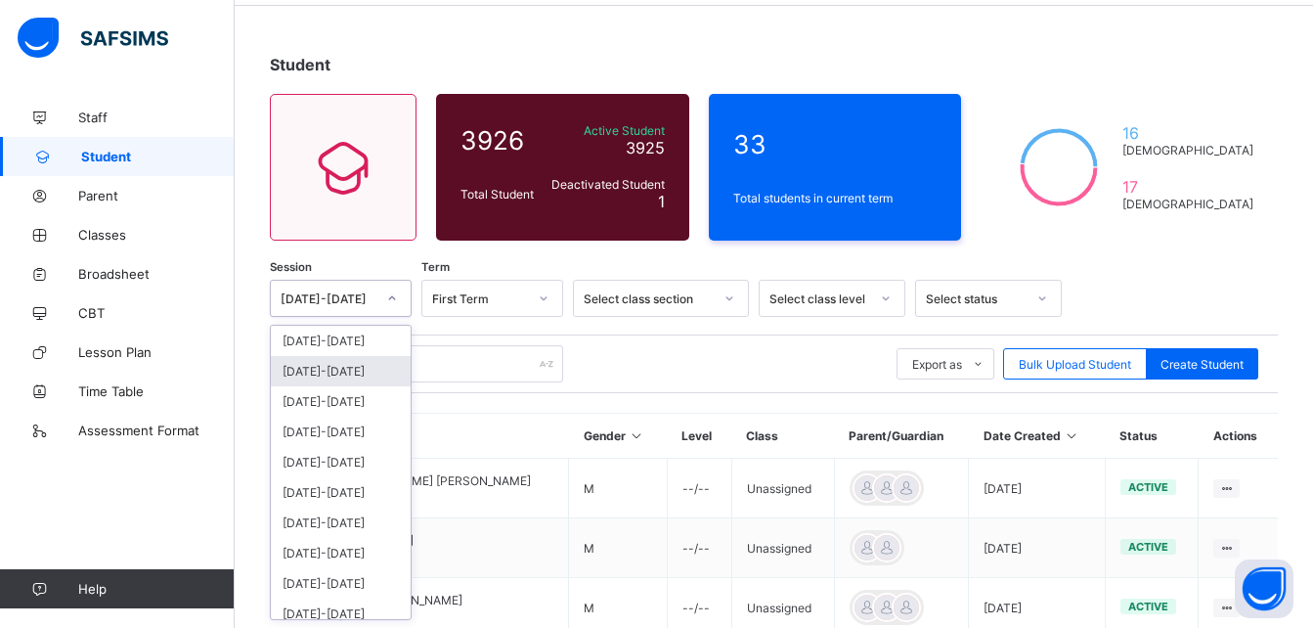
click at [329, 367] on div "[DATE]-[DATE]" at bounding box center [341, 371] width 140 height 30
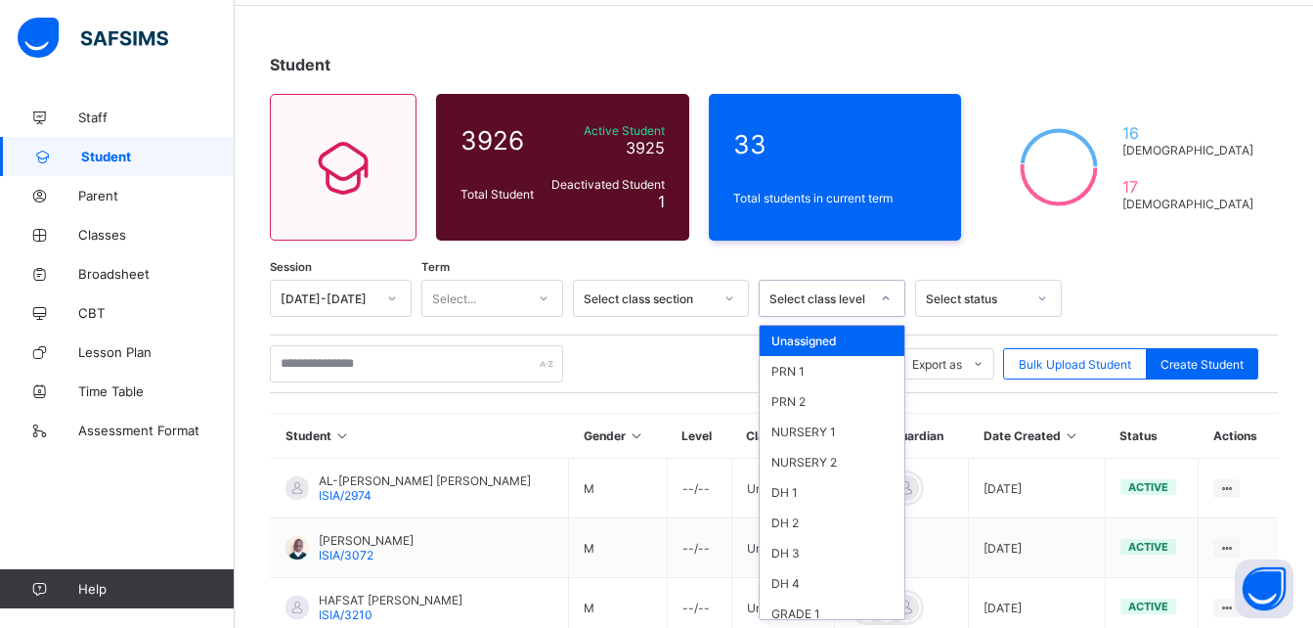
click at [866, 296] on div "Select class level" at bounding box center [819, 298] width 100 height 15
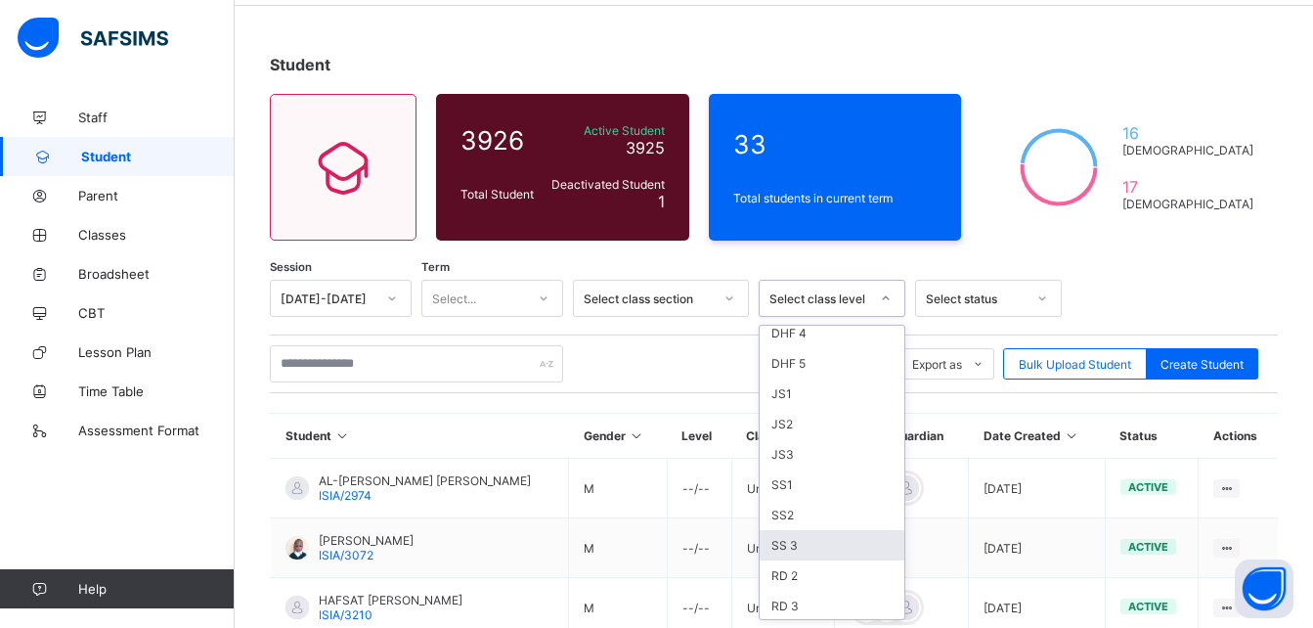
click at [784, 546] on div "SS 3" at bounding box center [832, 545] width 145 height 30
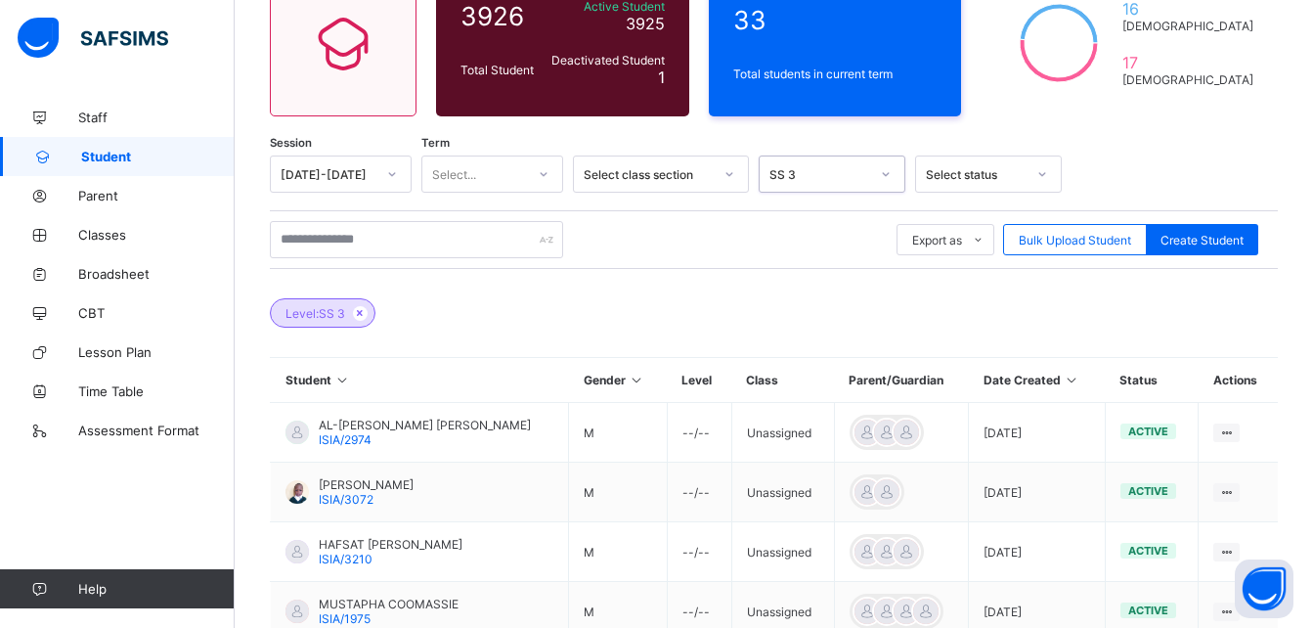
scroll to position [139, 0]
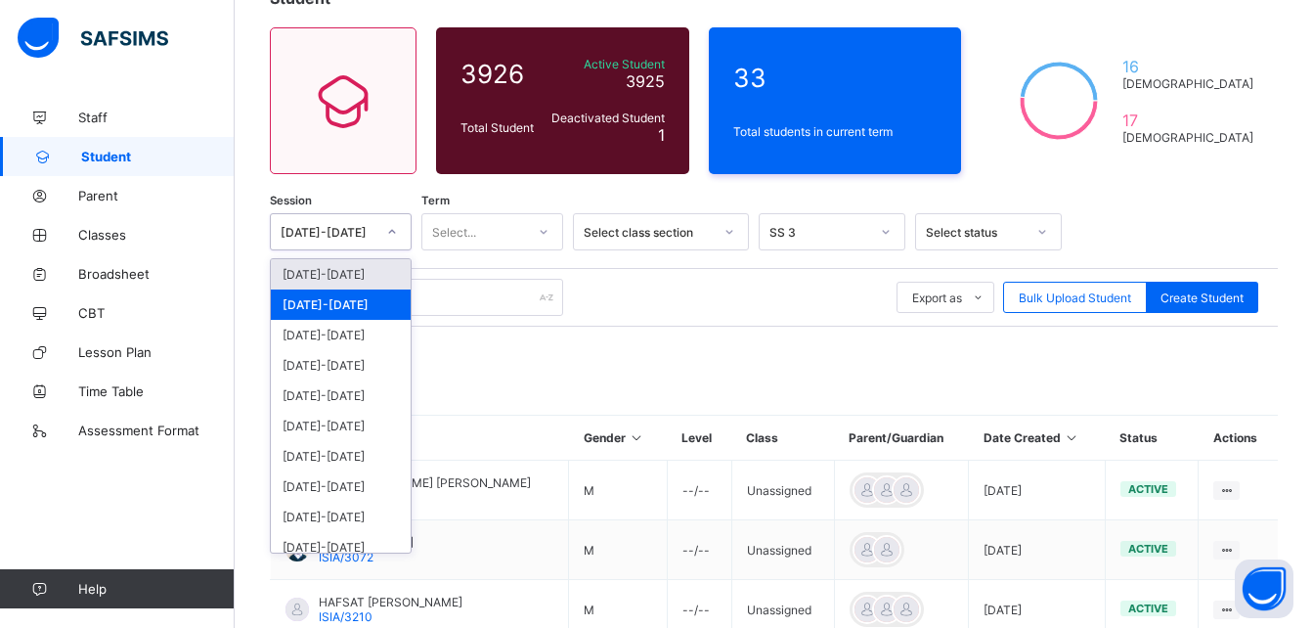
click at [350, 235] on div "[DATE]-[DATE]" at bounding box center [328, 232] width 95 height 15
click at [310, 367] on div "[DATE]-[DATE]" at bounding box center [341, 365] width 140 height 30
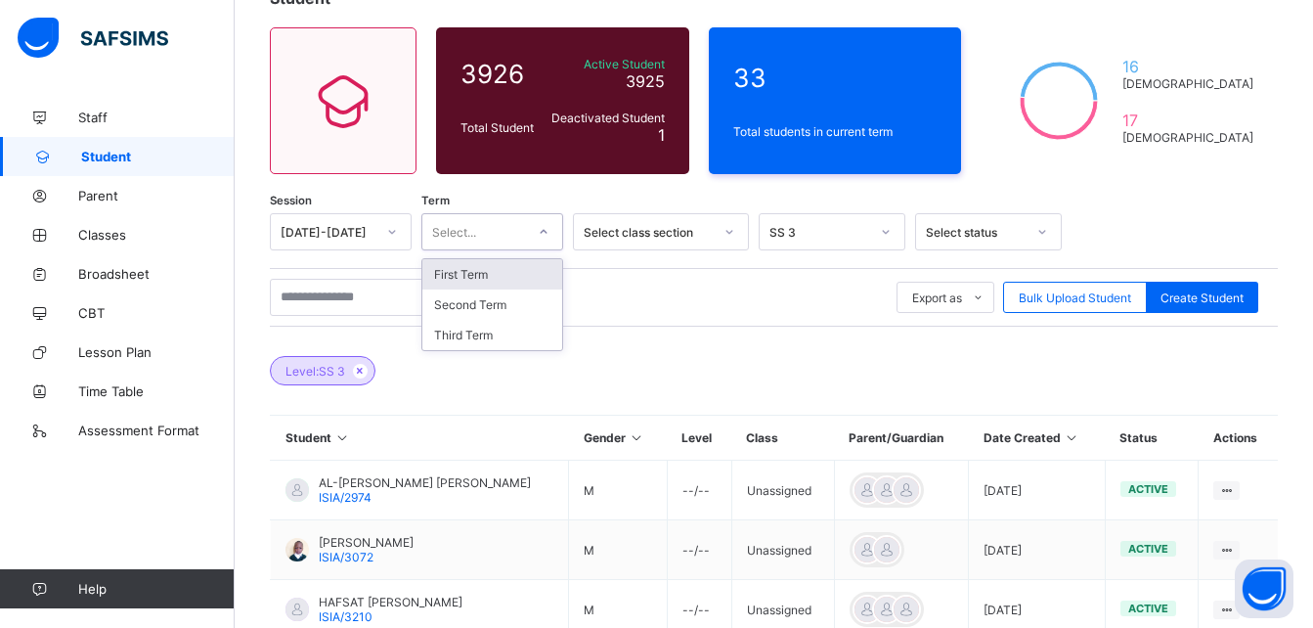
click at [508, 239] on div "Select..." at bounding box center [473, 231] width 103 height 27
click at [477, 307] on div "Second Term" at bounding box center [492, 304] width 140 height 30
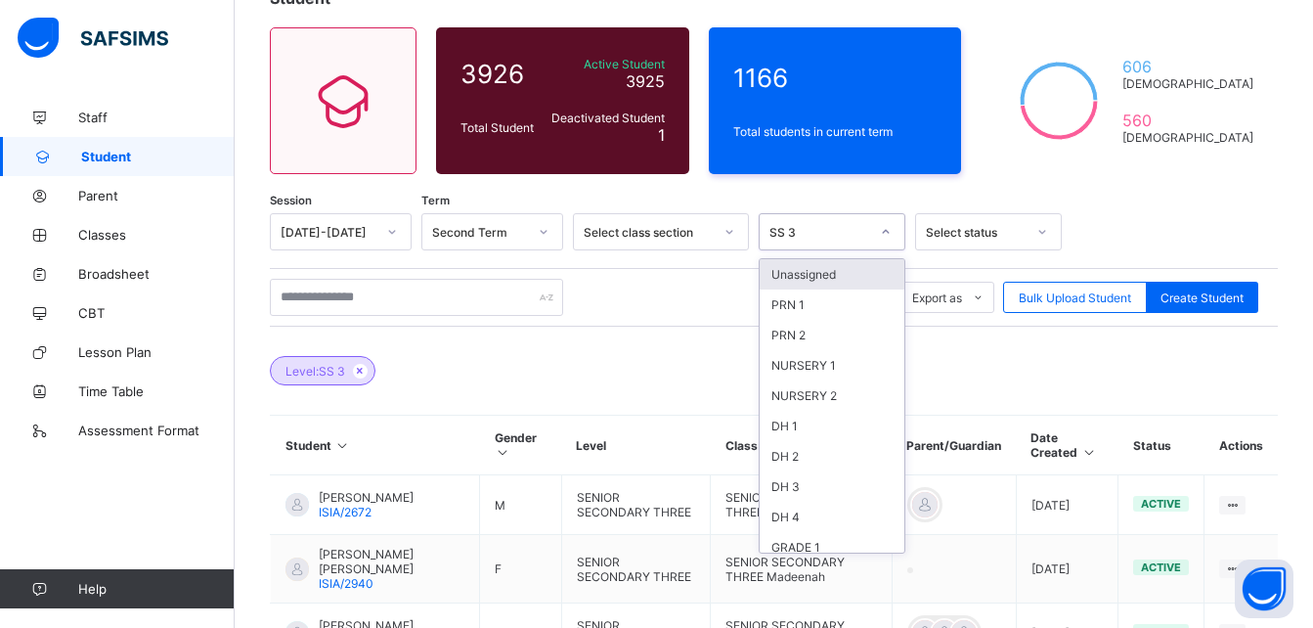
click at [885, 226] on icon at bounding box center [886, 232] width 12 height 20
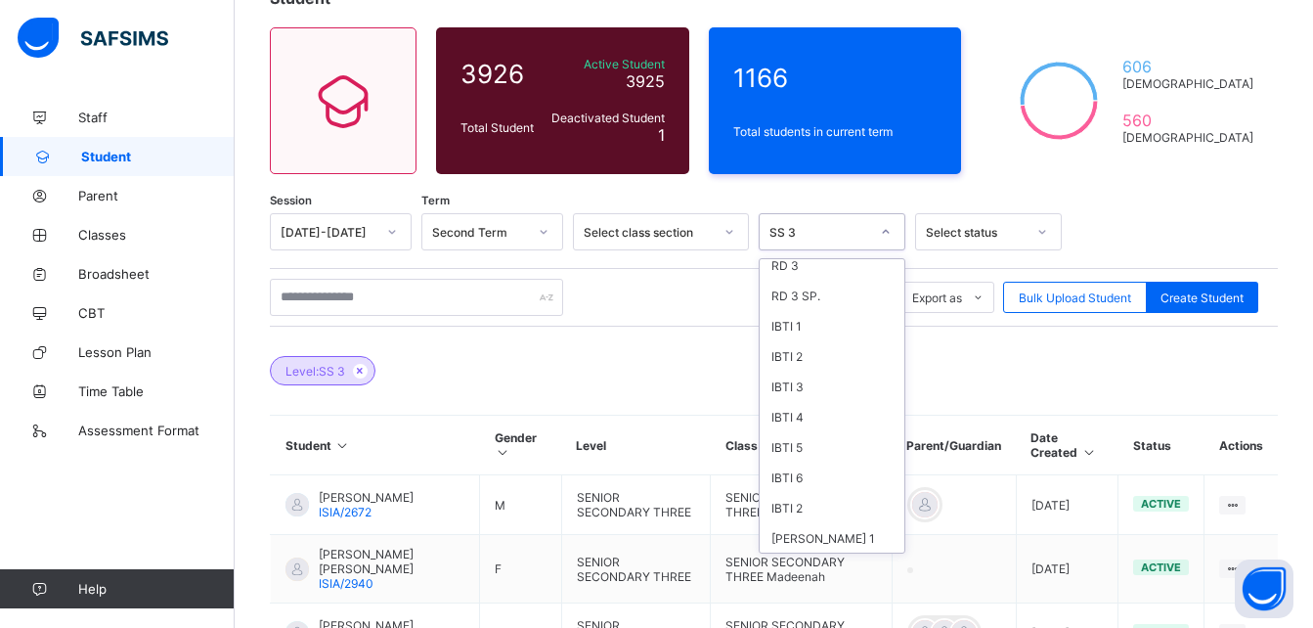
scroll to position [646, 0]
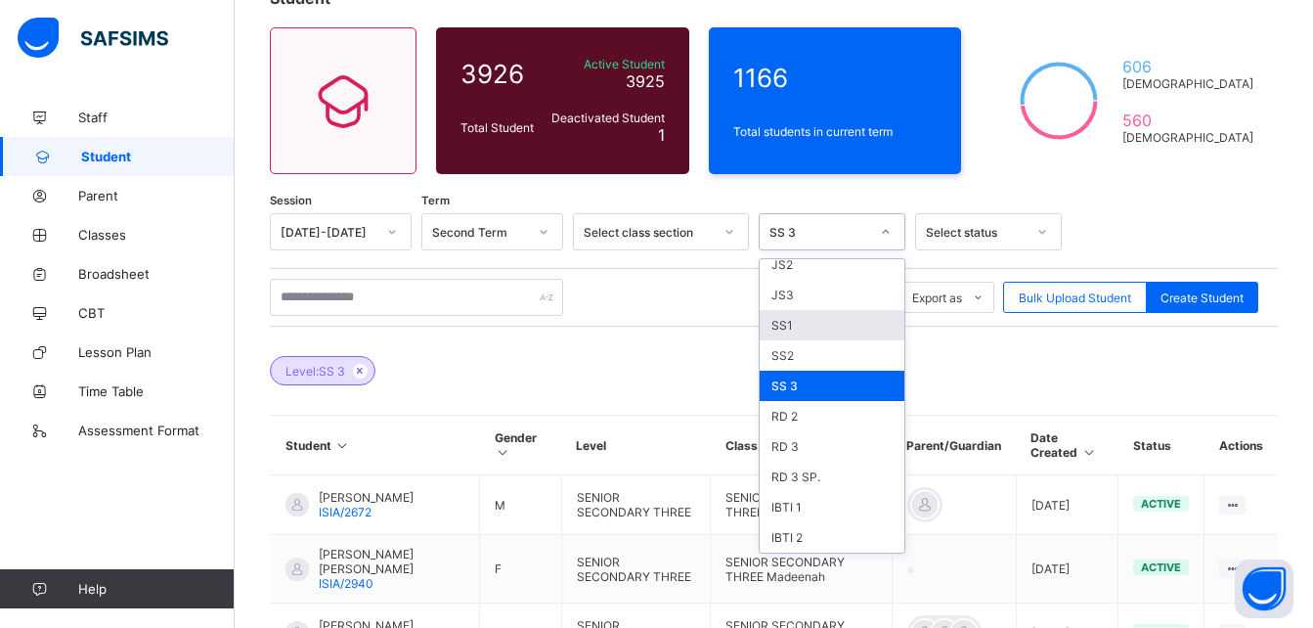
click at [785, 318] on div "SS1" at bounding box center [832, 325] width 145 height 30
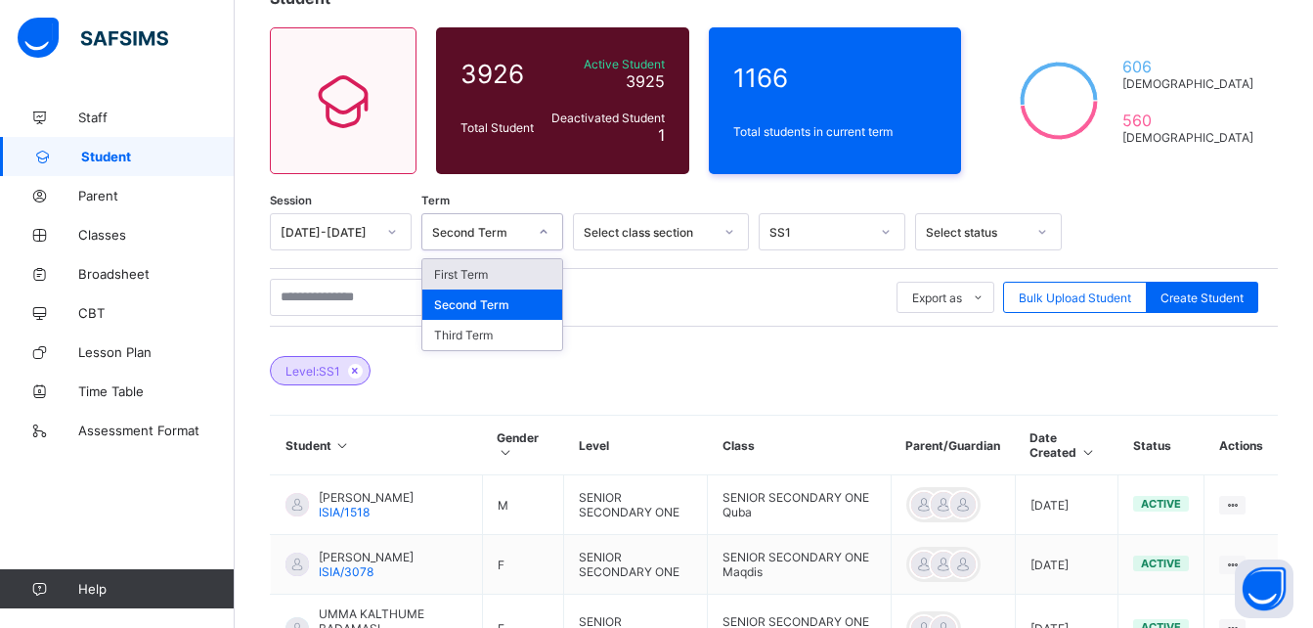
click at [529, 232] on div at bounding box center [543, 231] width 33 height 31
click at [493, 338] on div "Third Term" at bounding box center [492, 335] width 140 height 30
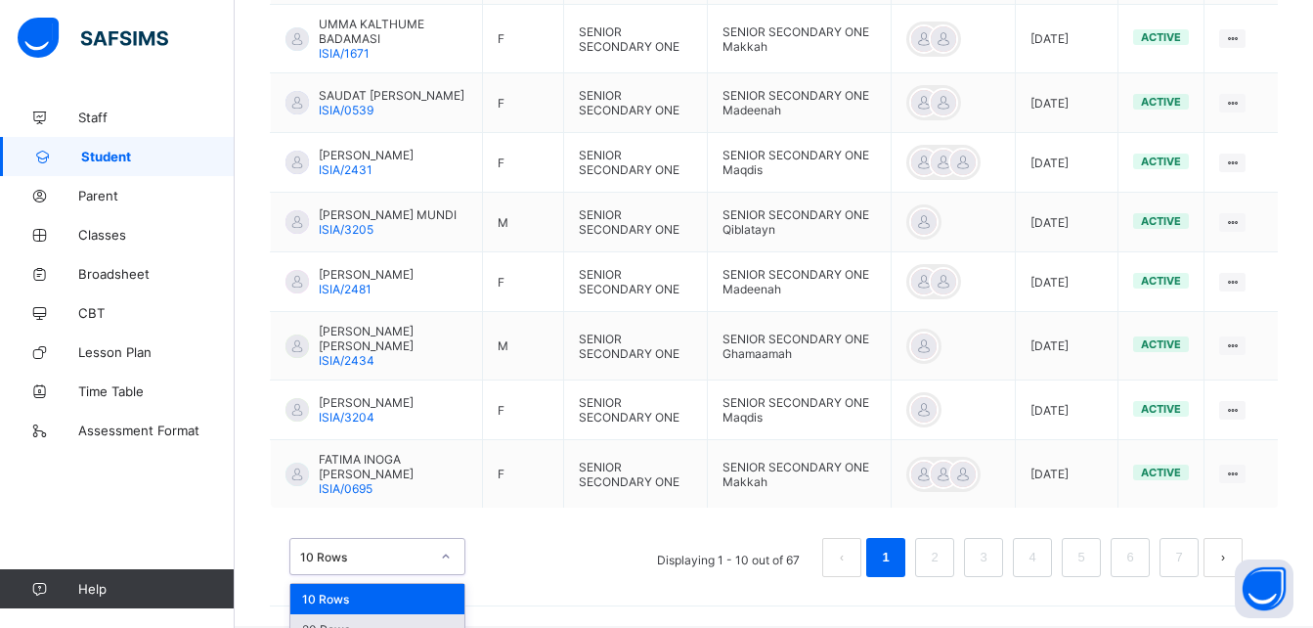
scroll to position [785, 0]
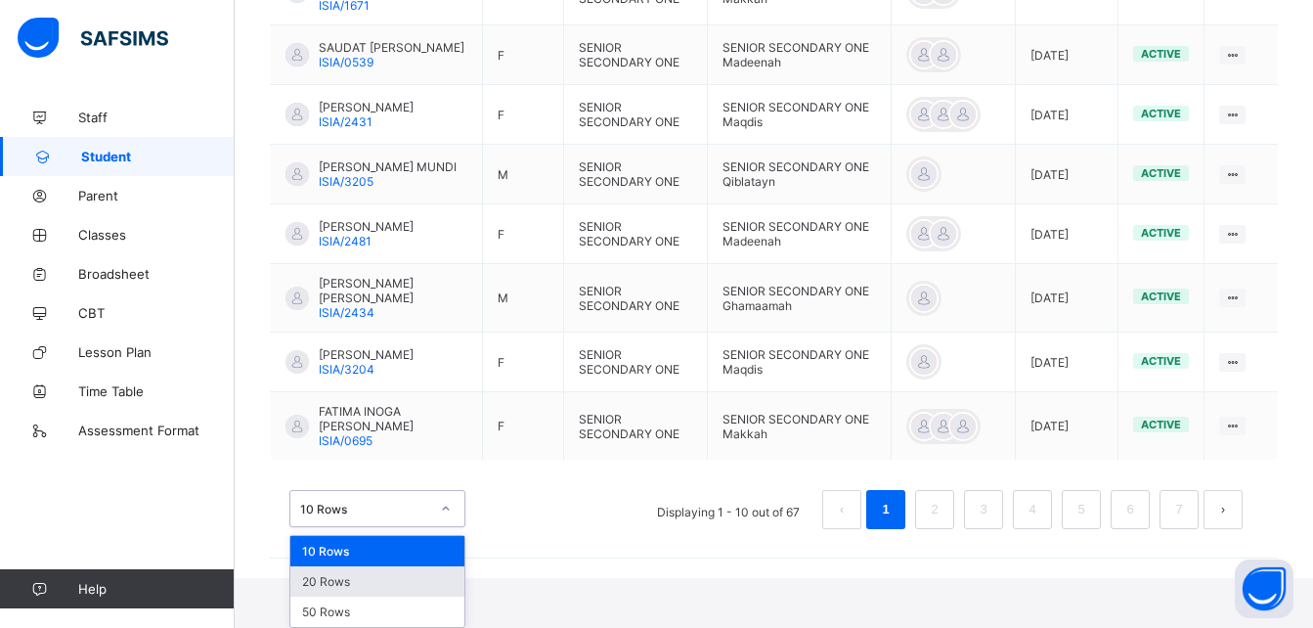
click at [383, 527] on div "option 20 Rows focused, 2 of 3. 3 results available. Use Up and Down to choose …" at bounding box center [377, 508] width 176 height 37
click at [353, 586] on div "20 Rows" at bounding box center [377, 581] width 174 height 30
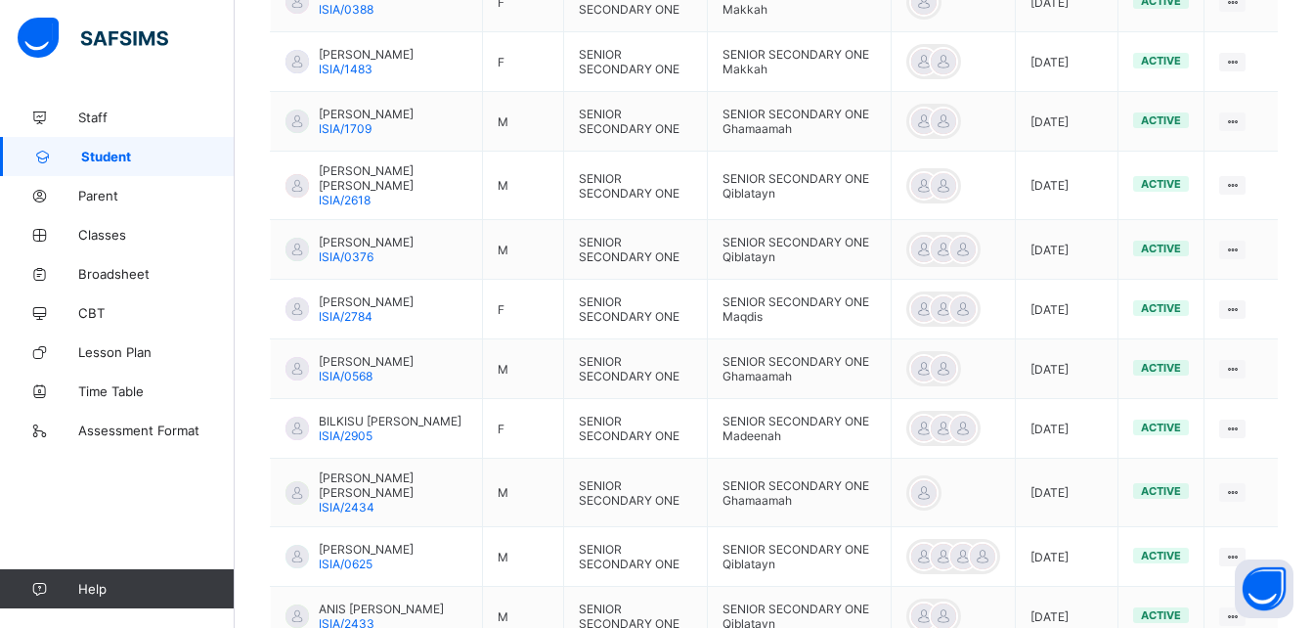
scroll to position [1084, 0]
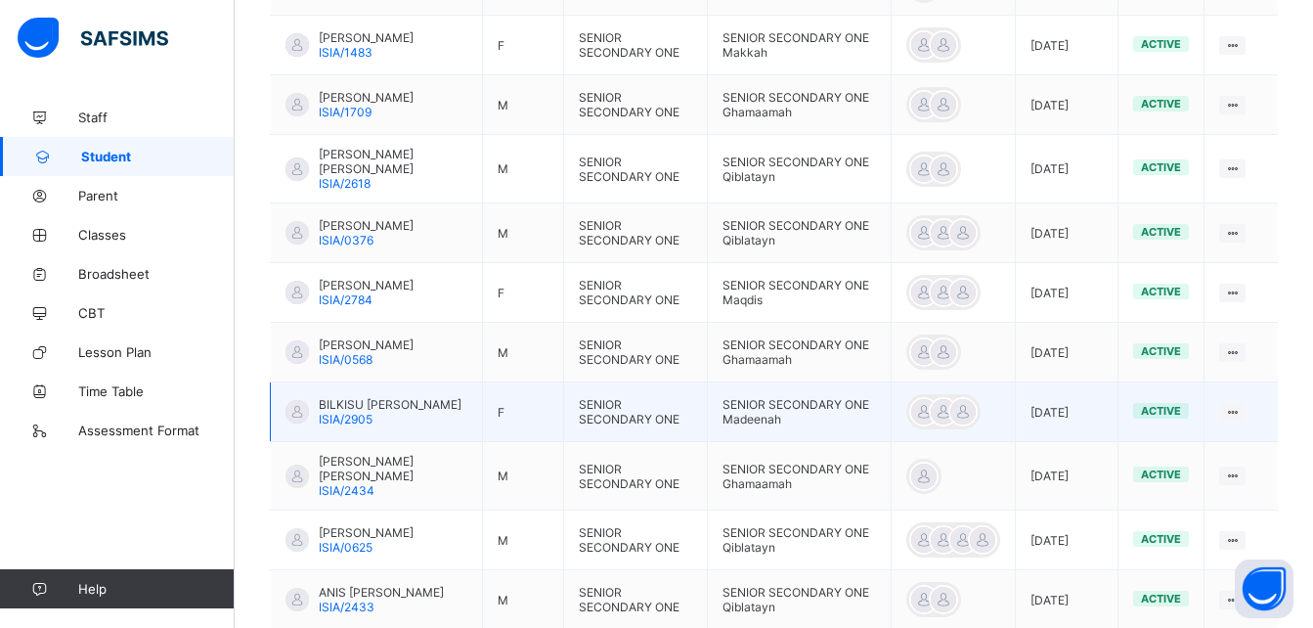
click at [346, 412] on span "BILKISU [PERSON_NAME]" at bounding box center [390, 404] width 143 height 15
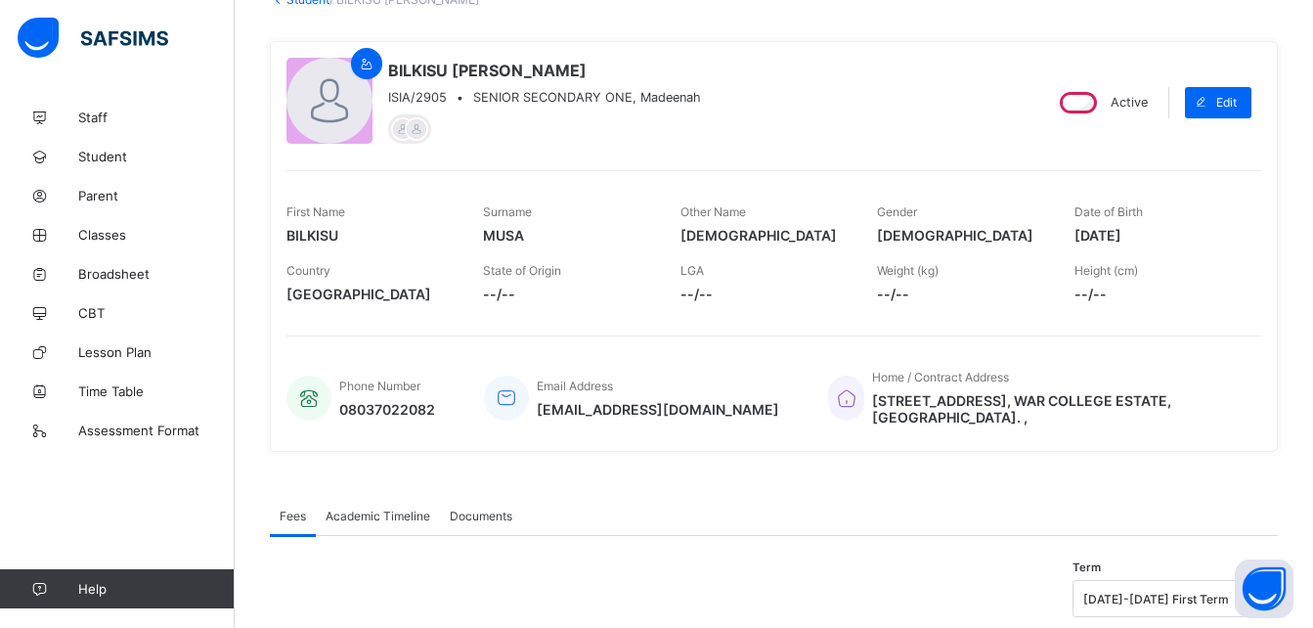
scroll to position [193, 0]
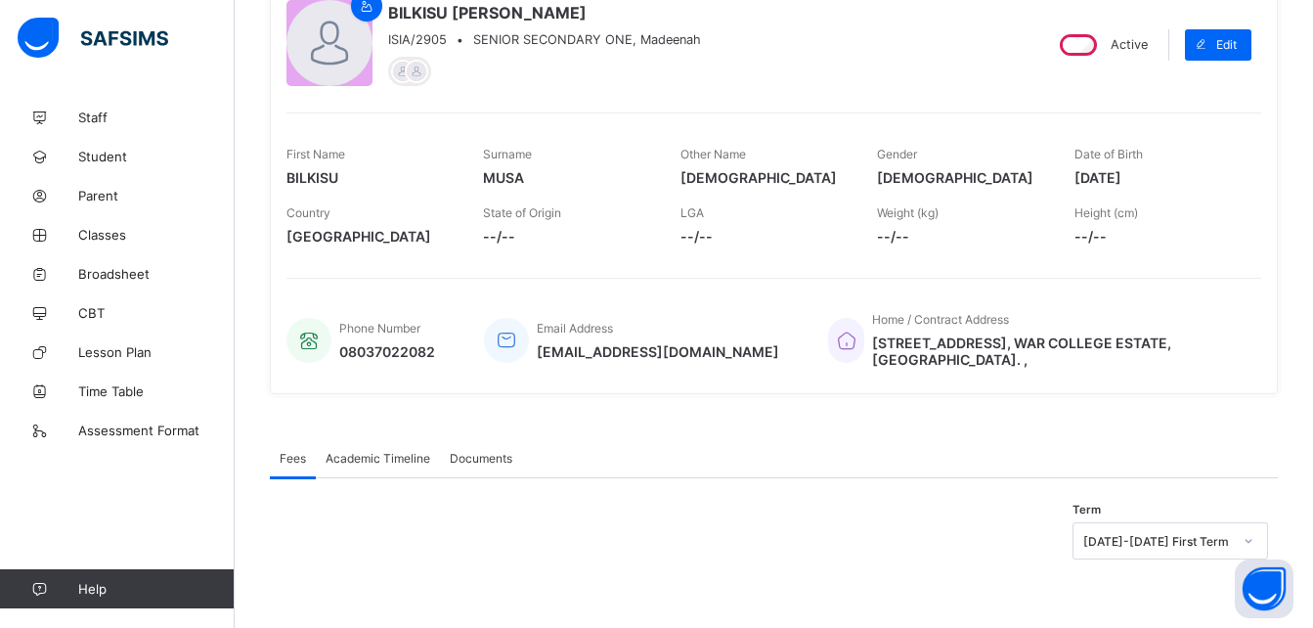
click at [370, 457] on span "Academic Timeline" at bounding box center [378, 458] width 105 height 15
click at [375, 457] on span "Academic Timeline" at bounding box center [378, 458] width 105 height 15
click at [363, 464] on span "Academic Timeline" at bounding box center [378, 458] width 105 height 15
click at [297, 462] on span "Fees" at bounding box center [293, 458] width 26 height 15
click at [364, 457] on span "Academic Timeline" at bounding box center [378, 458] width 105 height 15
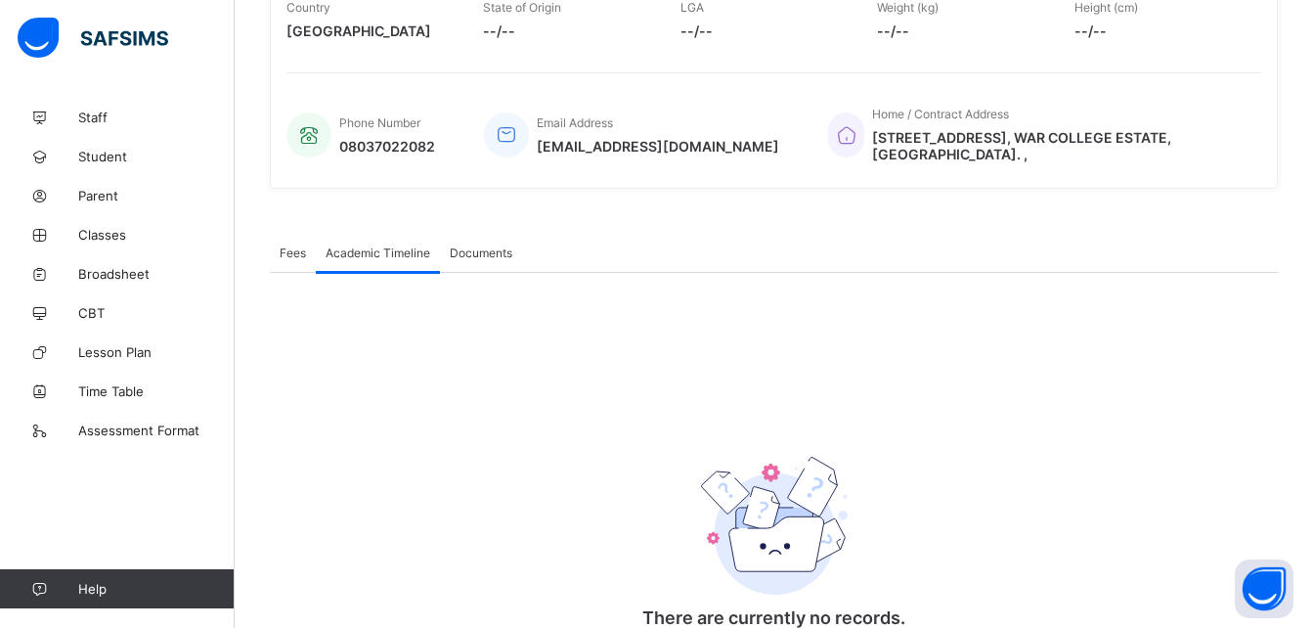
scroll to position [408, 0]
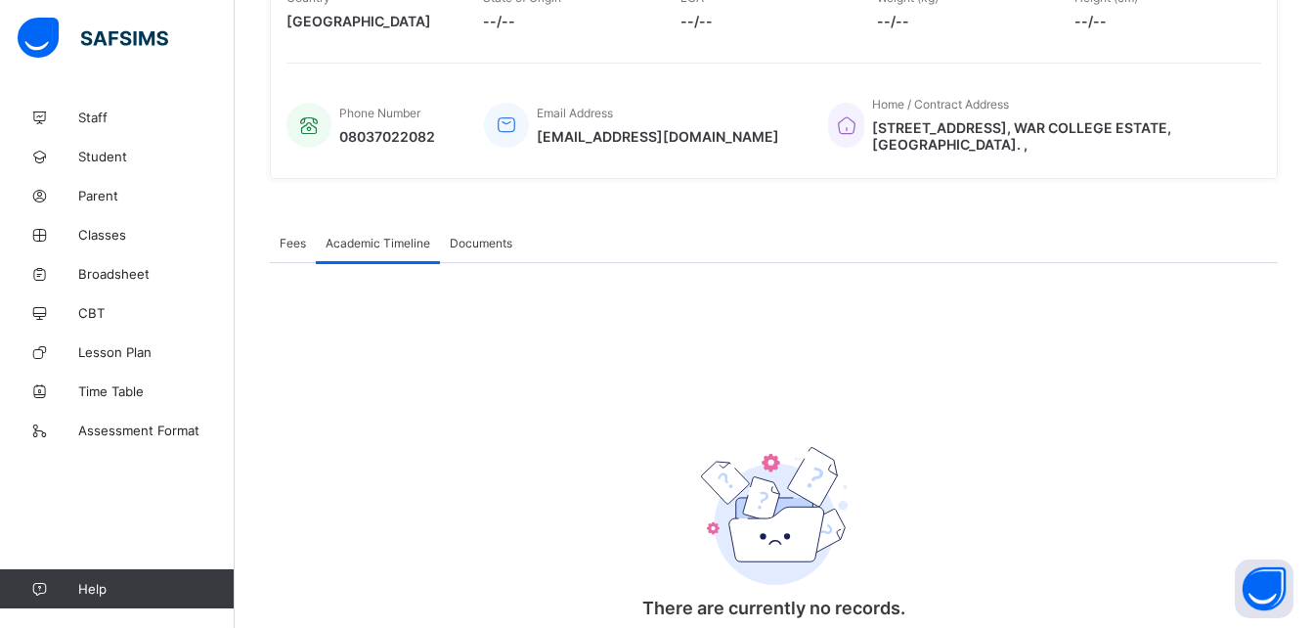
click at [379, 241] on span "Academic Timeline" at bounding box center [378, 243] width 105 height 15
click at [348, 258] on div "Academic Timeline" at bounding box center [378, 242] width 124 height 39
click at [381, 246] on span "Academic Timeline" at bounding box center [378, 243] width 105 height 15
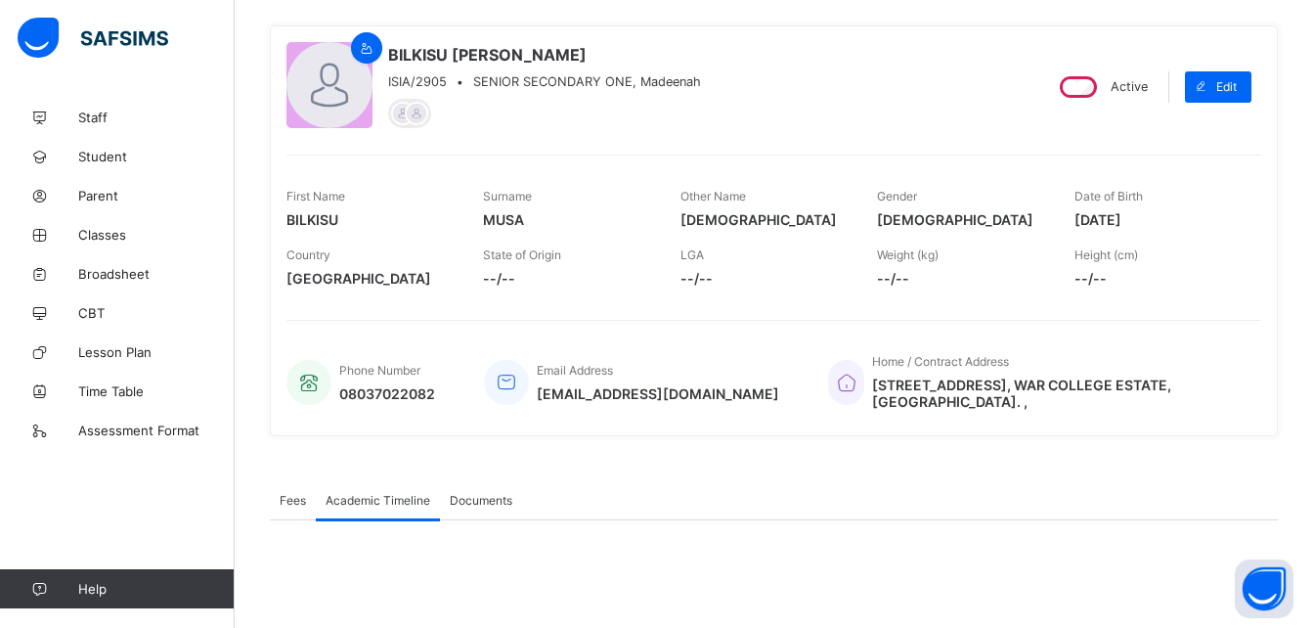
scroll to position [145, 0]
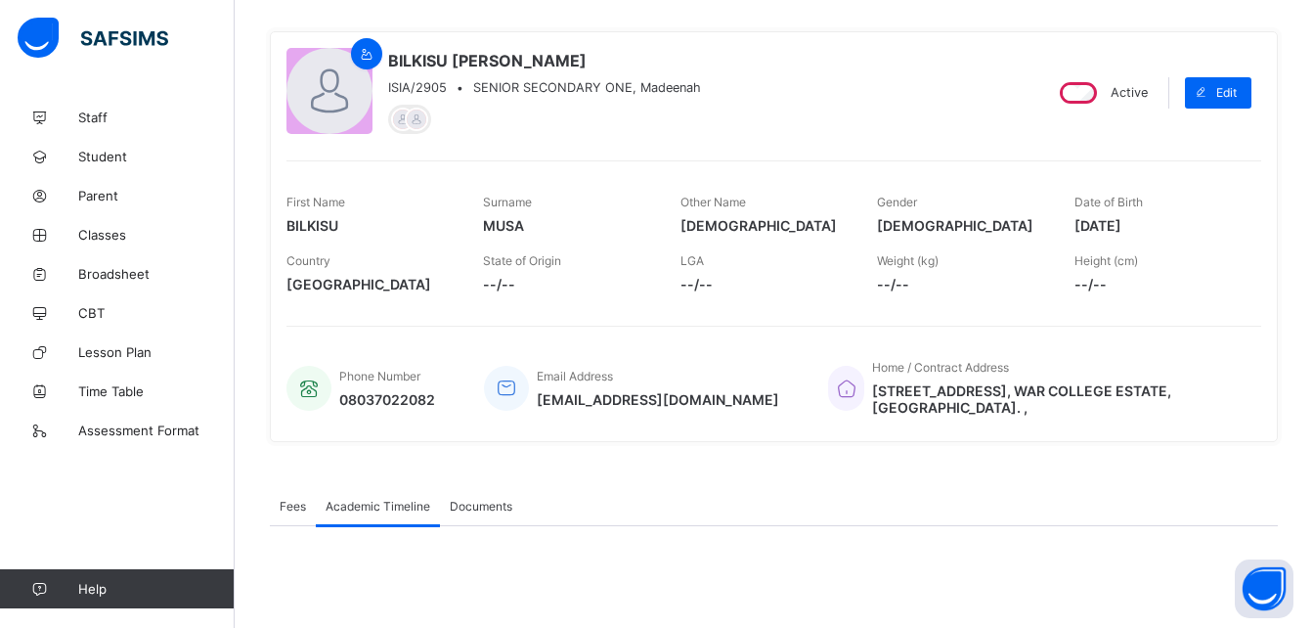
click at [383, 507] on span "Academic Timeline" at bounding box center [378, 506] width 105 height 15
